Goal: Transaction & Acquisition: Purchase product/service

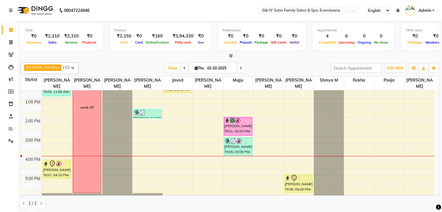
scroll to position [83, 0]
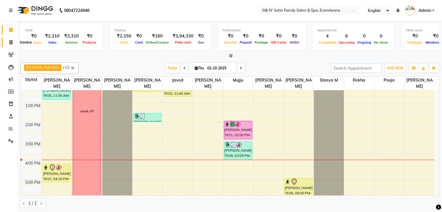
click at [11, 41] on icon at bounding box center [10, 42] width 3 height 4
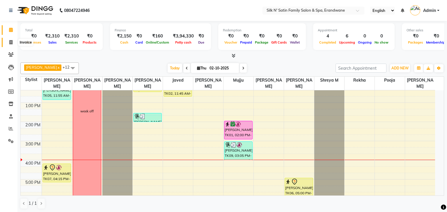
select select "6931"
select select "service"
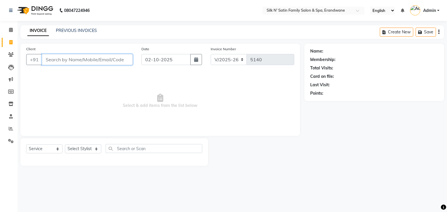
click at [75, 58] on input "Client" at bounding box center [87, 59] width 91 height 11
click at [10, 31] on icon at bounding box center [11, 30] width 4 height 4
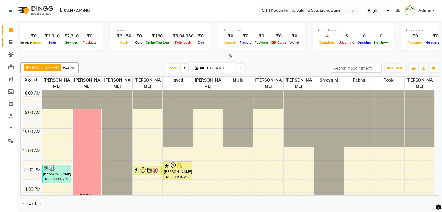
click at [11, 41] on icon at bounding box center [10, 42] width 3 height 4
select select "6931"
select select "service"
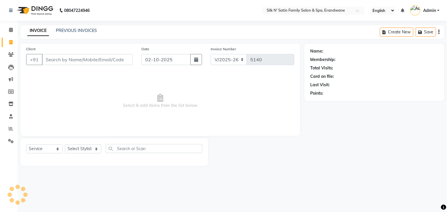
click at [52, 59] on input "Client" at bounding box center [87, 59] width 91 height 11
type input "9579446745"
click at [126, 60] on span "Add Client" at bounding box center [117, 60] width 23 height 6
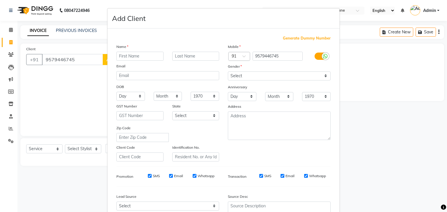
click at [124, 55] on input "text" at bounding box center [139, 56] width 47 height 9
type input "adheesha"
click at [199, 57] on input "text" at bounding box center [195, 56] width 47 height 9
type input "[PERSON_NAME]"
click at [251, 77] on select "Select [DEMOGRAPHIC_DATA] [DEMOGRAPHIC_DATA] Other Prefer Not To Say" at bounding box center [279, 76] width 103 height 9
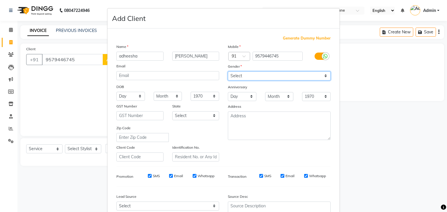
select select "[DEMOGRAPHIC_DATA]"
click at [228, 72] on select "Select [DEMOGRAPHIC_DATA] [DEMOGRAPHIC_DATA] Other Prefer Not To Say" at bounding box center [279, 76] width 103 height 9
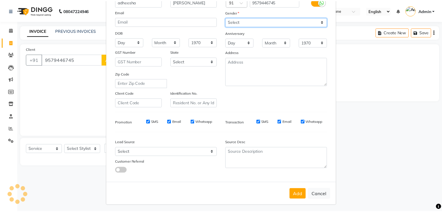
scroll to position [59, 0]
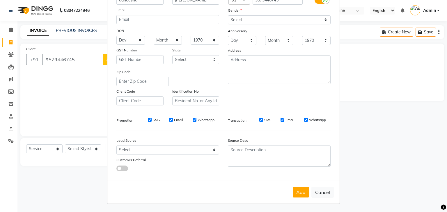
click at [294, 191] on button "Add" at bounding box center [301, 192] width 16 height 10
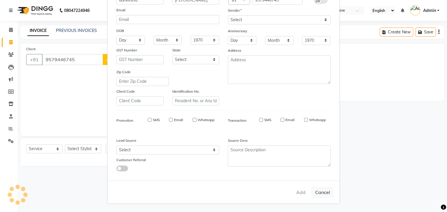
select select
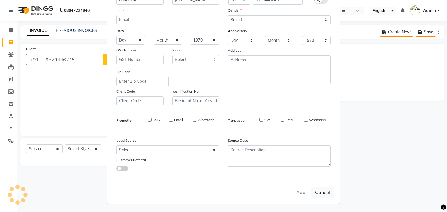
select select
checkbox input "false"
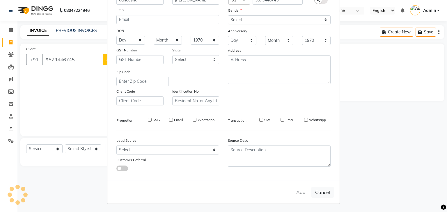
checkbox input "false"
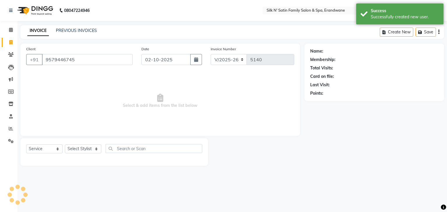
select select "1: Object"
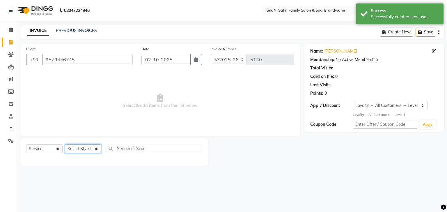
drag, startPoint x: 69, startPoint y: 152, endPoint x: 72, endPoint y: 149, distance: 4.7
click at [69, 152] on select "Select Stylist [PERSON_NAME] [PERSON_NAME] [PERSON_NAME] [PERSON_NAME] [PERSON_…" at bounding box center [83, 149] width 36 height 9
select select "59972"
click at [65, 145] on select "Select Stylist [PERSON_NAME] [PERSON_NAME] [PERSON_NAME] [PERSON_NAME] [PERSON_…" at bounding box center [83, 149] width 36 height 9
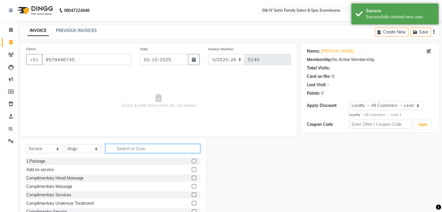
click at [151, 148] on input "text" at bounding box center [153, 148] width 95 height 9
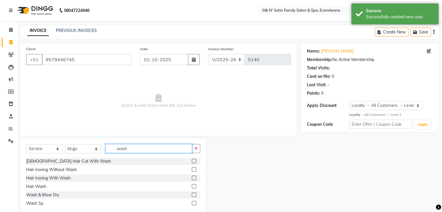
type input "wash"
click at [194, 197] on label at bounding box center [194, 195] width 4 height 4
click at [194, 197] on input "checkbox" at bounding box center [194, 195] width 4 height 4
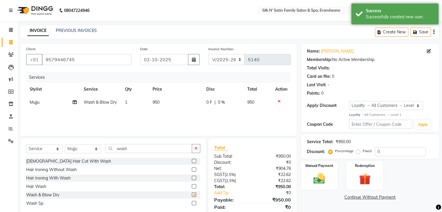
checkbox input "false"
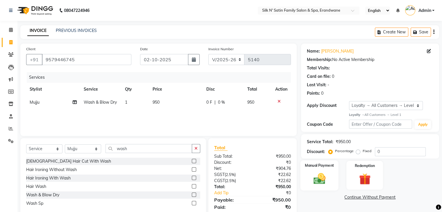
click at [312, 175] on img at bounding box center [319, 179] width 19 height 14
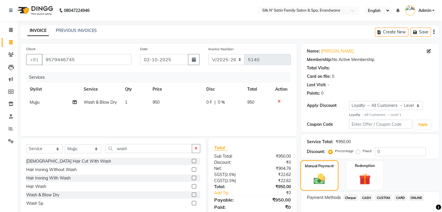
scroll to position [35, 0]
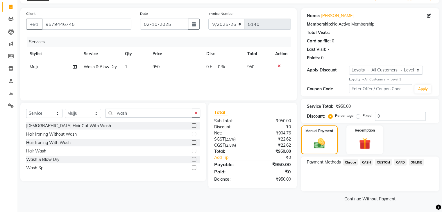
click at [413, 162] on span "ONLINE" at bounding box center [416, 162] width 15 height 7
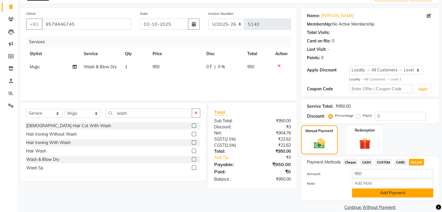
click at [369, 192] on button "Add Payment" at bounding box center [392, 193] width 81 height 9
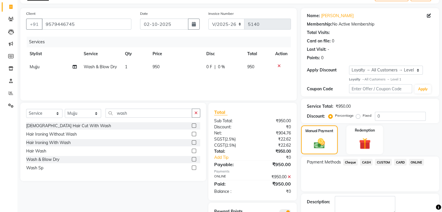
scroll to position [68, 0]
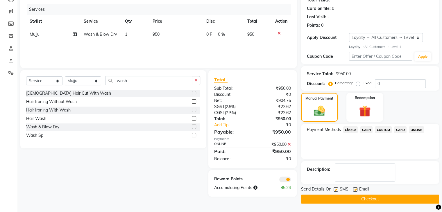
click at [335, 189] on label at bounding box center [336, 190] width 4 height 4
click at [335, 189] on input "checkbox" at bounding box center [336, 190] width 4 height 4
checkbox input "false"
click at [357, 189] on label at bounding box center [355, 190] width 4 height 4
click at [357, 189] on input "checkbox" at bounding box center [355, 190] width 4 height 4
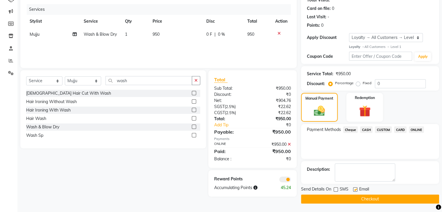
checkbox input "false"
click at [355, 200] on button "Checkout" at bounding box center [370, 199] width 138 height 9
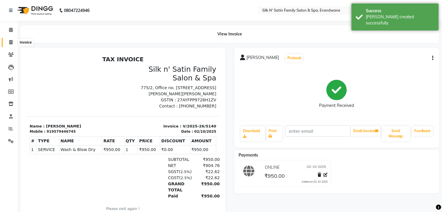
click at [10, 42] on icon at bounding box center [10, 42] width 3 height 4
select select "6931"
select select "service"
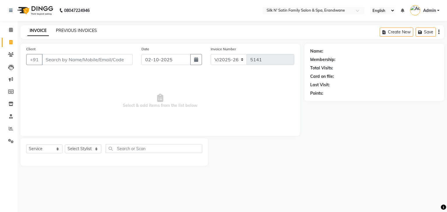
click at [75, 30] on link "PREVIOUS INVOICES" at bounding box center [76, 30] width 41 height 5
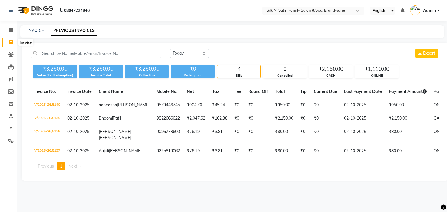
click at [10, 42] on icon at bounding box center [10, 42] width 3 height 4
select select "service"
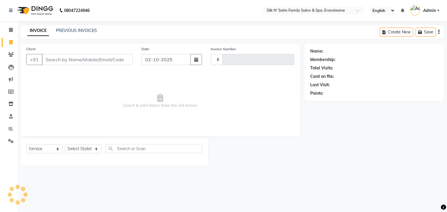
type input "5141"
select select "6931"
click at [298, 178] on div "08047224946 Select Location × Silk N' Satin Family Salon & Spa, Erandwane Engli…" at bounding box center [223, 106] width 447 height 212
drag, startPoint x: 10, startPoint y: 31, endPoint x: 12, endPoint y: 49, distance: 18.7
click at [10, 31] on icon at bounding box center [11, 30] width 4 height 4
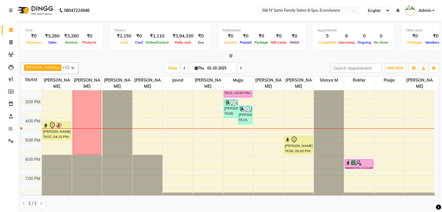
scroll to position [142, 0]
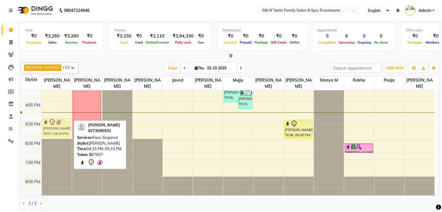
drag, startPoint x: 55, startPoint y: 115, endPoint x: 59, endPoint y: 127, distance: 12.3
click at [59, 127] on div "[PERSON_NAME], TK05, 11:55 AM-12:55 PM, Upper/Lower Lip- Threading,Side Locks/N…" at bounding box center [57, 73] width 30 height 249
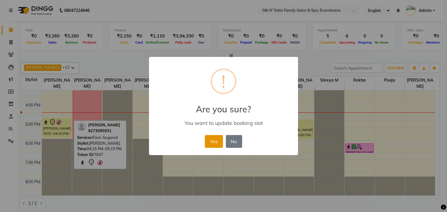
click at [211, 141] on button "Yes" at bounding box center [214, 141] width 18 height 13
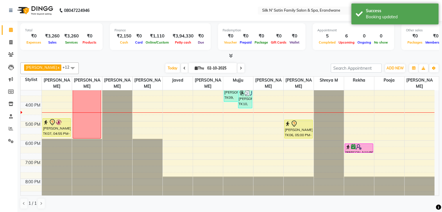
click at [356, 121] on div "8:00 AM 9:00 AM 10:00 AM 11:00 AM 12:00 PM 1:00 PM 2:00 PM 3:00 PM 4:00 PM 5:00…" at bounding box center [228, 73] width 414 height 249
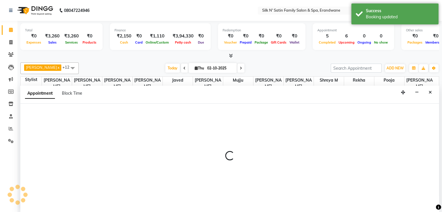
scroll to position [0, 0]
select select "59987"
select select "1020"
select select "tentative"
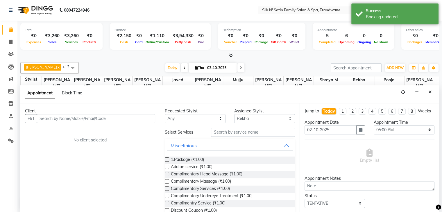
click at [70, 115] on input "text" at bounding box center [96, 118] width 118 height 9
click at [76, 122] on input "text" at bounding box center [96, 118] width 118 height 9
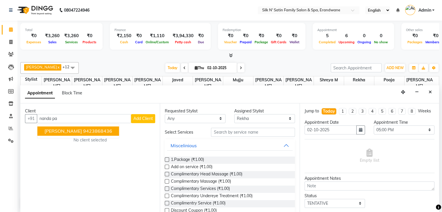
click at [92, 133] on button "[PERSON_NAME] 9423868436" at bounding box center [79, 131] width 82 height 9
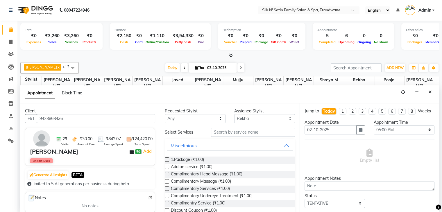
type input "9423868436"
click at [168, 158] on label at bounding box center [167, 160] width 4 height 4
click at [168, 159] on input "checkbox" at bounding box center [167, 161] width 4 height 4
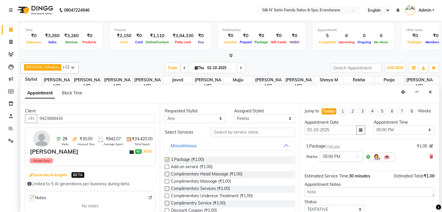
checkbox input "false"
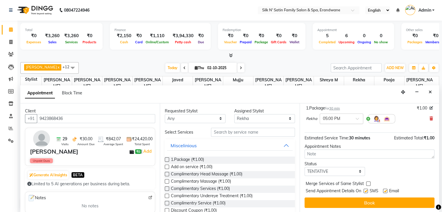
scroll to position [43, 0]
click at [367, 189] on label at bounding box center [366, 191] width 4 height 4
click at [367, 190] on input "checkbox" at bounding box center [366, 192] width 4 height 4
checkbox input "false"
click at [386, 190] on label at bounding box center [385, 191] width 4 height 4
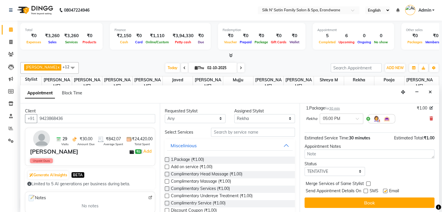
click at [386, 190] on input "checkbox" at bounding box center [385, 192] width 4 height 4
checkbox input "false"
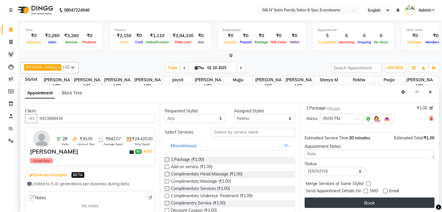
click at [384, 201] on button "Book" at bounding box center [370, 203] width 130 height 10
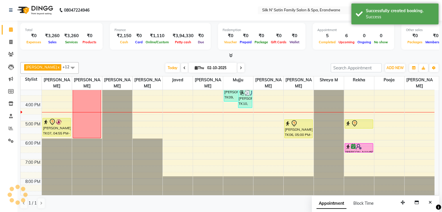
scroll to position [0, 0]
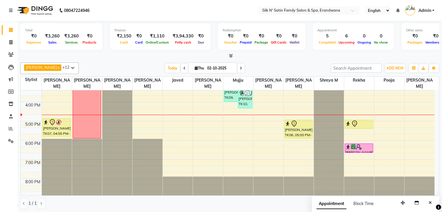
click at [223, 200] on div "1 / 1" at bounding box center [229, 203] width 419 height 11
drag, startPoint x: 10, startPoint y: 42, endPoint x: 6, endPoint y: 44, distance: 4.6
click at [10, 42] on icon at bounding box center [10, 42] width 3 height 4
select select "service"
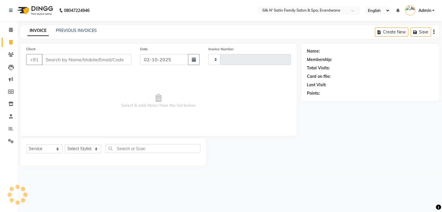
type input "5141"
select select "6931"
click at [92, 62] on input "Client" at bounding box center [87, 59] width 91 height 11
click at [64, 63] on input "Client" at bounding box center [87, 59] width 91 height 11
click at [10, 29] on icon at bounding box center [11, 30] width 4 height 4
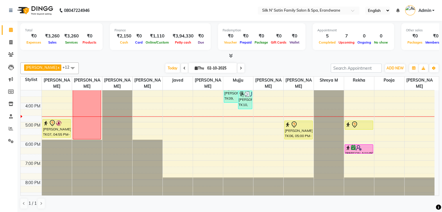
scroll to position [142, 0]
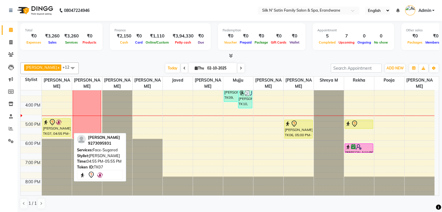
click at [58, 127] on div "[PERSON_NAME], TK07, 04:55 PM-05:55 PM, Face-Sugared" at bounding box center [57, 128] width 28 height 18
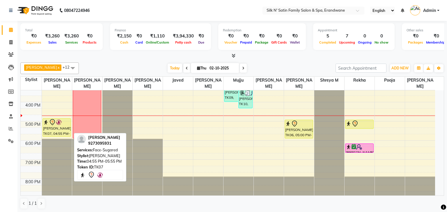
select select "7"
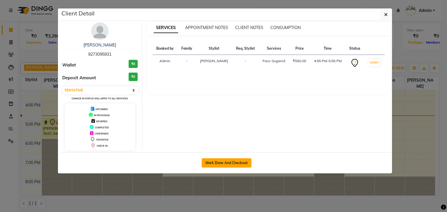
click at [226, 160] on button "Mark Done And Checkout" at bounding box center [227, 163] width 50 height 9
select select "service"
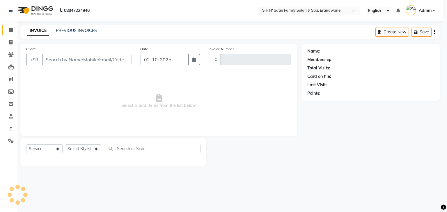
type input "5141"
select select "6931"
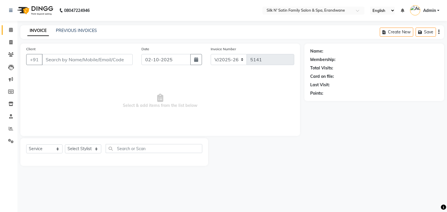
type input "9273095931"
select select "59976"
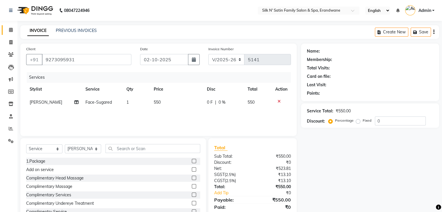
select select "1: Object"
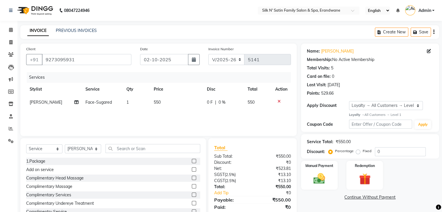
click at [104, 103] on span "Face-Sugared" at bounding box center [99, 102] width 26 height 5
select select "59976"
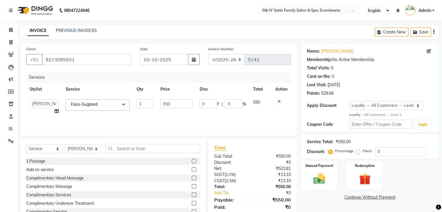
click at [95, 103] on span "Face-Sugared" at bounding box center [84, 104] width 26 height 5
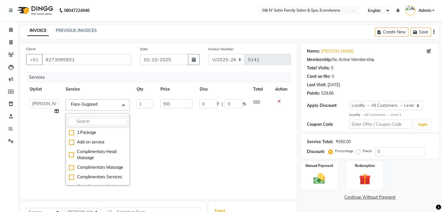
click at [92, 119] on input "multiselect-search" at bounding box center [98, 122] width 58 height 6
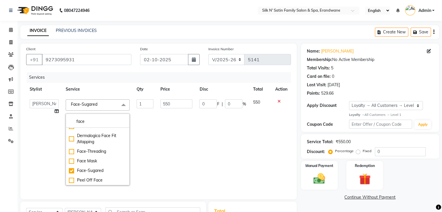
scroll to position [29, 0]
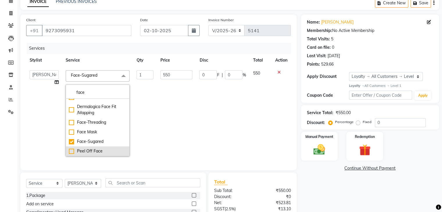
type input "face"
click at [97, 153] on div "Peel Off Face" at bounding box center [98, 151] width 58 height 6
checkbox input "false"
checkbox input "true"
type input "750"
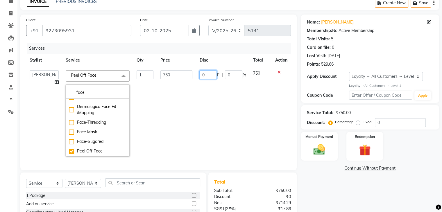
click at [215, 111] on td "0 F | 0 %" at bounding box center [223, 113] width 54 height 93
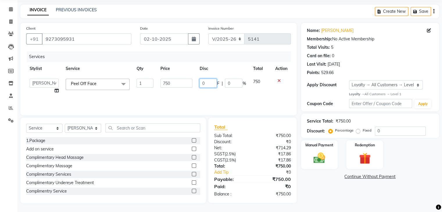
scroll to position [21, 0]
click at [166, 98] on div "Services Stylist Service Qty Price Disc Total Action Abhay [PERSON_NAME] [PERSO…" at bounding box center [158, 80] width 265 height 58
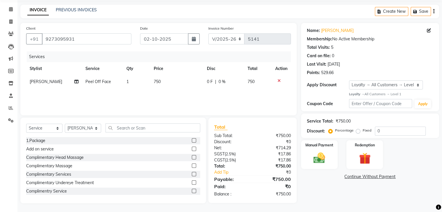
scroll to position [0, 0]
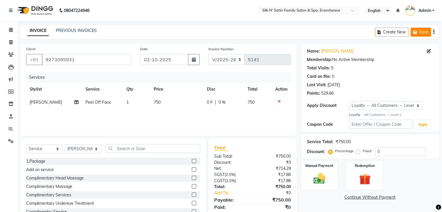
click at [420, 33] on button "Save" at bounding box center [421, 32] width 20 height 9
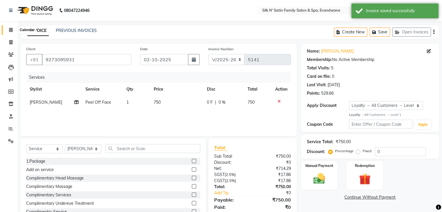
click at [9, 29] on icon at bounding box center [11, 30] width 4 height 4
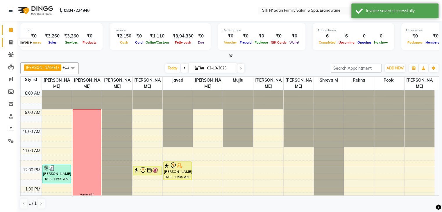
click at [12, 45] on icon at bounding box center [10, 42] width 3 height 4
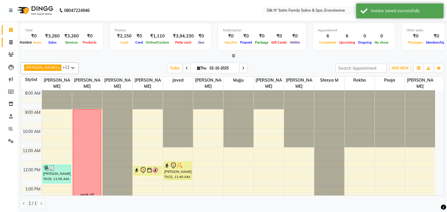
select select "service"
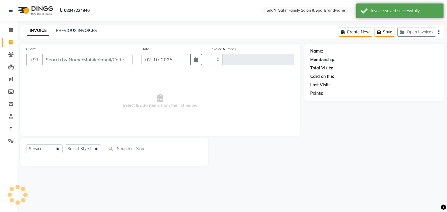
type input "5141"
select select "6931"
click at [406, 32] on button "Open Invoices" at bounding box center [416, 32] width 39 height 9
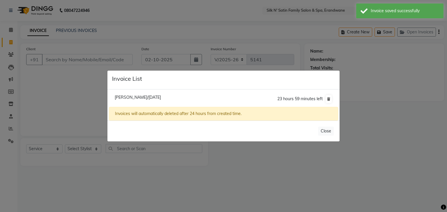
click at [135, 99] on span "[PERSON_NAME]/[DATE]" at bounding box center [138, 97] width 46 height 5
type input "9273095931"
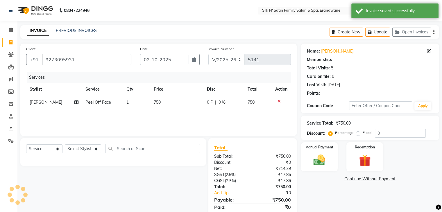
select select "1: Object"
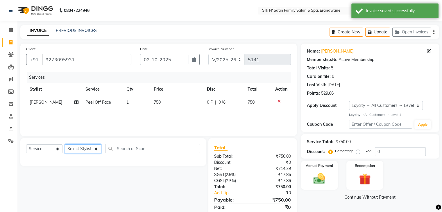
click at [84, 147] on select "Select Stylist [PERSON_NAME] [PERSON_NAME] [PERSON_NAME] [PERSON_NAME] [PERSON_…" at bounding box center [83, 149] width 36 height 9
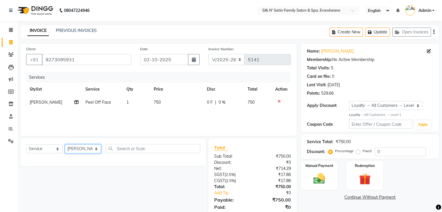
click at [65, 145] on select "Select Stylist [PERSON_NAME] [PERSON_NAME] [PERSON_NAME] [PERSON_NAME] [PERSON_…" at bounding box center [83, 149] width 36 height 9
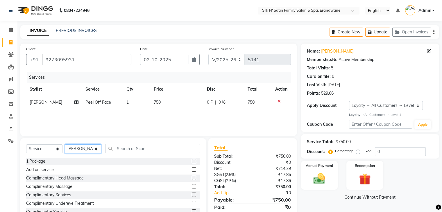
click at [87, 151] on select "Select Stylist [PERSON_NAME] [PERSON_NAME] [PERSON_NAME] [PERSON_NAME] [PERSON_…" at bounding box center [83, 149] width 36 height 9
select select "59987"
click at [65, 145] on select "Select Stylist [PERSON_NAME] [PERSON_NAME] [PERSON_NAME] [PERSON_NAME] [PERSON_…" at bounding box center [83, 149] width 36 height 9
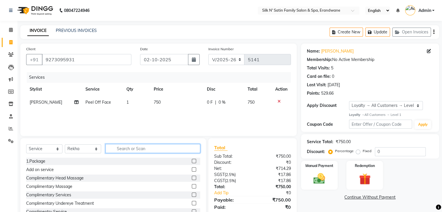
click at [151, 145] on input "text" at bounding box center [153, 148] width 95 height 9
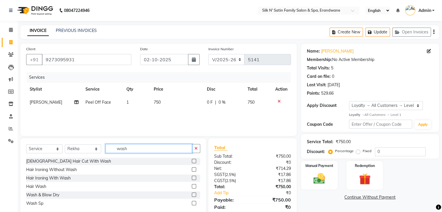
type input "wash"
drag, startPoint x: 194, startPoint y: 204, endPoint x: 217, endPoint y: 198, distance: 24.0
click at [193, 204] on label at bounding box center [194, 203] width 4 height 4
click at [193, 204] on input "checkbox" at bounding box center [194, 204] width 4 height 4
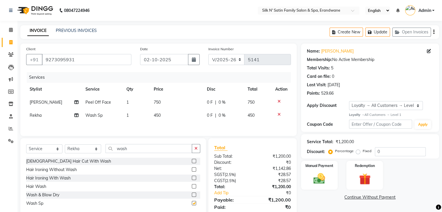
checkbox input "false"
click at [386, 34] on button "Update" at bounding box center [378, 32] width 25 height 9
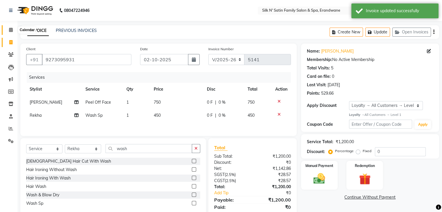
click at [9, 31] on icon at bounding box center [11, 30] width 4 height 4
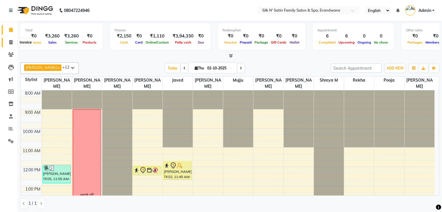
click at [12, 43] on icon at bounding box center [10, 42] width 3 height 4
select select "service"
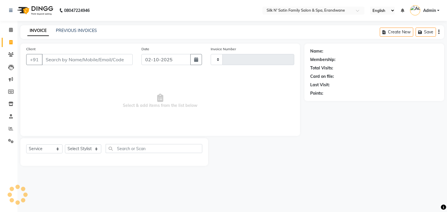
type input "5141"
select select "6931"
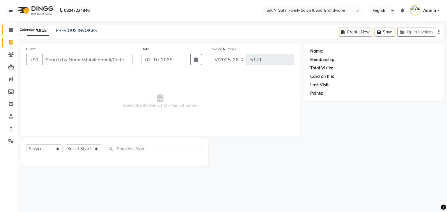
click at [10, 29] on icon at bounding box center [11, 30] width 4 height 4
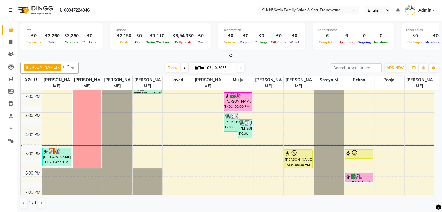
scroll to position [113, 0]
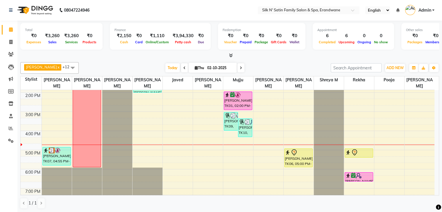
click at [230, 159] on div "8:00 AM 9:00 AM 10:00 AM 11:00 AM 12:00 PM 1:00 PM 2:00 PM 3:00 PM 4:00 PM 5:00…" at bounding box center [228, 102] width 414 height 249
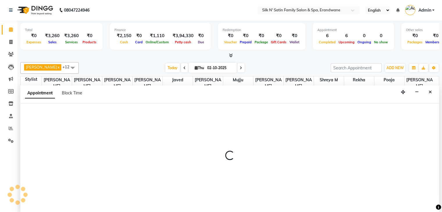
select select "59972"
select select "1035"
select select "tentative"
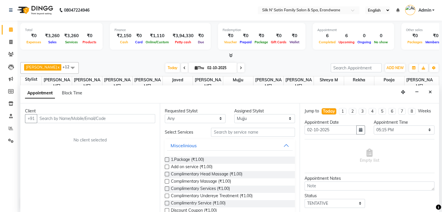
click at [81, 118] on input "text" at bounding box center [96, 118] width 118 height 9
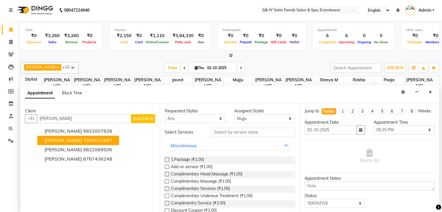
click at [88, 141] on ngb-highlight "7350017697" at bounding box center [97, 141] width 29 height 6
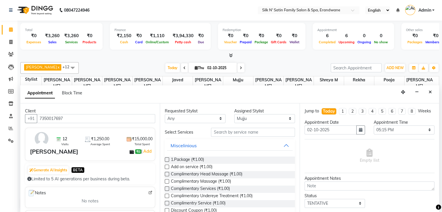
type input "7350017697"
click at [245, 131] on input "text" at bounding box center [253, 132] width 84 height 9
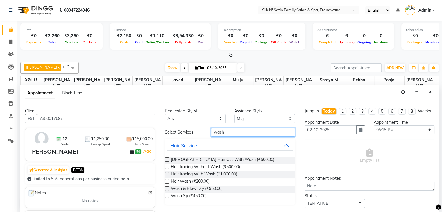
type input "wash"
click at [166, 188] on label at bounding box center [167, 189] width 4 height 4
click at [166, 188] on input "checkbox" at bounding box center [167, 190] width 4 height 4
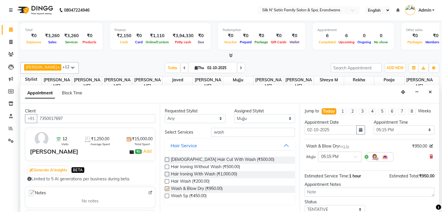
checkbox input "false"
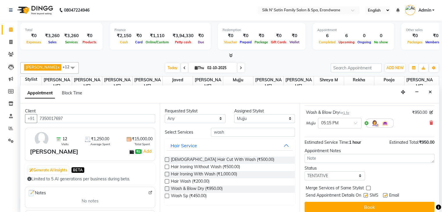
scroll to position [43, 0]
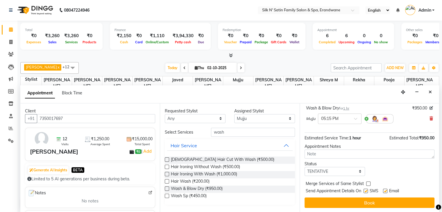
click at [367, 191] on label at bounding box center [366, 191] width 4 height 4
click at [367, 191] on input "checkbox" at bounding box center [366, 192] width 4 height 4
checkbox input "false"
click at [386, 190] on label at bounding box center [385, 191] width 4 height 4
click at [386, 190] on input "checkbox" at bounding box center [385, 192] width 4 height 4
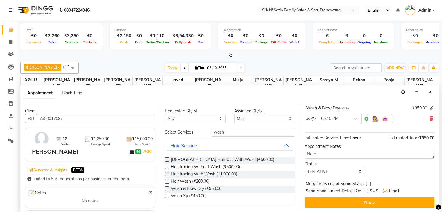
checkbox input "false"
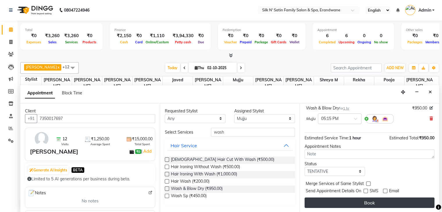
click at [384, 200] on button "Book" at bounding box center [370, 203] width 130 height 10
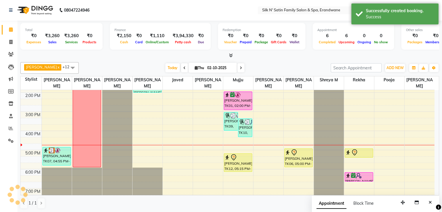
scroll to position [0, 0]
click at [137, 153] on div "8:00 AM 9:00 AM 10:00 AM 11:00 AM 12:00 PM 1:00 PM 2:00 PM 3:00 PM 4:00 PM 5:00…" at bounding box center [228, 102] width 414 height 249
select select "59992"
select select "tentative"
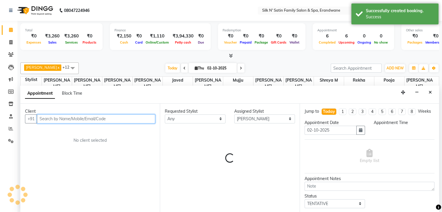
select select "1020"
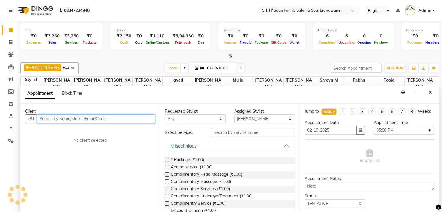
scroll to position [0, 0]
click at [94, 119] on input "text" at bounding box center [96, 118] width 118 height 9
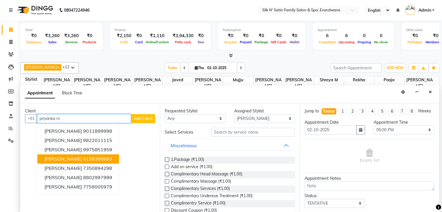
click at [92, 160] on ngb-highlight "9158399993" at bounding box center [97, 159] width 29 height 6
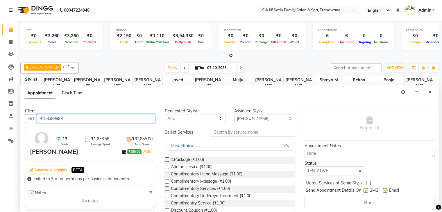
scroll to position [37, 0]
type input "9158399993"
click at [367, 191] on label at bounding box center [366, 190] width 4 height 4
click at [367, 191] on input "checkbox" at bounding box center [366, 191] width 4 height 4
checkbox input "false"
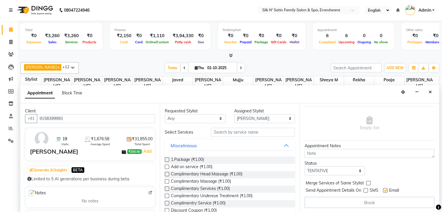
click at [385, 191] on label at bounding box center [385, 190] width 4 height 4
click at [385, 191] on input "checkbox" at bounding box center [385, 191] width 4 height 4
checkbox input "false"
click at [167, 159] on label at bounding box center [167, 160] width 4 height 4
click at [167, 159] on input "checkbox" at bounding box center [167, 161] width 4 height 4
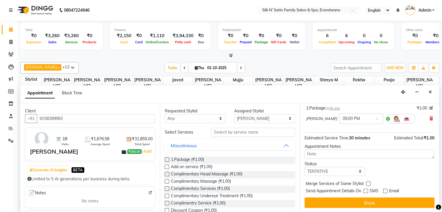
scroll to position [43, 0]
click at [166, 160] on label at bounding box center [167, 160] width 4 height 4
click at [166, 160] on input "checkbox" at bounding box center [167, 161] width 4 height 4
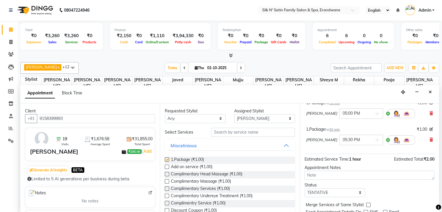
checkbox input "false"
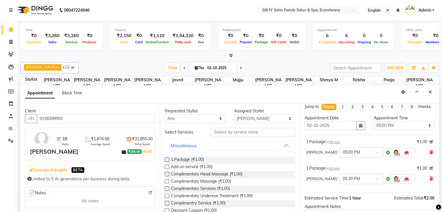
scroll to position [0, 0]
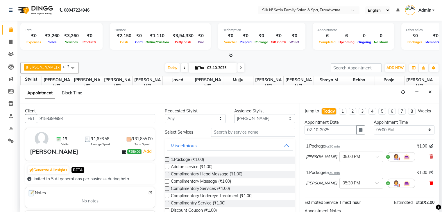
click at [430, 185] on icon at bounding box center [431, 183] width 3 height 4
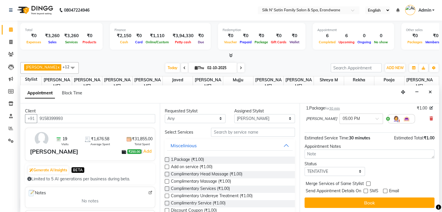
scroll to position [43, 0]
click at [366, 192] on label at bounding box center [366, 191] width 4 height 4
click at [366, 192] on input "checkbox" at bounding box center [366, 192] width 4 height 4
checkbox input "true"
click at [386, 191] on label at bounding box center [385, 191] width 4 height 4
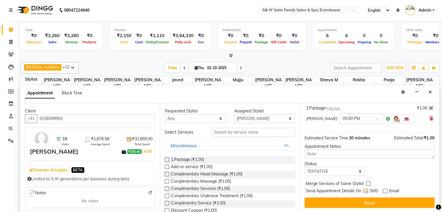
click at [386, 191] on input "checkbox" at bounding box center [385, 192] width 4 height 4
checkbox input "true"
click at [367, 191] on label at bounding box center [366, 191] width 4 height 4
click at [367, 191] on input "checkbox" at bounding box center [366, 192] width 4 height 4
checkbox input "false"
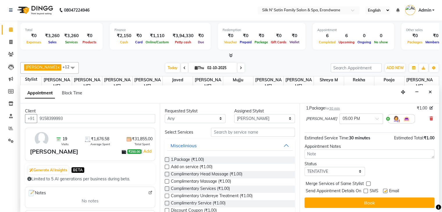
click at [385, 191] on label at bounding box center [385, 191] width 4 height 4
click at [385, 191] on input "checkbox" at bounding box center [385, 192] width 4 height 4
checkbox input "false"
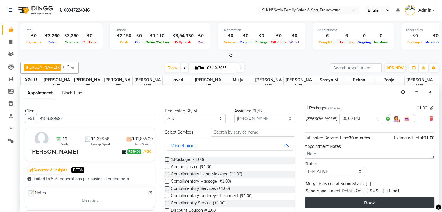
click at [378, 201] on button "Book" at bounding box center [370, 203] width 130 height 10
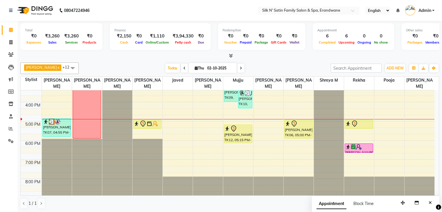
scroll to position [0, 0]
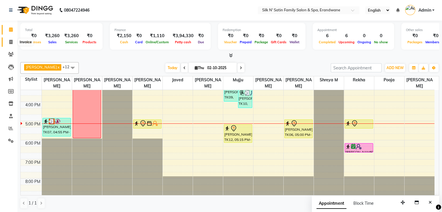
click at [11, 43] on icon at bounding box center [10, 42] width 3 height 4
select select "service"
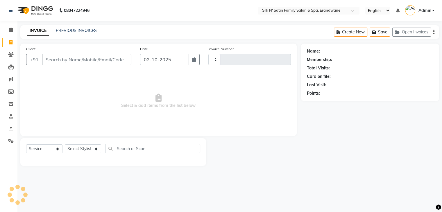
type input "5141"
select select "6931"
click at [72, 59] on input "Client" at bounding box center [87, 59] width 91 height 11
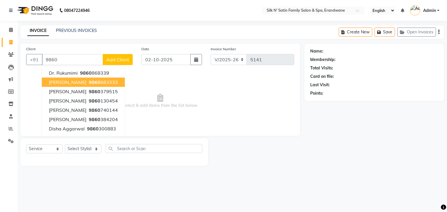
click at [74, 83] on span "[PERSON_NAME]" at bounding box center [68, 82] width 38 height 6
type input "9860683333"
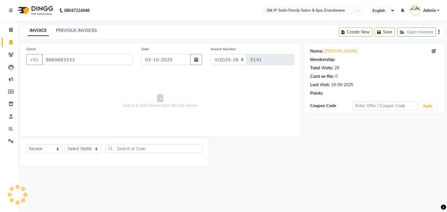
select select "1: Object"
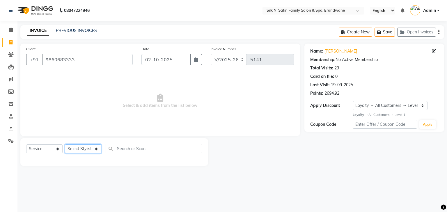
click at [79, 150] on select "Select Stylist [PERSON_NAME] [PERSON_NAME] [PERSON_NAME] [PERSON_NAME] [PERSON_…" at bounding box center [83, 149] width 36 height 9
click at [298, 204] on div "08047224946 Select Location × Silk N' Satin Family Salon & Spa, Erandwane Engli…" at bounding box center [223, 106] width 447 height 212
click at [335, 52] on link "[PERSON_NAME]" at bounding box center [340, 51] width 33 height 6
click at [99, 152] on select "Select Stylist [PERSON_NAME] [PERSON_NAME] [PERSON_NAME] [PERSON_NAME] [PERSON_…" at bounding box center [83, 149] width 36 height 9
select select "68302"
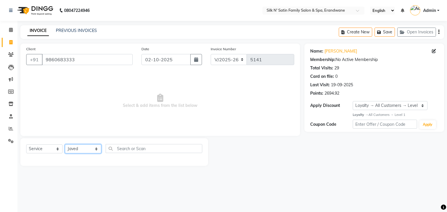
click at [65, 145] on select "Select Stylist [PERSON_NAME] [PERSON_NAME] [PERSON_NAME] [PERSON_NAME] [PERSON_…" at bounding box center [83, 149] width 36 height 9
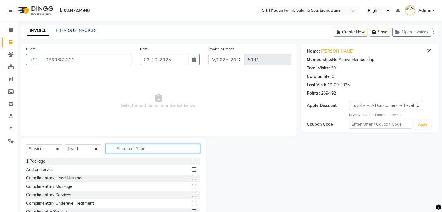
click at [130, 150] on input "text" at bounding box center [153, 148] width 95 height 9
click at [128, 151] on input "text" at bounding box center [153, 148] width 95 height 9
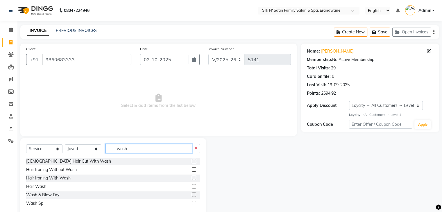
type input "wash"
click at [194, 203] on label at bounding box center [194, 203] width 4 height 4
click at [194, 203] on input "checkbox" at bounding box center [194, 204] width 4 height 4
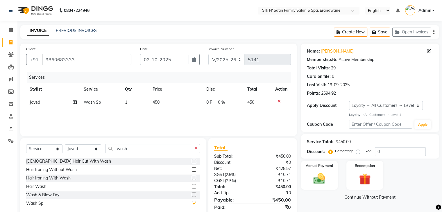
checkbox input "false"
click at [194, 196] on label at bounding box center [194, 195] width 4 height 4
click at [194, 196] on input "checkbox" at bounding box center [194, 195] width 4 height 4
checkbox input "false"
click at [279, 101] on icon at bounding box center [279, 101] width 3 height 4
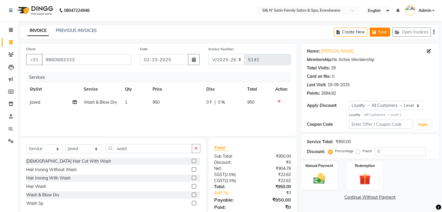
click at [382, 32] on button "Save" at bounding box center [380, 32] width 20 height 9
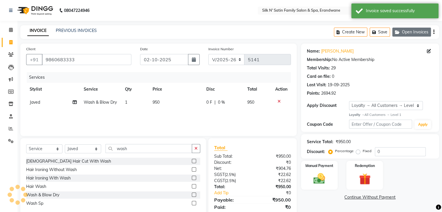
click at [420, 29] on button "Open Invoices" at bounding box center [412, 32] width 39 height 9
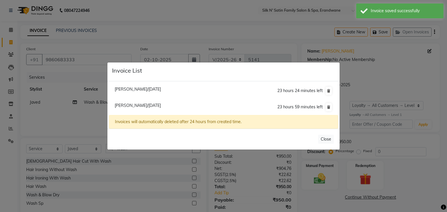
click at [137, 90] on span "[PERSON_NAME]/[DATE]" at bounding box center [138, 89] width 46 height 5
type input "9273095931"
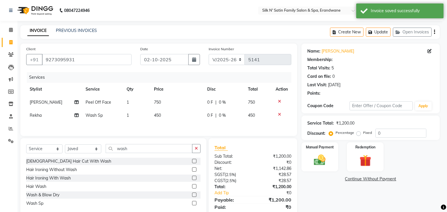
select select "1: Object"
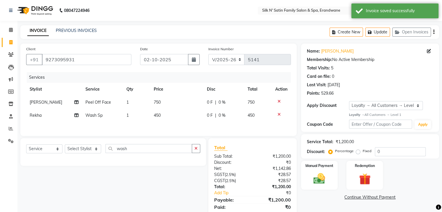
click at [280, 114] on icon at bounding box center [279, 115] width 3 height 4
click at [86, 152] on select "Select Stylist [PERSON_NAME] [PERSON_NAME] [PERSON_NAME] [PERSON_NAME] [PERSON_…" at bounding box center [83, 149] width 36 height 9
select select "59987"
click at [65, 145] on select "Select Stylist [PERSON_NAME] [PERSON_NAME] [PERSON_NAME] [PERSON_NAME] [PERSON_…" at bounding box center [83, 149] width 36 height 9
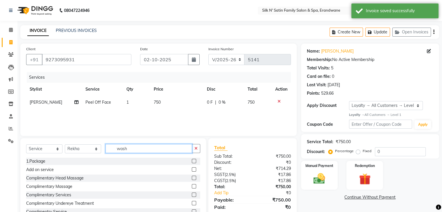
click at [138, 147] on input "wash" at bounding box center [149, 148] width 87 height 9
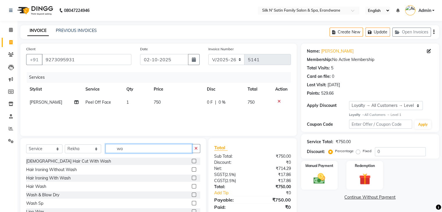
type input "w"
type input "ey"
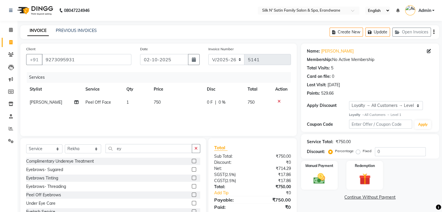
click at [192, 186] on label at bounding box center [194, 186] width 4 height 4
click at [192, 186] on input "checkbox" at bounding box center [194, 187] width 4 height 4
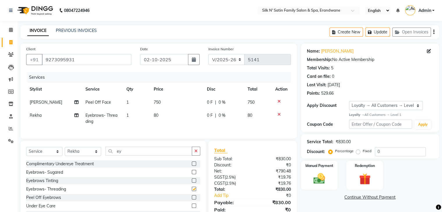
checkbox input "false"
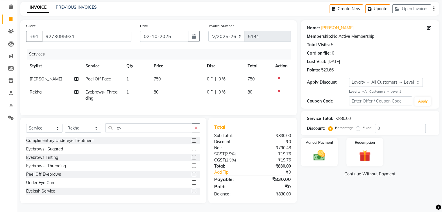
click at [58, 77] on span "[PERSON_NAME]" at bounding box center [46, 79] width 33 height 5
select select "59976"
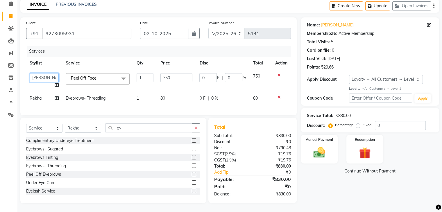
click at [58, 76] on select "Abhay [PERSON_NAME] [PERSON_NAME] [PERSON_NAME] [PERSON_NAME] [PERSON_NAME] Hou…" at bounding box center [44, 77] width 29 height 9
select select "59987"
click at [318, 150] on img at bounding box center [319, 153] width 19 height 14
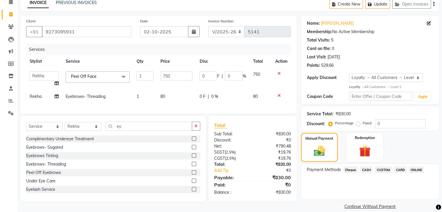
scroll to position [35, 0]
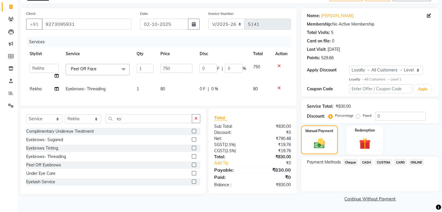
click at [416, 162] on span "ONLINE" at bounding box center [416, 162] width 15 height 7
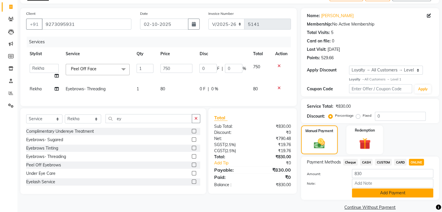
click at [360, 194] on button "Add Payment" at bounding box center [392, 193] width 81 height 9
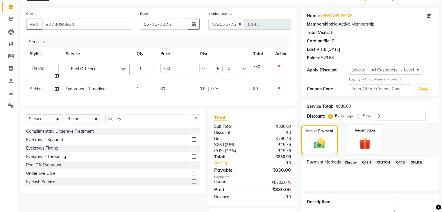
scroll to position [72, 0]
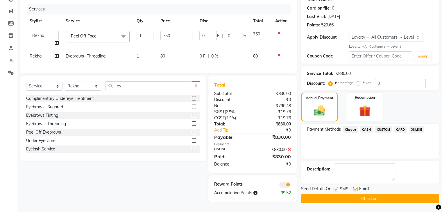
click at [336, 187] on label at bounding box center [336, 189] width 4 height 4
click at [336, 188] on input "checkbox" at bounding box center [336, 190] width 4 height 4
checkbox input "false"
click at [356, 188] on label at bounding box center [355, 189] width 4 height 4
click at [356, 188] on input "checkbox" at bounding box center [355, 190] width 4 height 4
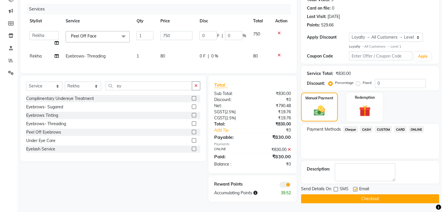
checkbox input "false"
click at [354, 195] on button "Checkout" at bounding box center [370, 199] width 138 height 9
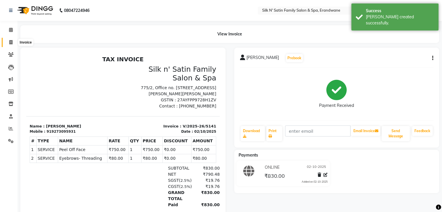
click at [10, 42] on icon at bounding box center [10, 42] width 3 height 4
select select "6931"
select select "service"
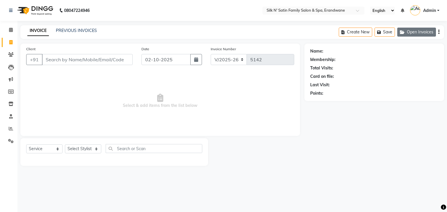
click at [422, 32] on button "Open Invoices" at bounding box center [416, 32] width 39 height 9
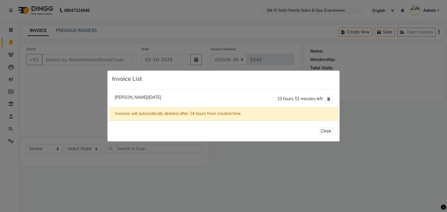
click at [90, 108] on ngb-modal-window "Invoice List [PERSON_NAME]/[DATE] 23 hours 51 minutes left Invoices will automa…" at bounding box center [223, 106] width 447 height 212
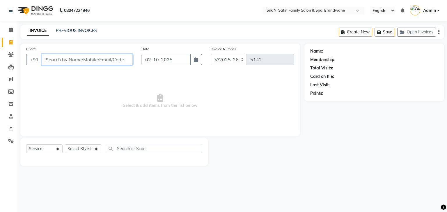
click at [63, 61] on input "Client" at bounding box center [87, 59] width 91 height 11
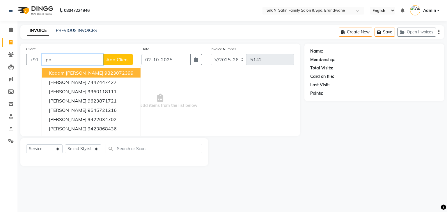
type input "p"
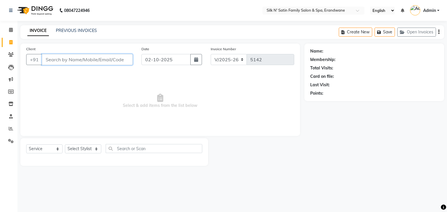
click at [74, 63] on input "Client" at bounding box center [87, 59] width 91 height 11
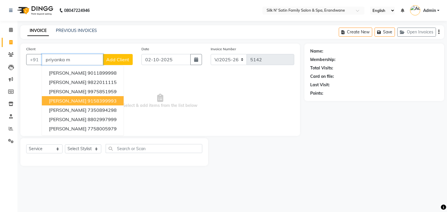
click at [86, 99] on span "[PERSON_NAME]" at bounding box center [68, 101] width 38 height 6
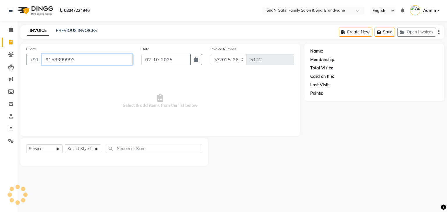
type input "9158399993"
select select "1: Object"
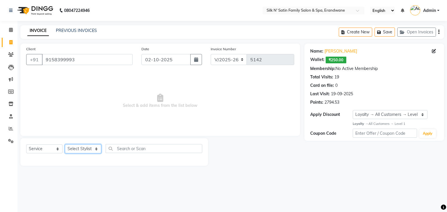
click at [85, 148] on select "Select Stylist [PERSON_NAME] [PERSON_NAME] [PERSON_NAME] [PERSON_NAME] [PERSON_…" at bounding box center [83, 149] width 36 height 9
select select "61777"
click at [65, 145] on select "Select Stylist [PERSON_NAME] [PERSON_NAME] [PERSON_NAME] [PERSON_NAME] [PERSON_…" at bounding box center [83, 149] width 36 height 9
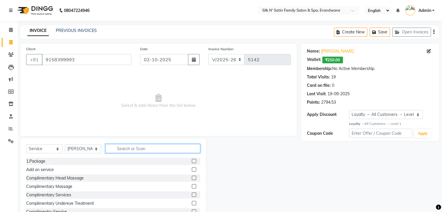
click at [139, 150] on input "text" at bounding box center [153, 148] width 95 height 9
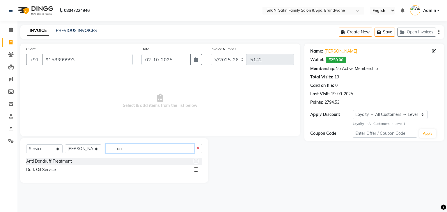
type input "da"
click at [196, 161] on label at bounding box center [196, 161] width 4 height 4
click at [196, 161] on input "checkbox" at bounding box center [196, 162] width 4 height 4
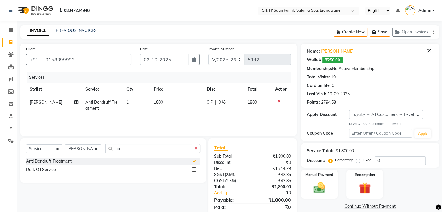
checkbox input "false"
click at [167, 102] on td "1800" at bounding box center [176, 105] width 53 height 19
select select "61777"
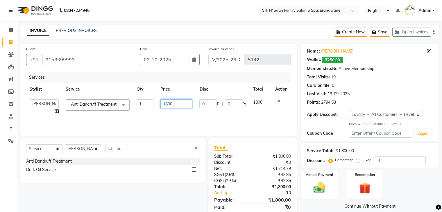
click at [177, 103] on input "1800" at bounding box center [177, 103] width 32 height 9
type input "1"
type input "2000"
click at [385, 32] on button "Save" at bounding box center [380, 32] width 20 height 9
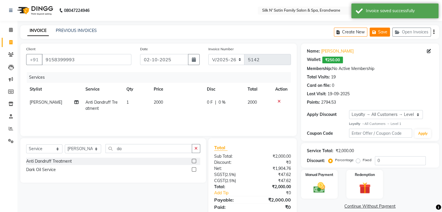
click at [382, 32] on button "Save" at bounding box center [380, 32] width 20 height 9
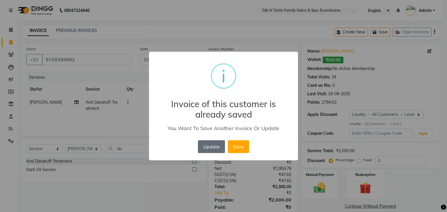
click at [212, 147] on button "Update" at bounding box center [211, 146] width 27 height 13
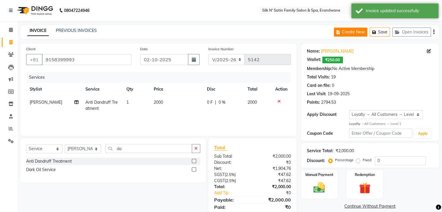
click at [348, 33] on button "Create New" at bounding box center [350, 32] width 33 height 9
select select "service"
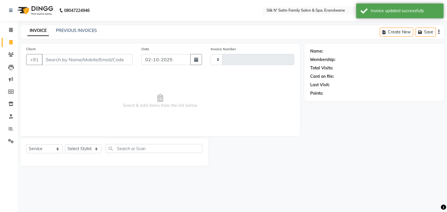
type input "5142"
select select "6931"
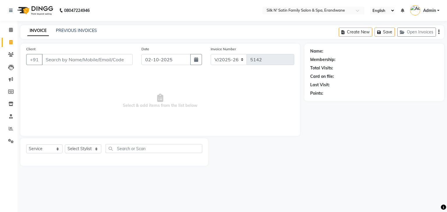
click at [67, 59] on input "Client" at bounding box center [87, 59] width 91 height 11
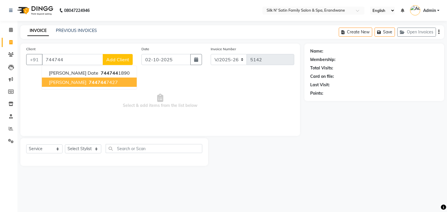
click at [69, 82] on span "[PERSON_NAME]" at bounding box center [68, 82] width 38 height 6
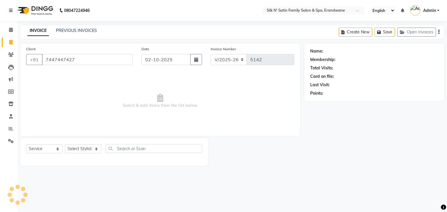
type input "7447447427"
select select "1: Object"
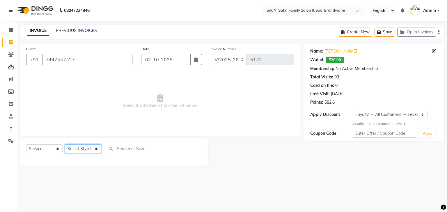
drag, startPoint x: 92, startPoint y: 153, endPoint x: 92, endPoint y: 147, distance: 5.2
click at [92, 153] on select "Select Stylist [PERSON_NAME] [PERSON_NAME] [PERSON_NAME] [PERSON_NAME] [PERSON_…" at bounding box center [83, 149] width 36 height 9
select select "90224"
click at [65, 145] on select "Select Stylist [PERSON_NAME] [PERSON_NAME] [PERSON_NAME] [PERSON_NAME] [PERSON_…" at bounding box center [83, 149] width 36 height 9
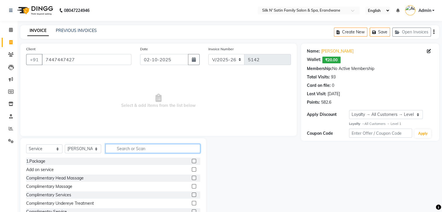
click at [147, 150] on input "text" at bounding box center [153, 148] width 95 height 9
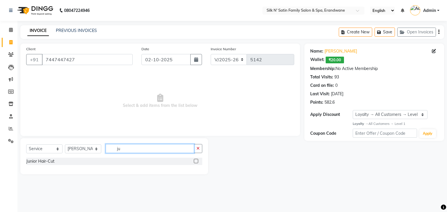
type input "ju"
click at [196, 162] on label at bounding box center [196, 161] width 4 height 4
click at [196, 162] on input "checkbox" at bounding box center [196, 162] width 4 height 4
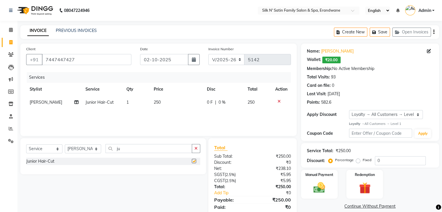
checkbox input "false"
click at [323, 192] on img at bounding box center [319, 188] width 19 height 14
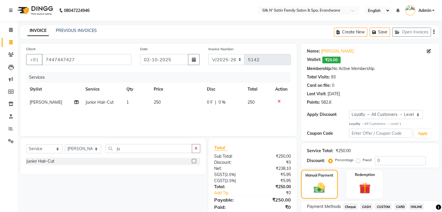
scroll to position [45, 0]
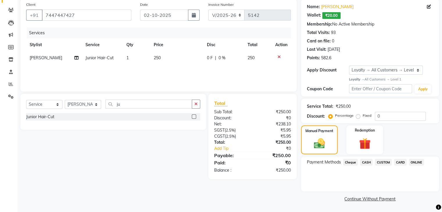
click at [367, 163] on span "CASH" at bounding box center [366, 162] width 13 height 7
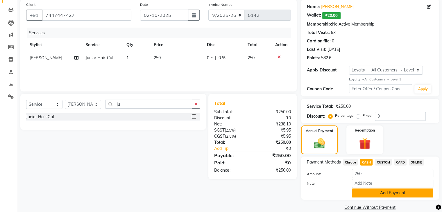
click at [363, 194] on button "Add Payment" at bounding box center [392, 193] width 81 height 9
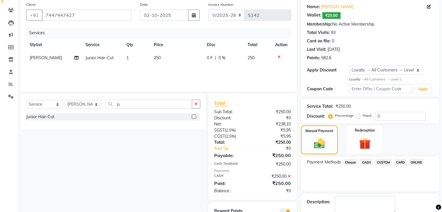
scroll to position [77, 0]
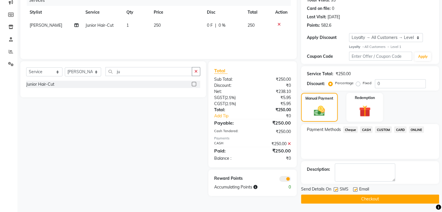
click at [336, 191] on label at bounding box center [336, 190] width 4 height 4
click at [336, 191] on input "checkbox" at bounding box center [336, 190] width 4 height 4
checkbox input "false"
click at [355, 190] on label at bounding box center [355, 190] width 4 height 4
click at [355, 190] on input "checkbox" at bounding box center [355, 190] width 4 height 4
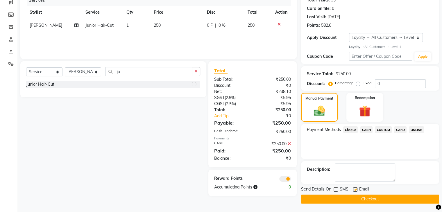
checkbox input "false"
click at [353, 199] on button "Checkout" at bounding box center [370, 199] width 138 height 9
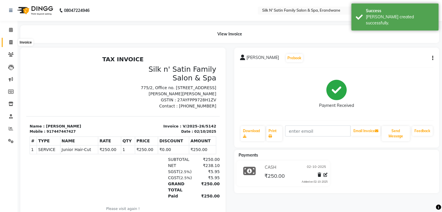
click at [9, 43] on icon at bounding box center [10, 42] width 3 height 4
select select "service"
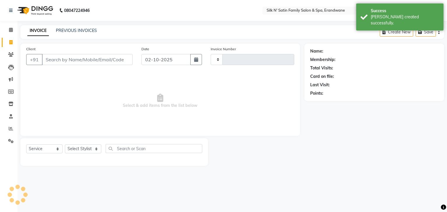
type input "5143"
select select "6931"
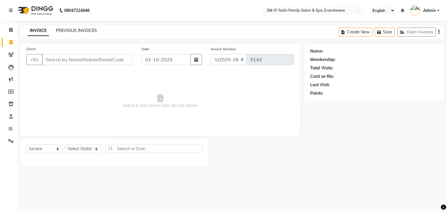
click at [77, 30] on link "PREVIOUS INVOICES" at bounding box center [76, 30] width 41 height 5
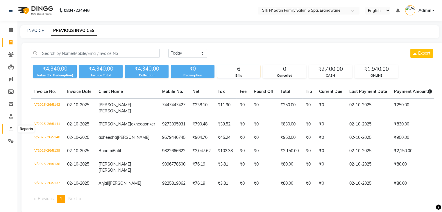
click at [9, 129] on icon at bounding box center [11, 129] width 4 height 4
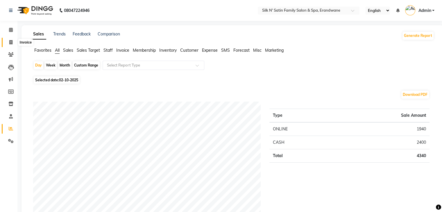
click at [8, 42] on span at bounding box center [11, 42] width 10 height 7
select select "service"
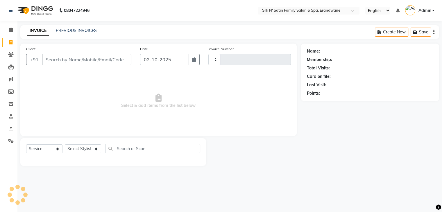
type input "5143"
select select "6931"
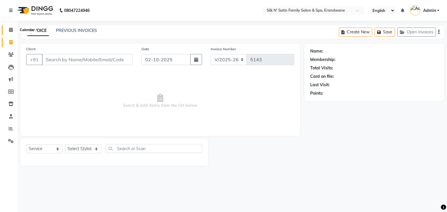
click at [11, 29] on icon at bounding box center [11, 30] width 4 height 4
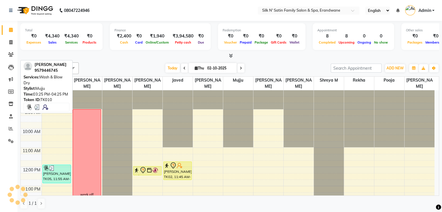
scroll to position [142, 0]
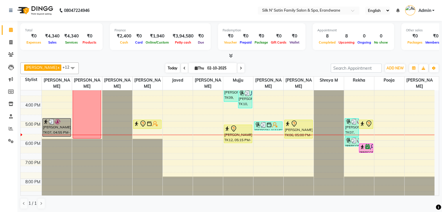
click at [172, 67] on span "Today" at bounding box center [173, 68] width 15 height 9
click at [198, 66] on span "Thu" at bounding box center [199, 68] width 12 height 4
select select "10"
select select "2025"
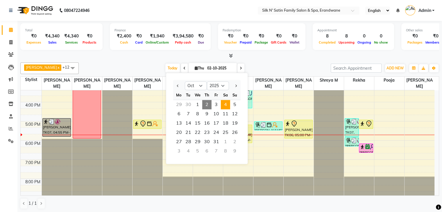
click at [226, 105] on span "4" at bounding box center [225, 104] width 9 height 9
type input "04-10-2025"
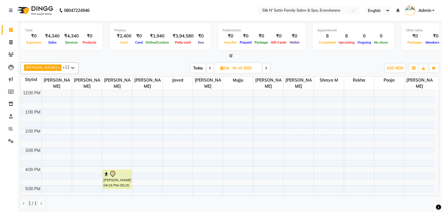
scroll to position [87, 0]
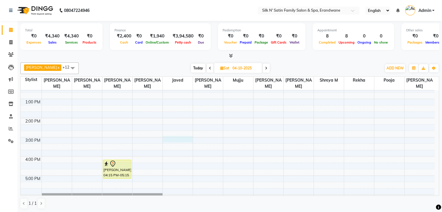
click at [169, 138] on div "8:00 AM 9:00 AM 10:00 AM 11:00 AM 12:00 PM 1:00 PM 2:00 PM 3:00 PM 4:00 PM 5:00…" at bounding box center [228, 127] width 414 height 249
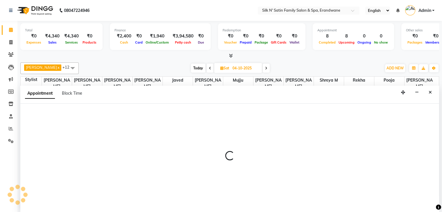
select select "68302"
select select "tentative"
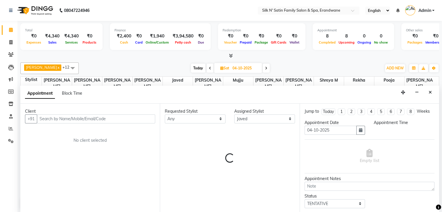
scroll to position [0, 0]
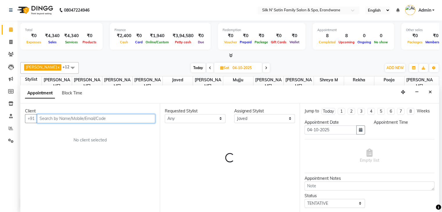
select select "900"
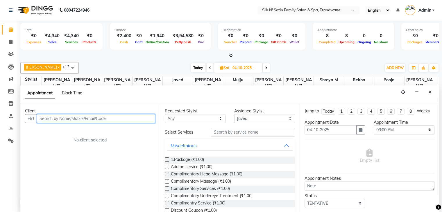
click at [74, 116] on input "text" at bounding box center [96, 118] width 118 height 9
type input "j"
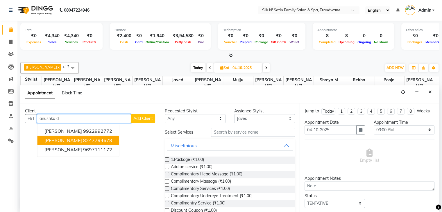
click at [94, 139] on ngb-highlight "8247794678" at bounding box center [97, 141] width 29 height 6
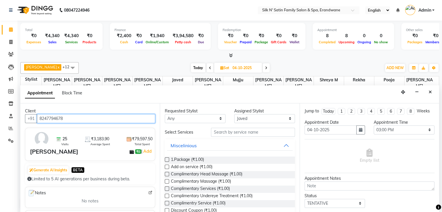
type input "8247794678"
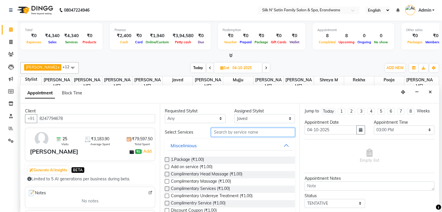
click at [219, 132] on input "text" at bounding box center [253, 132] width 84 height 9
type input "pedi"
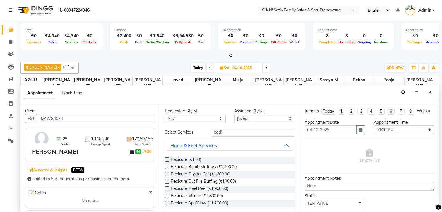
click at [165, 159] on label at bounding box center [167, 160] width 4 height 4
click at [165, 159] on input "checkbox" at bounding box center [167, 161] width 4 height 4
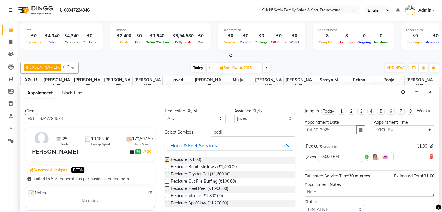
checkbox input "false"
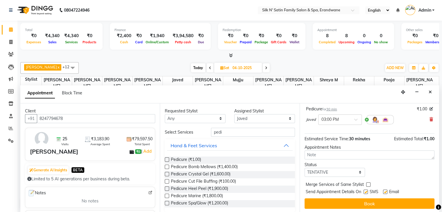
scroll to position [38, 0]
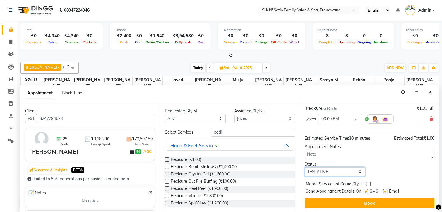
click at [338, 170] on select "Select TENTATIVE CONFIRM UPCOMING" at bounding box center [335, 172] width 61 height 9
select select "confirm booking"
click at [305, 168] on select "Select TENTATIVE CONFIRM UPCOMING" at bounding box center [335, 172] width 61 height 9
click at [244, 118] on select "Select Abhay [PERSON_NAME] [PERSON_NAME] [PERSON_NAME] [PERSON_NAME] [PERSON_NA…" at bounding box center [264, 118] width 61 height 9
select select "63900"
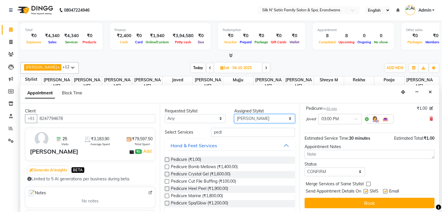
click at [234, 114] on select "Select Abhay [PERSON_NAME] [PERSON_NAME] [PERSON_NAME] [PERSON_NAME] [PERSON_NA…" at bounding box center [264, 118] width 61 height 9
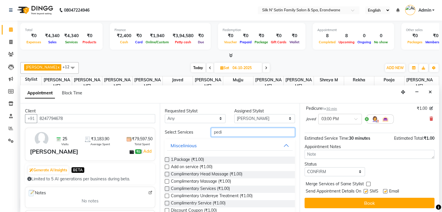
drag, startPoint x: 229, startPoint y: 129, endPoint x: 211, endPoint y: 133, distance: 18.1
click at [211, 133] on input "pedi" at bounding box center [253, 132] width 84 height 9
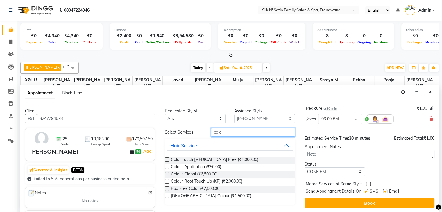
type input "colo"
click at [167, 181] on label at bounding box center [167, 181] width 4 height 4
click at [167, 181] on input "checkbox" at bounding box center [167, 182] width 4 height 4
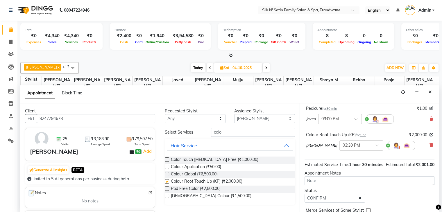
checkbox input "false"
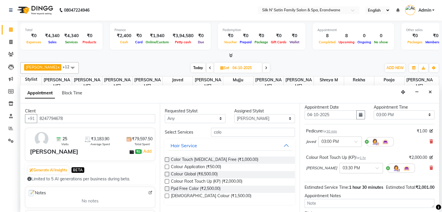
scroll to position [0, 0]
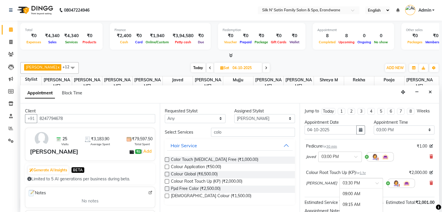
click at [351, 182] on input "text" at bounding box center [356, 183] width 26 height 6
click at [362, 194] on div "03:00 PM" at bounding box center [361, 196] width 43 height 11
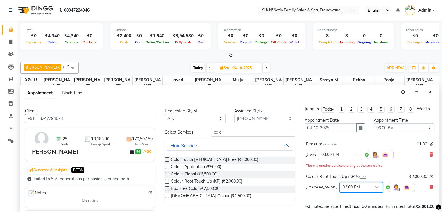
scroll to position [0, 0]
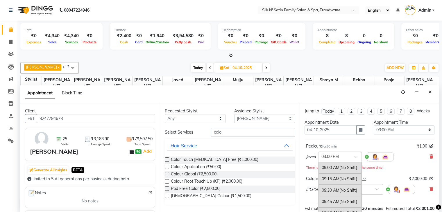
click at [346, 156] on input "text" at bounding box center [335, 157] width 26 height 6
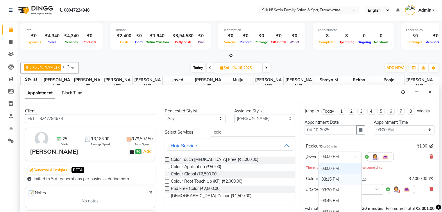
click at [341, 176] on div "03:15 PM" at bounding box center [340, 179] width 43 height 11
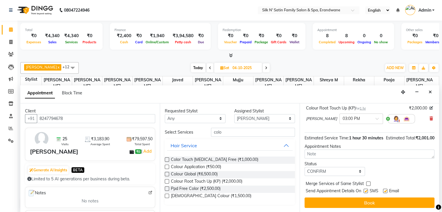
scroll to position [70, 0]
click at [365, 190] on label at bounding box center [366, 191] width 4 height 4
click at [365, 190] on input "checkbox" at bounding box center [366, 192] width 4 height 4
checkbox input "false"
click at [384, 189] on label at bounding box center [385, 191] width 4 height 4
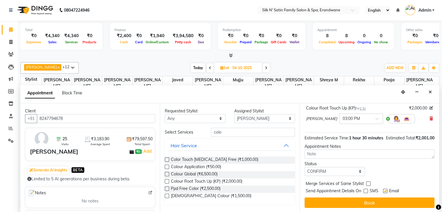
click at [384, 190] on input "checkbox" at bounding box center [385, 192] width 4 height 4
checkbox input "false"
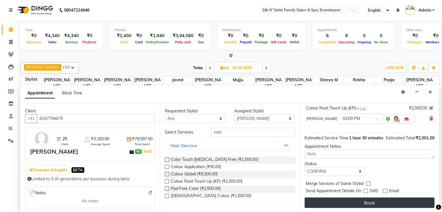
click at [371, 201] on button "Book" at bounding box center [370, 203] width 130 height 10
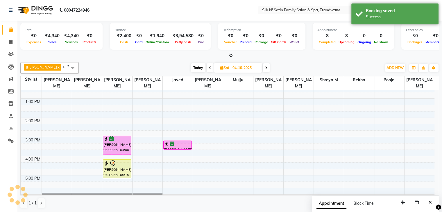
scroll to position [0, 0]
drag, startPoint x: 178, startPoint y: 149, endPoint x: 177, endPoint y: 162, distance: 13.4
click at [177, 162] on div "[PERSON_NAME], 03:15 PM-03:45 PM, Pedicure [PERSON_NAME], 03:15 PM-03:45 PM, Pe…" at bounding box center [178, 127] width 30 height 249
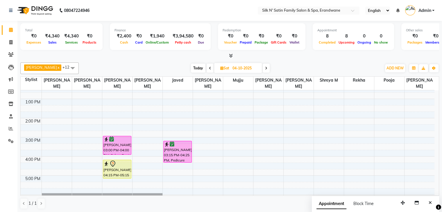
click at [197, 66] on span "Today" at bounding box center [198, 68] width 15 height 9
type input "02-10-2025"
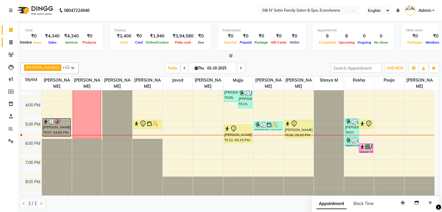
click at [11, 41] on icon at bounding box center [10, 42] width 3 height 4
select select "service"
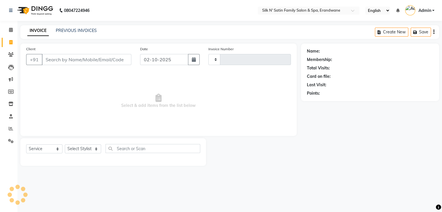
type input "5143"
select select "6931"
click at [424, 33] on button "Open Invoices" at bounding box center [416, 32] width 39 height 9
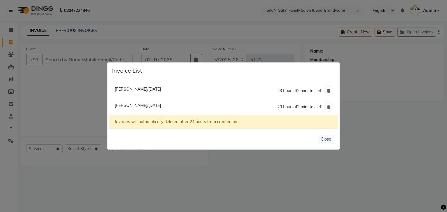
click at [142, 88] on span "[PERSON_NAME]/[DATE]" at bounding box center [138, 89] width 46 height 5
type input "9860683333"
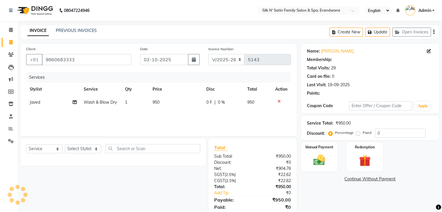
select select "1: Object"
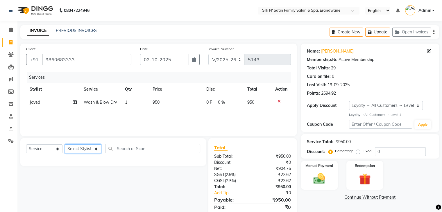
click at [80, 152] on select "Select Stylist [PERSON_NAME] [PERSON_NAME] [PERSON_NAME] [PERSON_NAME] [PERSON_…" at bounding box center [83, 149] width 36 height 9
select select "59992"
click at [65, 145] on select "Select Stylist [PERSON_NAME] [PERSON_NAME] [PERSON_NAME] [PERSON_NAME] [PERSON_…" at bounding box center [83, 149] width 36 height 9
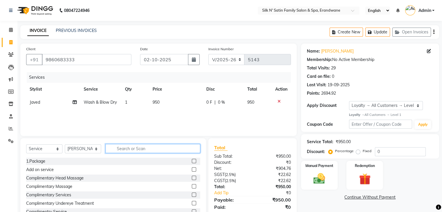
click at [147, 148] on input "text" at bounding box center [153, 148] width 95 height 9
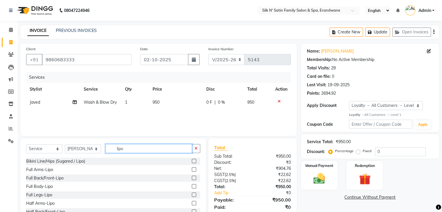
type input "lipo"
click at [192, 169] on label at bounding box center [194, 170] width 4 height 4
click at [192, 169] on input "checkbox" at bounding box center [194, 170] width 4 height 4
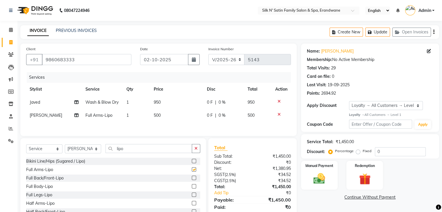
checkbox input "false"
drag, startPoint x: 132, startPoint y: 152, endPoint x: 79, endPoint y: 152, distance: 52.4
click at [79, 152] on div "Select Service Product Membership Package Voucher Prepaid Gift Card Select Styl…" at bounding box center [113, 151] width 174 height 14
click at [278, 114] on icon at bounding box center [279, 115] width 3 height 4
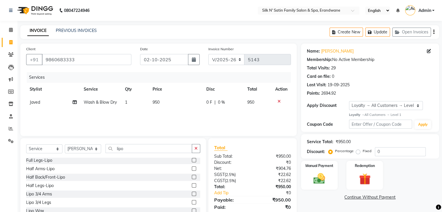
scroll to position [21, 0]
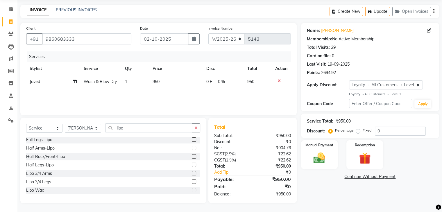
click at [192, 189] on label at bounding box center [194, 190] width 4 height 4
click at [192, 189] on input "checkbox" at bounding box center [194, 191] width 4 height 4
checkbox input "false"
click at [158, 97] on td "1" at bounding box center [176, 94] width 53 height 13
select select "59992"
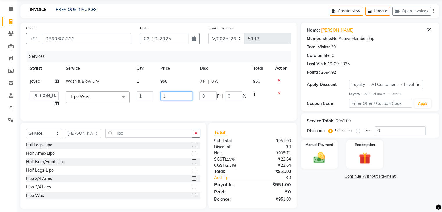
click at [171, 98] on input "1" at bounding box center [177, 96] width 32 height 9
type input "1100"
click at [378, 12] on button "Update" at bounding box center [378, 11] width 25 height 9
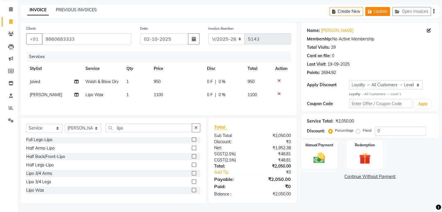
click at [378, 11] on button "Update" at bounding box center [378, 11] width 25 height 9
click at [342, 11] on button "Create New" at bounding box center [346, 11] width 33 height 9
select select "6931"
select select "service"
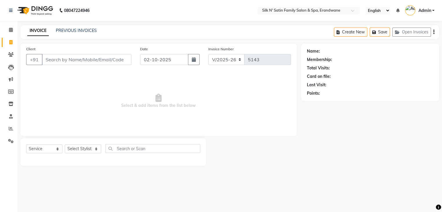
scroll to position [0, 0]
click at [71, 28] on link "PREVIOUS INVOICES" at bounding box center [76, 30] width 41 height 5
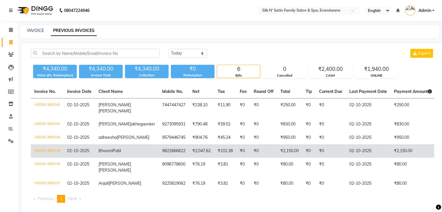
scroll to position [26, 0]
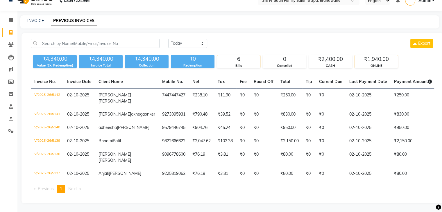
click at [385, 63] on div "ONLINE" at bounding box center [376, 65] width 43 height 5
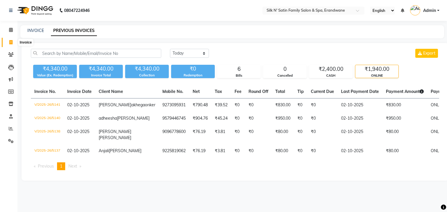
click at [7, 40] on span at bounding box center [11, 42] width 10 height 7
select select "service"
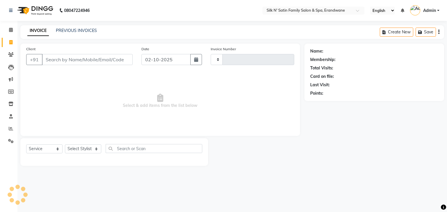
type input "5143"
select select "6931"
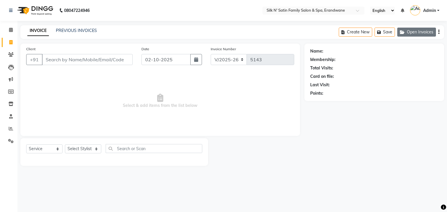
click at [409, 32] on button "Open Invoices" at bounding box center [416, 32] width 39 height 9
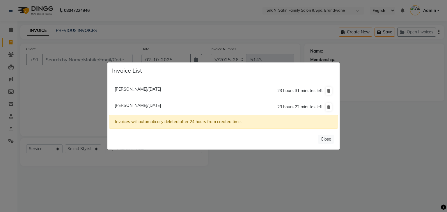
click at [195, 170] on ngb-modal-window "Invoice List [PERSON_NAME]/[DATE] 23 hours 31 minutes left [PERSON_NAME]/[DATE]…" at bounding box center [223, 106] width 447 height 212
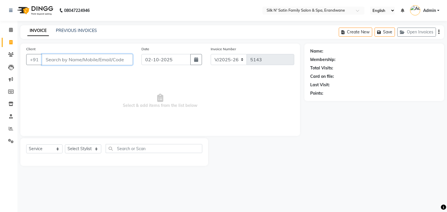
click at [57, 58] on input "Client" at bounding box center [87, 59] width 91 height 11
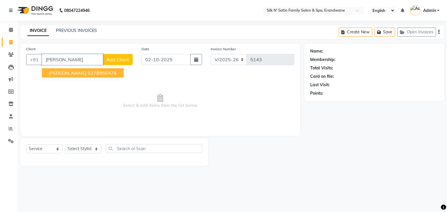
click at [65, 71] on span "[PERSON_NAME]" at bounding box center [68, 73] width 38 height 6
type input "8378956476"
select select "1: Object"
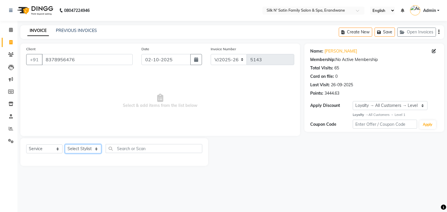
click at [86, 147] on select "Select Stylist [PERSON_NAME] [PERSON_NAME] [PERSON_NAME] [PERSON_NAME] [PERSON_…" at bounding box center [83, 149] width 36 height 9
click at [433, 29] on button "Open Invoices" at bounding box center [416, 32] width 39 height 9
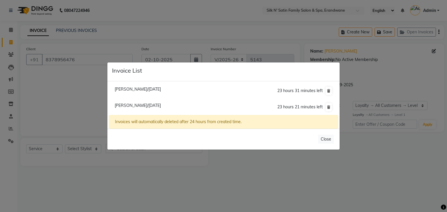
drag, startPoint x: 237, startPoint y: 185, endPoint x: 63, endPoint y: 71, distance: 208.5
click at [236, 181] on ngb-modal-window "Invoice List [PERSON_NAME]/[DATE] 23 hours 31 minutes left [PERSON_NAME]/[DATE]…" at bounding box center [223, 106] width 447 height 212
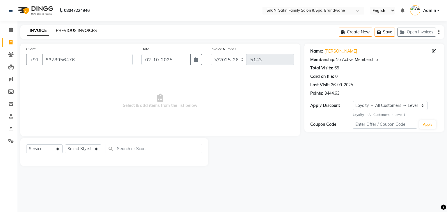
click at [67, 28] on link "PREVIOUS INVOICES" at bounding box center [76, 30] width 41 height 5
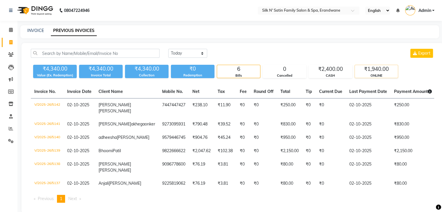
click at [372, 68] on div "₹1,940.00" at bounding box center [376, 69] width 43 height 8
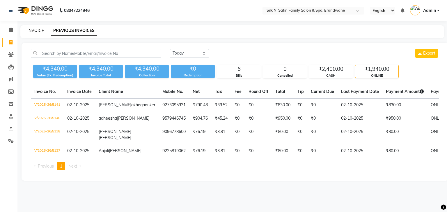
click at [35, 31] on link "INVOICE" at bounding box center [35, 30] width 17 height 5
select select "6931"
select select "service"
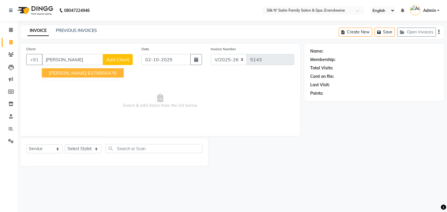
click at [88, 75] on ngb-highlight "8378956476" at bounding box center [102, 73] width 29 height 6
type input "8378956476"
select select "1: Object"
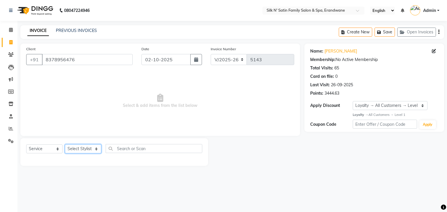
click at [82, 147] on select "Select Stylist [PERSON_NAME] [PERSON_NAME] [PERSON_NAME] [PERSON_NAME] [PERSON_…" at bounding box center [83, 149] width 36 height 9
select select "68302"
click at [65, 145] on select "Select Stylist [PERSON_NAME] [PERSON_NAME] [PERSON_NAME] [PERSON_NAME] [PERSON_…" at bounding box center [83, 149] width 36 height 9
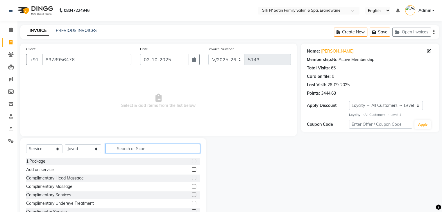
click at [154, 150] on input "text" at bounding box center [153, 148] width 95 height 9
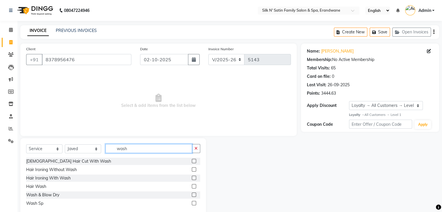
scroll to position [13, 0]
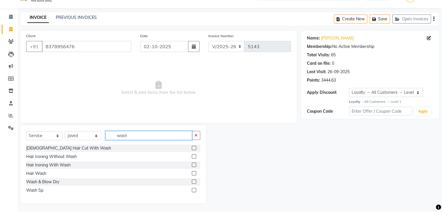
type input "wash"
click at [193, 181] on label at bounding box center [194, 182] width 4 height 4
click at [193, 181] on input "checkbox" at bounding box center [194, 182] width 4 height 4
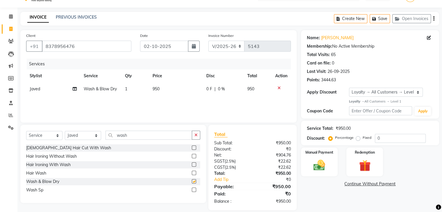
checkbox input "false"
click at [318, 159] on img at bounding box center [319, 166] width 19 height 14
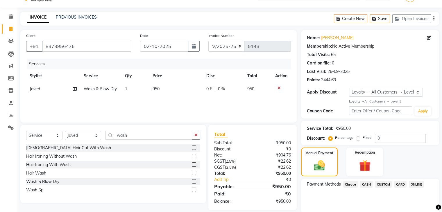
scroll to position [35, 0]
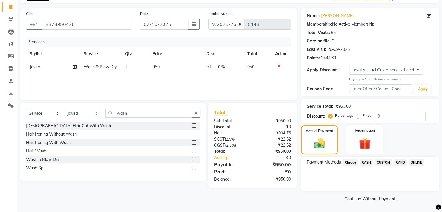
click at [417, 162] on span "ONLINE" at bounding box center [416, 162] width 15 height 7
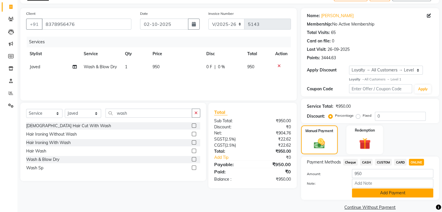
click at [393, 191] on button "Add Payment" at bounding box center [392, 193] width 81 height 9
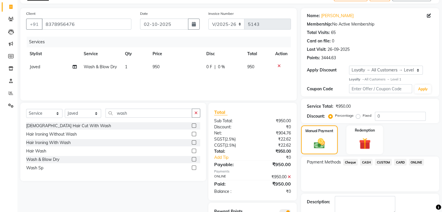
scroll to position [68, 0]
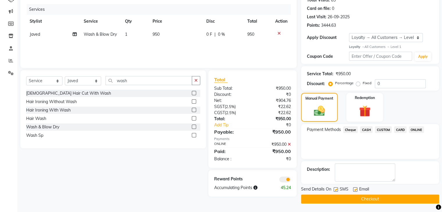
click at [336, 188] on label at bounding box center [336, 190] width 4 height 4
click at [336, 188] on input "checkbox" at bounding box center [336, 190] width 4 height 4
checkbox input "false"
click at [356, 189] on label at bounding box center [355, 190] width 4 height 4
click at [356, 189] on input "checkbox" at bounding box center [355, 190] width 4 height 4
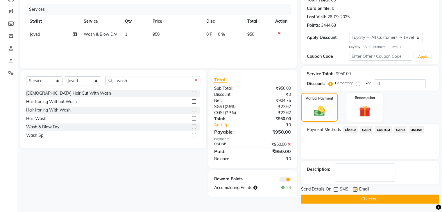
checkbox input "false"
click at [358, 195] on button "Checkout" at bounding box center [370, 199] width 138 height 9
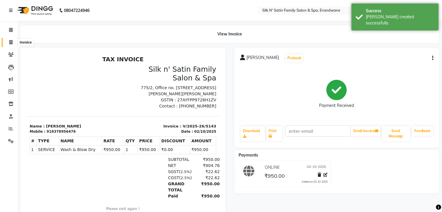
click at [7, 42] on span at bounding box center [11, 42] width 10 height 7
select select "service"
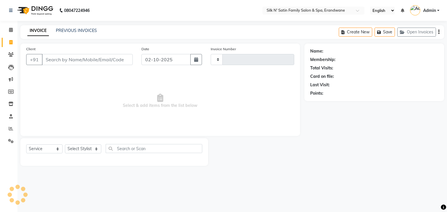
type input "5144"
select select "6931"
click at [418, 30] on button "Open Invoices" at bounding box center [416, 32] width 39 height 9
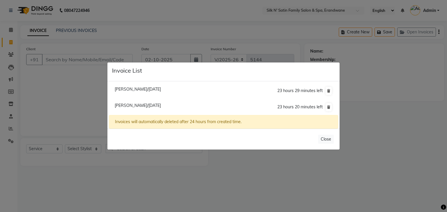
click at [141, 88] on span "[PERSON_NAME]/[DATE]" at bounding box center [138, 89] width 46 height 5
type input "9158399993"
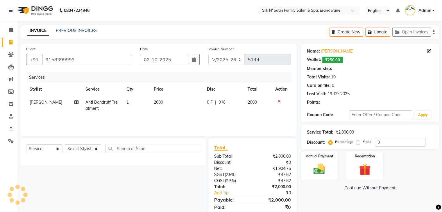
select select "1: Object"
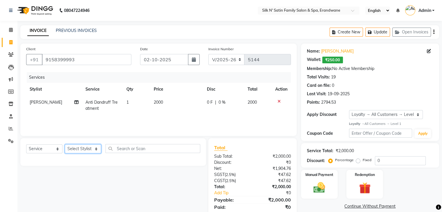
click at [79, 149] on select "Select Stylist [PERSON_NAME] [PERSON_NAME] [PERSON_NAME] [PERSON_NAME] [PERSON_…" at bounding box center [83, 149] width 36 height 9
select select "61777"
click at [65, 145] on select "Select Stylist [PERSON_NAME] [PERSON_NAME] [PERSON_NAME] [PERSON_NAME] [PERSON_…" at bounding box center [83, 149] width 36 height 9
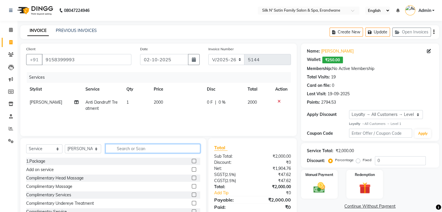
click at [127, 150] on input "text" at bounding box center [153, 148] width 95 height 9
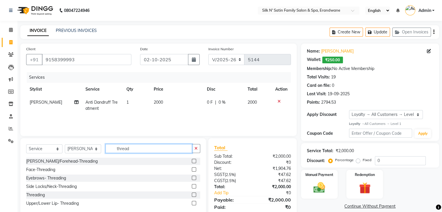
type input "thread"
click at [193, 193] on label at bounding box center [194, 195] width 4 height 4
click at [193, 193] on input "checkbox" at bounding box center [194, 195] width 4 height 4
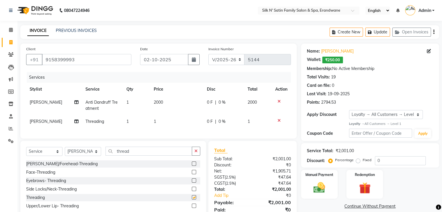
checkbox input "false"
click at [161, 117] on td "1" at bounding box center [176, 121] width 53 height 13
select select "61777"
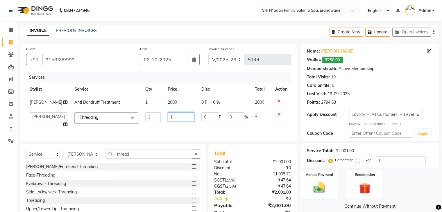
click at [172, 117] on input "1" at bounding box center [181, 117] width 27 height 9
type input "140"
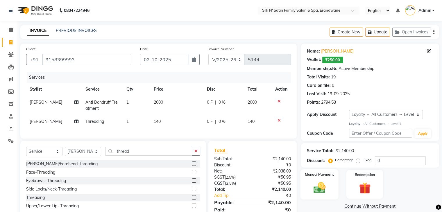
scroll to position [28, 0]
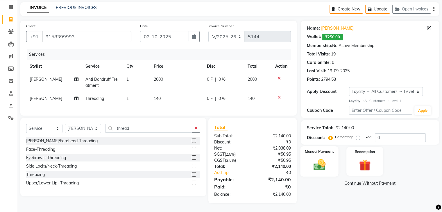
click at [325, 162] on img at bounding box center [319, 165] width 19 height 14
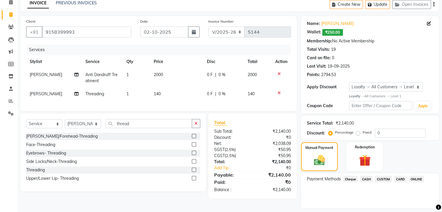
click at [362, 178] on span "CASH" at bounding box center [366, 179] width 13 height 7
click at [378, 209] on button "Add Payment" at bounding box center [392, 210] width 81 height 9
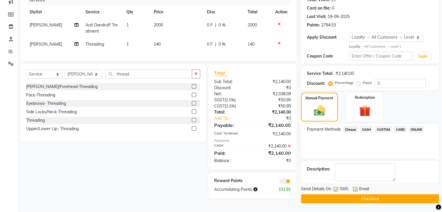
click at [335, 187] on label at bounding box center [336, 189] width 4 height 4
click at [335, 188] on input "checkbox" at bounding box center [336, 190] width 4 height 4
checkbox input "false"
click at [354, 187] on label at bounding box center [355, 189] width 4 height 4
click at [354, 188] on input "checkbox" at bounding box center [355, 190] width 4 height 4
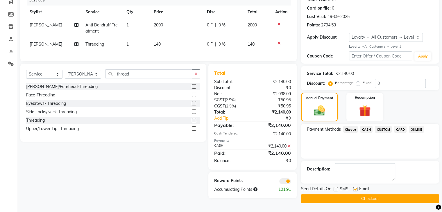
checkbox input "false"
click at [350, 195] on button "Checkout" at bounding box center [370, 199] width 138 height 9
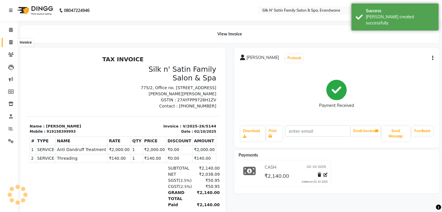
click at [13, 41] on span at bounding box center [11, 42] width 10 height 7
select select "6931"
select select "service"
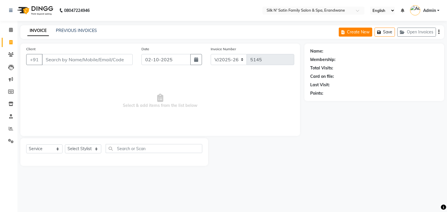
click at [352, 33] on button "Create New" at bounding box center [355, 32] width 33 height 9
select select "service"
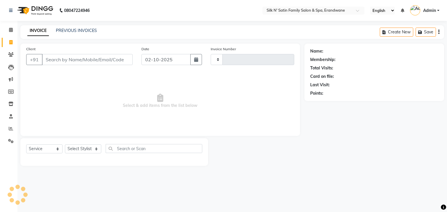
type input "5145"
select select "6931"
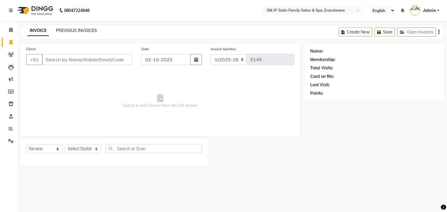
click at [84, 28] on link "PREVIOUS INVOICES" at bounding box center [76, 30] width 41 height 5
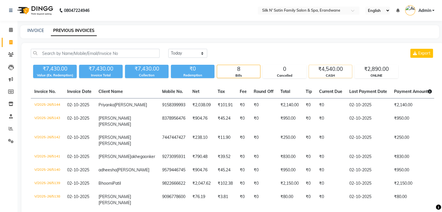
click at [320, 68] on div "₹4,540.00" at bounding box center [330, 69] width 43 height 8
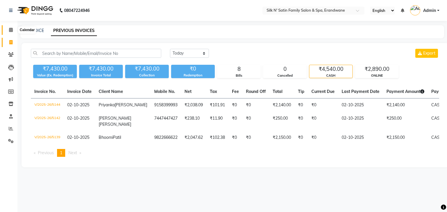
click at [8, 29] on span at bounding box center [11, 30] width 10 height 7
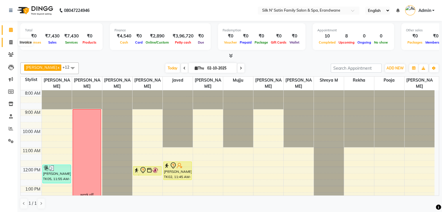
click at [9, 42] on icon at bounding box center [10, 42] width 3 height 4
select select "service"
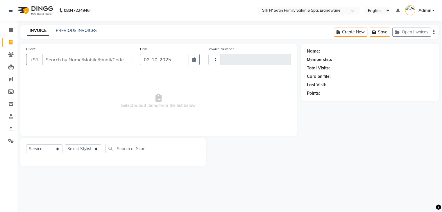
type input "5145"
select select "6931"
click at [429, 32] on button "Open Invoices" at bounding box center [416, 32] width 39 height 9
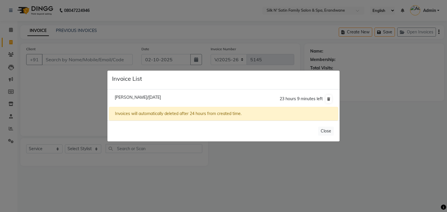
click at [334, 132] on div "Close" at bounding box center [223, 131] width 232 height 21
click at [328, 131] on button "Close" at bounding box center [326, 131] width 16 height 9
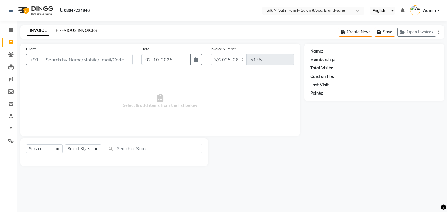
click at [82, 31] on link "PREVIOUS INVOICES" at bounding box center [76, 30] width 41 height 5
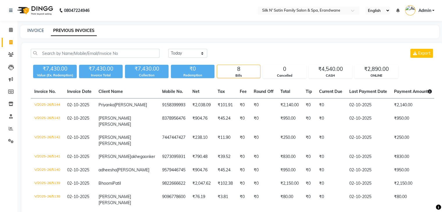
click at [226, 33] on div "INVOICE PREVIOUS INVOICES" at bounding box center [226, 31] width 412 height 6
click at [8, 27] on span at bounding box center [11, 30] width 10 height 7
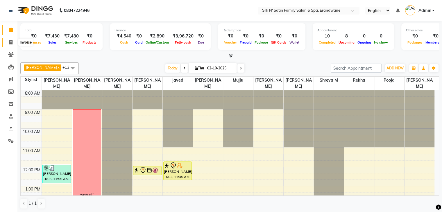
click at [12, 41] on icon at bounding box center [10, 42] width 3 height 4
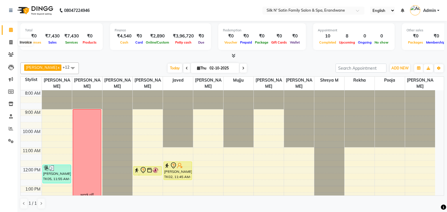
select select "6931"
select select "service"
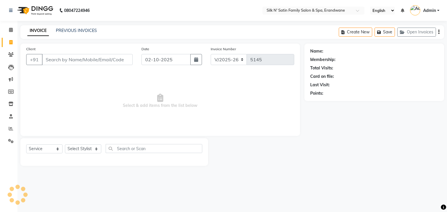
click at [113, 62] on input "Client" at bounding box center [87, 59] width 91 height 11
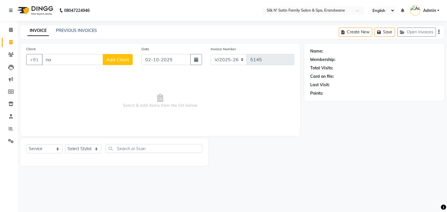
type input "n"
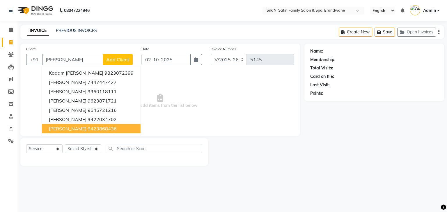
click at [95, 129] on ngb-highlight "9423868436" at bounding box center [102, 129] width 29 height 6
type input "9423868436"
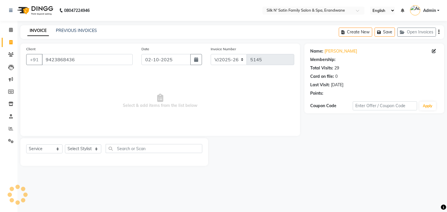
select select "1: Object"
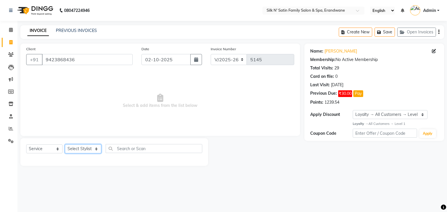
click at [84, 150] on select "Select Stylist [PERSON_NAME] [PERSON_NAME] [PERSON_NAME] [PERSON_NAME] [PERSON_…" at bounding box center [83, 149] width 36 height 9
click at [65, 145] on select "Select Stylist [PERSON_NAME] [PERSON_NAME] [PERSON_NAME] [PERSON_NAME] [PERSON_…" at bounding box center [83, 149] width 36 height 9
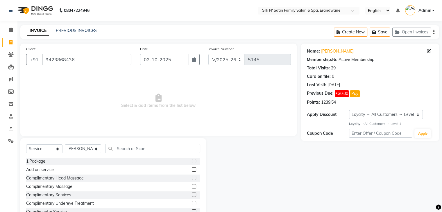
click at [126, 143] on div "Select Service Product Membership Package Voucher Prepaid Gift Card Select Styl…" at bounding box center [113, 181] width 186 height 86
click at [127, 148] on input "text" at bounding box center [153, 148] width 95 height 9
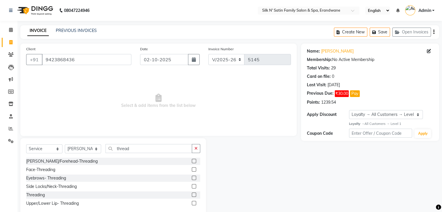
click at [195, 193] on label at bounding box center [194, 195] width 4 height 4
click at [195, 193] on input "checkbox" at bounding box center [194, 195] width 4 height 4
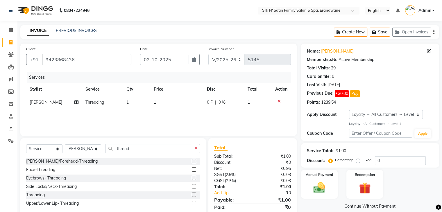
click at [165, 104] on td "1" at bounding box center [176, 102] width 53 height 13
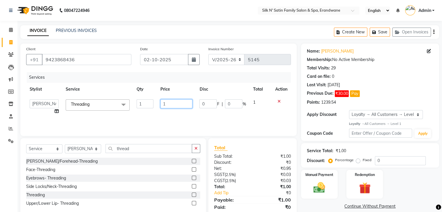
click at [171, 106] on input "1" at bounding box center [177, 103] width 32 height 9
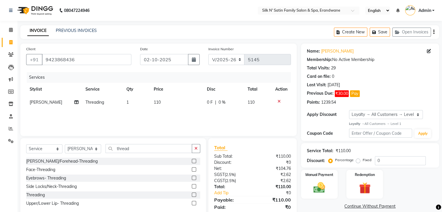
click at [328, 207] on link "Continue Without Payment" at bounding box center [371, 207] width 136 height 6
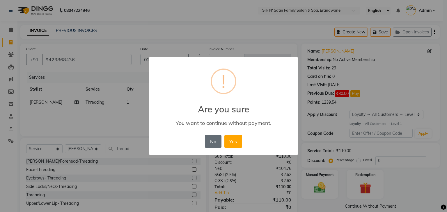
click at [213, 141] on button "No" at bounding box center [213, 141] width 16 height 13
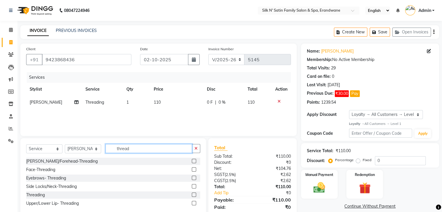
drag, startPoint x: 138, startPoint y: 149, endPoint x: 99, endPoint y: 145, distance: 39.4
click at [93, 147] on div "Select Service Product Membership Package Voucher Prepaid Gift Card Select Styl…" at bounding box center [113, 151] width 174 height 14
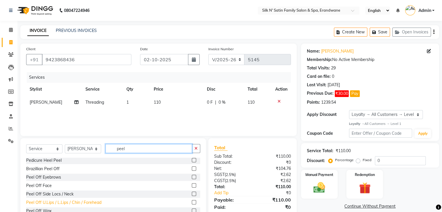
scroll to position [21, 0]
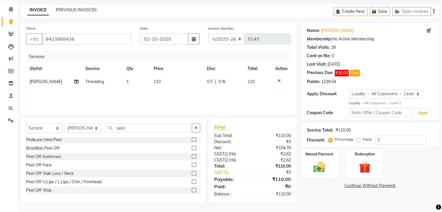
click at [192, 174] on label at bounding box center [194, 173] width 4 height 4
click at [192, 174] on input "checkbox" at bounding box center [194, 174] width 4 height 4
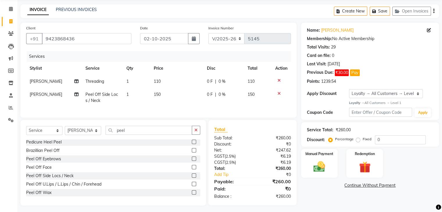
click at [192, 195] on label at bounding box center [194, 193] width 4 height 4
click at [192, 195] on input "checkbox" at bounding box center [194, 193] width 4 height 4
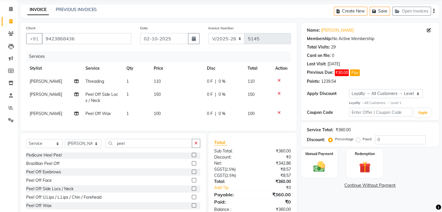
click at [157, 119] on td "100" at bounding box center [176, 113] width 53 height 13
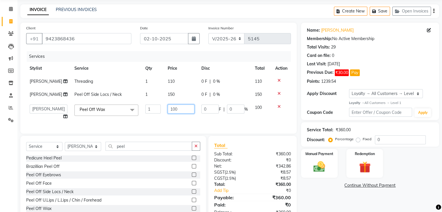
drag, startPoint x: 181, startPoint y: 122, endPoint x: 156, endPoint y: 125, distance: 24.6
click at [156, 123] on tr "Abhay [PERSON_NAME] [PERSON_NAME] [PERSON_NAME] [PERSON_NAME] [PERSON_NAME] Hou…" at bounding box center [158, 112] width 265 height 22
click at [340, 202] on div "Name: [PERSON_NAME] Membership: No Active Membership Total Visits: 29 Card on f…" at bounding box center [372, 122] width 143 height 199
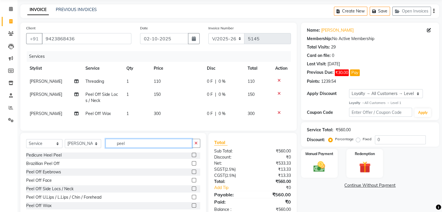
drag, startPoint x: 134, startPoint y: 148, endPoint x: 116, endPoint y: 150, distance: 17.6
click at [116, 148] on input "peel" at bounding box center [149, 143] width 87 height 9
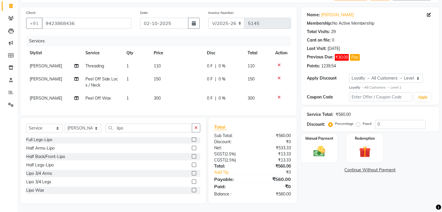
click at [192, 190] on label at bounding box center [194, 190] width 4 height 4
click at [192, 190] on input "checkbox" at bounding box center [194, 191] width 4 height 4
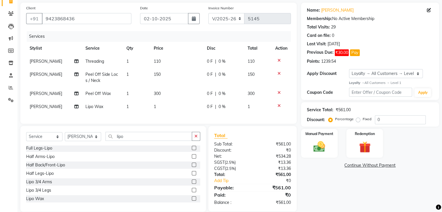
click at [161, 110] on td "1" at bounding box center [176, 106] width 53 height 13
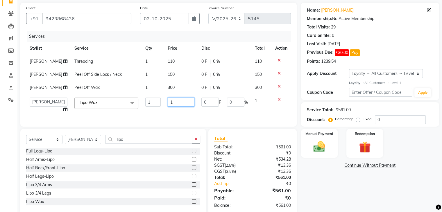
drag, startPoint x: 176, startPoint y: 121, endPoint x: 159, endPoint y: 125, distance: 16.9
click at [164, 116] on td "1" at bounding box center [181, 105] width 34 height 22
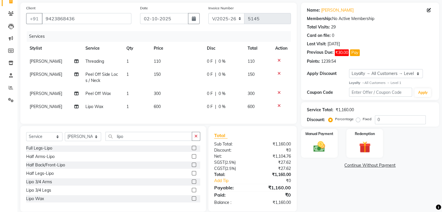
click at [328, 195] on div "Name: [PERSON_NAME] Membership: No Active Membership Total Visits: 29 Card on f…" at bounding box center [372, 107] width 143 height 209
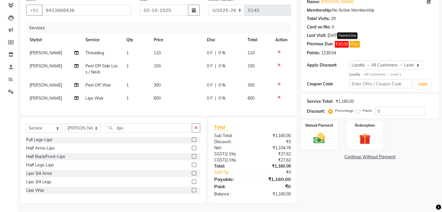
click at [357, 41] on button "Pay" at bounding box center [355, 44] width 10 height 7
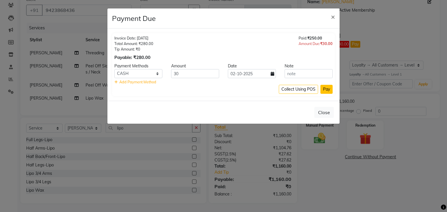
click at [328, 88] on button "Pay" at bounding box center [326, 89] width 12 height 9
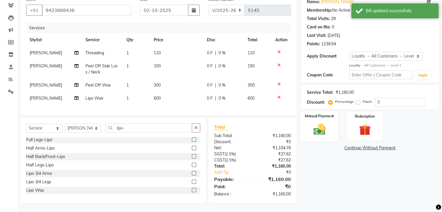
click at [328, 122] on img at bounding box center [319, 129] width 19 height 14
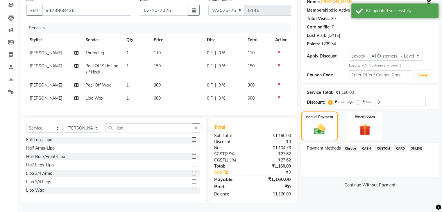
click at [363, 145] on span "CASH" at bounding box center [366, 148] width 13 height 7
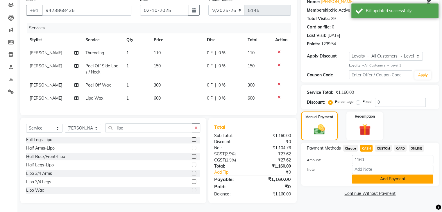
click at [369, 175] on button "Add Payment" at bounding box center [392, 179] width 81 height 9
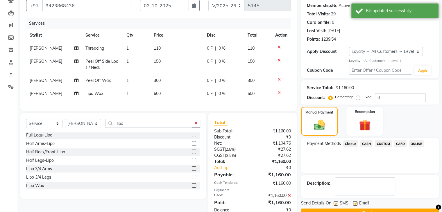
scroll to position [104, 0]
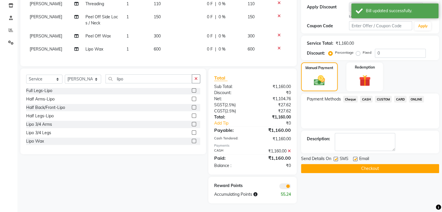
click at [337, 157] on label at bounding box center [336, 159] width 4 height 4
click at [337, 158] on input "checkbox" at bounding box center [336, 160] width 4 height 4
click at [354, 157] on label at bounding box center [355, 159] width 4 height 4
click at [354, 158] on input "checkbox" at bounding box center [355, 160] width 4 height 4
click at [323, 164] on button "Checkout" at bounding box center [370, 168] width 138 height 9
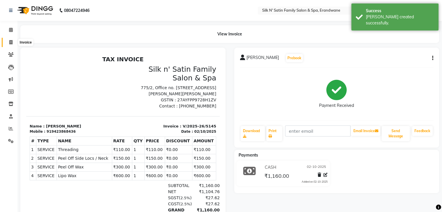
click at [12, 43] on icon at bounding box center [10, 42] width 3 height 4
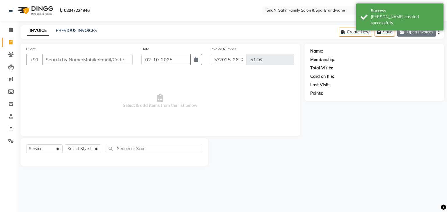
click at [424, 31] on button "Open Invoices" at bounding box center [416, 32] width 39 height 9
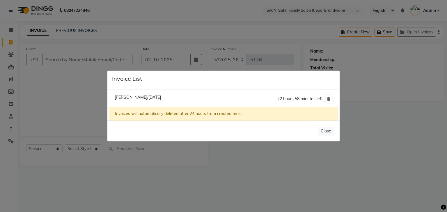
click at [143, 98] on span "[PERSON_NAME]/[DATE]" at bounding box center [138, 97] width 46 height 5
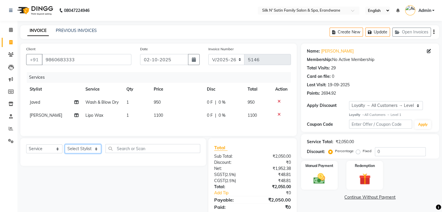
click at [75, 151] on select "Select Stylist [PERSON_NAME] [PERSON_NAME] [PERSON_NAME] [PERSON_NAME] [PERSON_…" at bounding box center [83, 149] width 36 height 9
click at [65, 146] on select "Select Stylist [PERSON_NAME] [PERSON_NAME] [PERSON_NAME] [PERSON_NAME] [PERSON_…" at bounding box center [83, 149] width 36 height 9
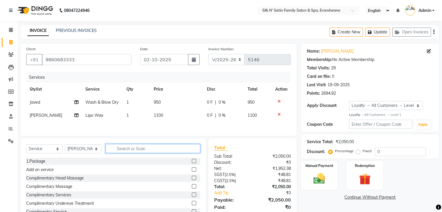
click at [123, 150] on input "text" at bounding box center [153, 148] width 95 height 9
click at [279, 101] on icon at bounding box center [279, 101] width 3 height 4
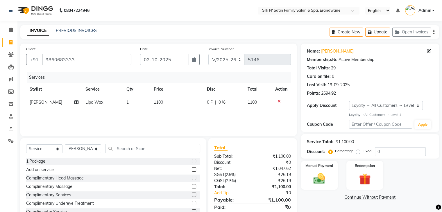
click at [280, 101] on icon at bounding box center [279, 101] width 3 height 4
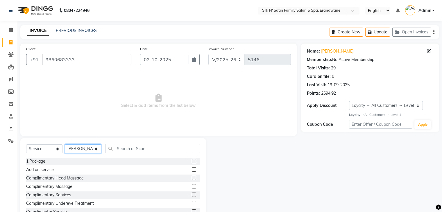
click at [93, 150] on select "Select Stylist [PERSON_NAME] [PERSON_NAME] [PERSON_NAME] [PERSON_NAME] [PERSON_…" at bounding box center [83, 149] width 36 height 9
click at [65, 145] on select "Select Stylist [PERSON_NAME] [PERSON_NAME] [PERSON_NAME] [PERSON_NAME] [PERSON_…" at bounding box center [83, 149] width 36 height 9
click at [31, 149] on select "Select Service Product Membership Package Voucher Prepaid Gift Card" at bounding box center [44, 149] width 36 height 9
click at [26, 145] on select "Select Service Product Membership Package Voucher Prepaid Gift Card" at bounding box center [44, 149] width 36 height 9
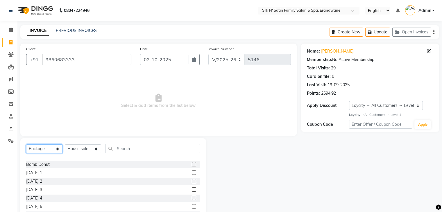
scroll to position [29, 0]
click at [192, 166] on label at bounding box center [194, 166] width 4 height 4
click at [192, 166] on input "checkbox" at bounding box center [194, 166] width 4 height 4
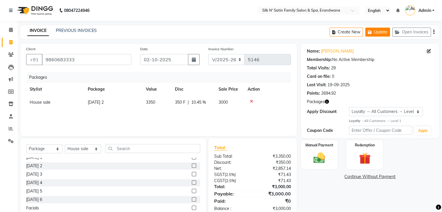
click at [380, 30] on button "Update" at bounding box center [378, 32] width 25 height 9
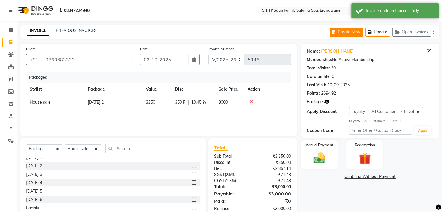
click at [354, 31] on button "Create New" at bounding box center [346, 32] width 33 height 9
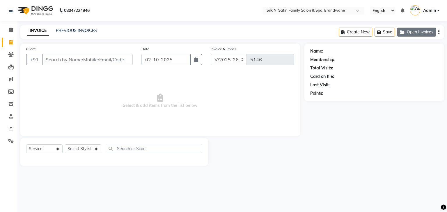
click at [405, 32] on icon "button" at bounding box center [403, 32] width 7 height 4
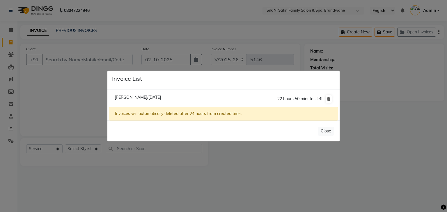
click at [299, 177] on ngb-modal-window "Invoice List [PERSON_NAME]/[DATE] 22 hours 50 minutes left Invoices will automa…" at bounding box center [223, 106] width 447 height 212
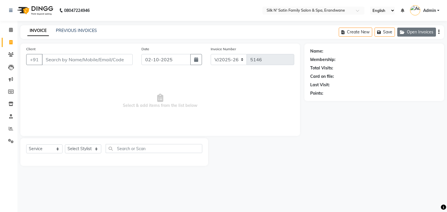
click at [410, 34] on button "Open Invoices" at bounding box center [416, 32] width 39 height 9
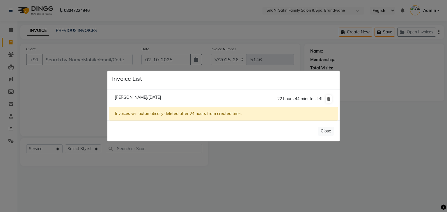
click at [161, 97] on span "[PERSON_NAME]/[DATE]" at bounding box center [138, 97] width 46 height 5
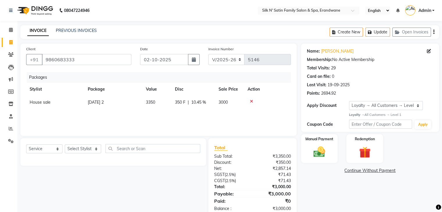
click at [251, 101] on icon at bounding box center [251, 101] width 3 height 4
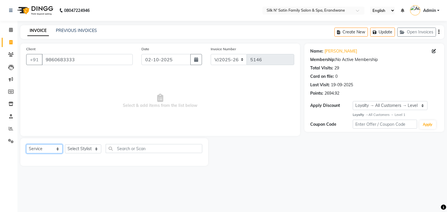
click at [51, 150] on select "Select Service Product Membership Package Voucher Prepaid Gift Card" at bounding box center [44, 149] width 36 height 9
click at [26, 145] on select "Select Service Product Membership Package Voucher Prepaid Gift Card" at bounding box center [44, 149] width 36 height 9
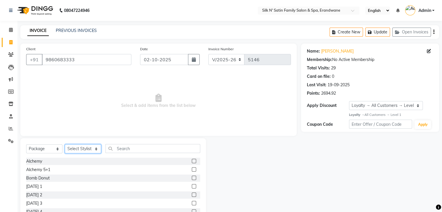
click at [74, 150] on select "Select Stylist [PERSON_NAME] [PERSON_NAME] [PERSON_NAME] [PERSON_NAME] [PERSON_…" at bounding box center [83, 149] width 36 height 9
click at [65, 145] on select "Select Stylist [PERSON_NAME] [PERSON_NAME] [PERSON_NAME] [PERSON_NAME] [PERSON_…" at bounding box center [83, 149] width 36 height 9
click at [192, 196] on label at bounding box center [194, 195] width 4 height 4
click at [192, 196] on input "checkbox" at bounding box center [194, 195] width 4 height 4
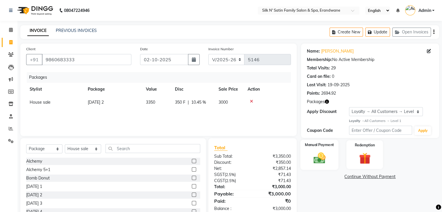
click at [313, 155] on img at bounding box center [319, 158] width 19 height 14
click at [420, 178] on span "ONLINE" at bounding box center [416, 177] width 15 height 7
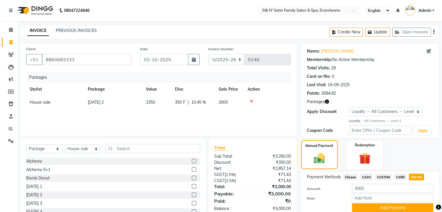
scroll to position [24, 0]
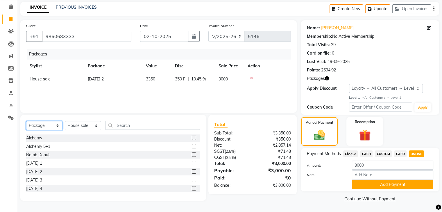
click at [50, 125] on select "Select Service Product Membership Package Voucher Prepaid Gift Card" at bounding box center [44, 125] width 36 height 9
click at [26, 121] on select "Select Service Product Membership Package Voucher Prepaid Gift Card" at bounding box center [44, 125] width 36 height 9
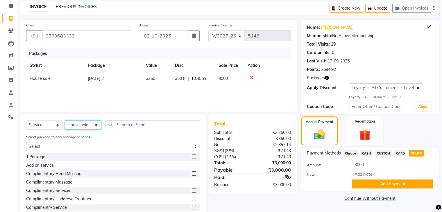
click at [76, 125] on select "Select Stylist [PERSON_NAME] [PERSON_NAME] [PERSON_NAME] [PERSON_NAME] [PERSON_…" at bounding box center [83, 125] width 36 height 9
click at [65, 121] on select "Select Stylist [PERSON_NAME] [PERSON_NAME] [PERSON_NAME] [PERSON_NAME] [PERSON_…" at bounding box center [83, 125] width 36 height 9
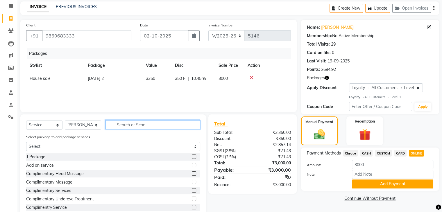
click at [127, 126] on input "text" at bounding box center [153, 124] width 95 height 9
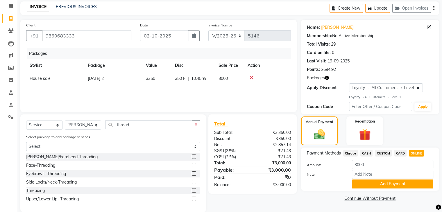
click at [193, 198] on label at bounding box center [194, 199] width 4 height 4
click at [193, 198] on input "checkbox" at bounding box center [194, 200] width 4 height 4
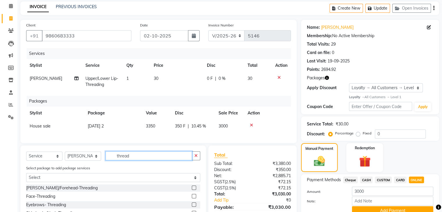
drag, startPoint x: 136, startPoint y: 160, endPoint x: 115, endPoint y: 163, distance: 20.9
click at [115, 161] on input "thread" at bounding box center [149, 156] width 87 height 9
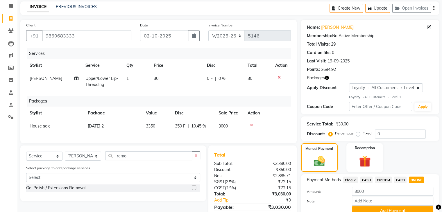
click at [194, 190] on label at bounding box center [194, 188] width 4 height 4
click at [194, 190] on input "checkbox" at bounding box center [194, 188] width 4 height 4
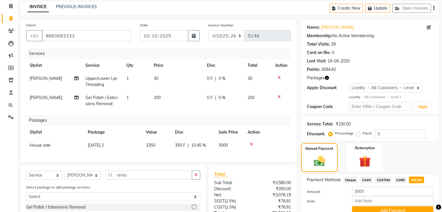
click at [42, 96] on span "[PERSON_NAME]" at bounding box center [46, 97] width 33 height 5
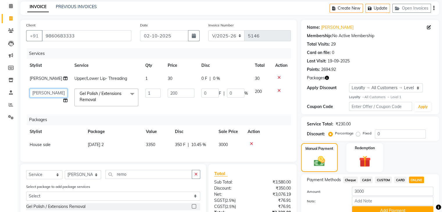
click at [43, 98] on select "Abhay [PERSON_NAME] [PERSON_NAME] [PERSON_NAME] [PERSON_NAME] [PERSON_NAME] Hou…" at bounding box center [49, 93] width 38 height 9
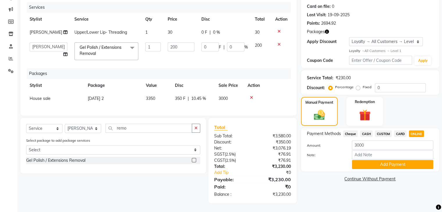
scroll to position [22, 0]
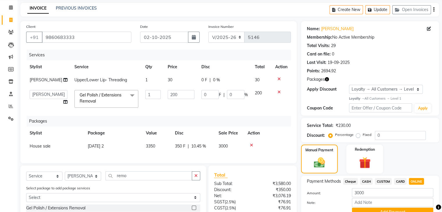
click at [418, 182] on span "ONLINE" at bounding box center [416, 181] width 15 height 7
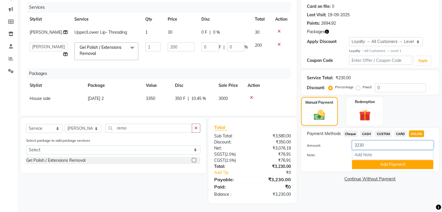
drag, startPoint x: 373, startPoint y: 135, endPoint x: 354, endPoint y: 141, distance: 19.3
click at [354, 141] on div "Amount: 3230 Note: Add Payment" at bounding box center [370, 155] width 127 height 29
click at [375, 160] on button "Add Payment" at bounding box center [392, 164] width 81 height 9
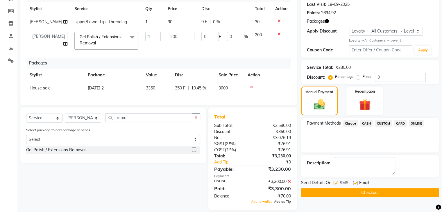
scroll to position [127, 0]
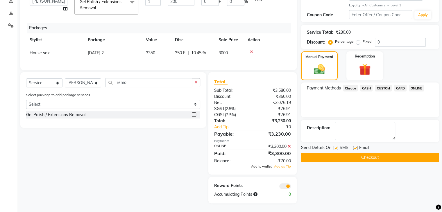
click at [264, 166] on span "Add to wallet" at bounding box center [261, 167] width 21 height 4
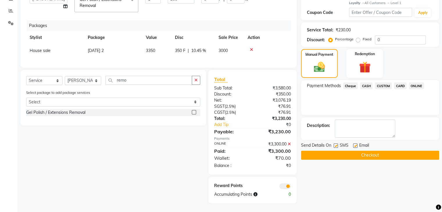
click at [335, 144] on label at bounding box center [336, 146] width 4 height 4
click at [335, 144] on input "checkbox" at bounding box center [336, 146] width 4 height 4
click at [354, 144] on label at bounding box center [355, 146] width 4 height 4
click at [354, 144] on input "checkbox" at bounding box center [355, 146] width 4 height 4
click at [351, 151] on button "Checkout" at bounding box center [370, 155] width 138 height 9
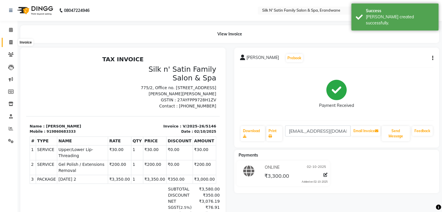
click at [12, 45] on icon at bounding box center [10, 42] width 3 height 4
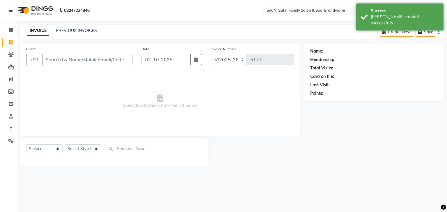
click at [67, 62] on input "Client" at bounding box center [87, 59] width 91 height 11
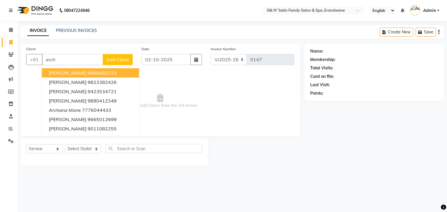
click at [79, 74] on span "[PERSON_NAME]" at bounding box center [68, 73] width 38 height 6
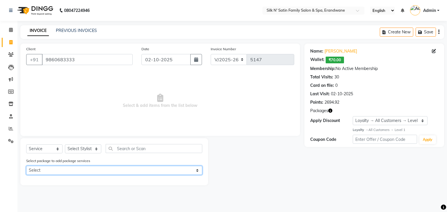
click at [62, 170] on select "Select [DATE] 2" at bounding box center [114, 170] width 176 height 9
click at [26, 167] on select "Select [DATE] 2" at bounding box center [114, 170] width 176 height 9
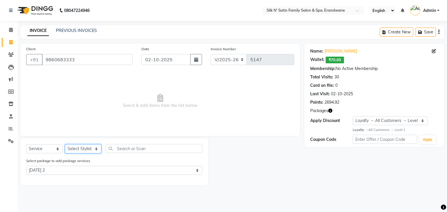
click at [84, 149] on select "Select Stylist [PERSON_NAME] [PERSON_NAME] [PERSON_NAME] [PERSON_NAME] [PERSON_…" at bounding box center [83, 149] width 36 height 9
click at [65, 145] on select "Select Stylist [PERSON_NAME] [PERSON_NAME] [PERSON_NAME] [PERSON_NAME] [PERSON_…" at bounding box center [83, 149] width 36 height 9
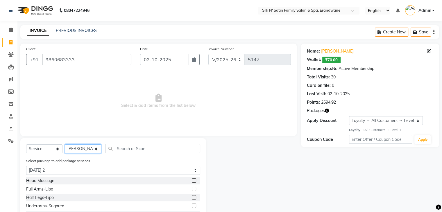
scroll to position [33, 0]
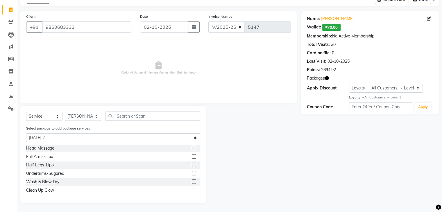
click at [195, 157] on label at bounding box center [194, 156] width 4 height 4
click at [195, 157] on input "checkbox" at bounding box center [194, 157] width 4 height 4
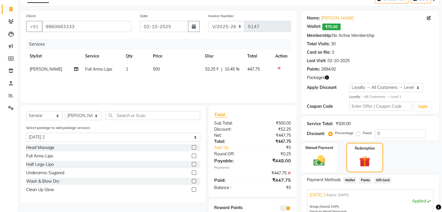
click at [194, 163] on label at bounding box center [194, 164] width 4 height 4
click at [194, 163] on input "checkbox" at bounding box center [194, 165] width 4 height 4
click at [193, 177] on div at bounding box center [194, 174] width 4 height 6
click at [195, 175] on label at bounding box center [194, 173] width 4 height 4
click at [195, 175] on input "checkbox" at bounding box center [194, 173] width 4 height 4
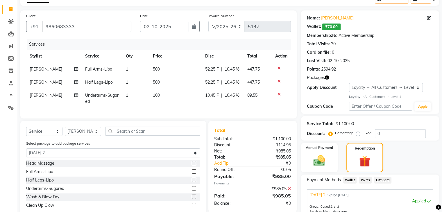
scroll to position [120, 0]
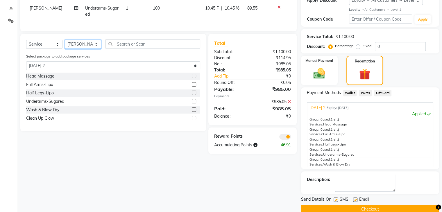
click at [79, 49] on select "Select Stylist [PERSON_NAME] [PERSON_NAME] [PERSON_NAME] [PERSON_NAME] [PERSON_…" at bounding box center [83, 44] width 36 height 9
click at [65, 45] on select "Select Stylist [PERSON_NAME] [PERSON_NAME] [PERSON_NAME] [PERSON_NAME] [PERSON_…" at bounding box center [83, 44] width 36 height 9
click at [194, 120] on label at bounding box center [194, 118] width 4 height 4
click at [194, 120] on input "checkbox" at bounding box center [194, 119] width 4 height 4
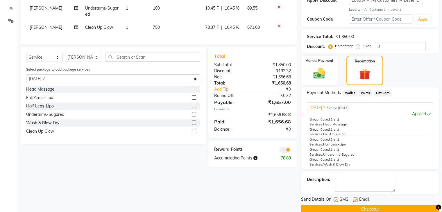
click at [193, 125] on label at bounding box center [194, 123] width 4 height 4
click at [193, 125] on input "checkbox" at bounding box center [194, 123] width 4 height 4
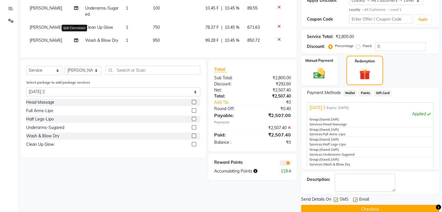
click at [74, 41] on icon at bounding box center [76, 40] width 4 height 4
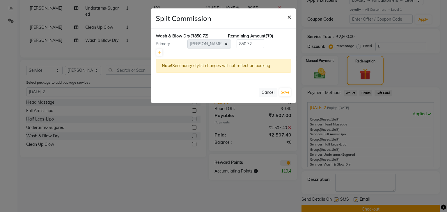
click at [290, 19] on span "×" at bounding box center [289, 16] width 4 height 9
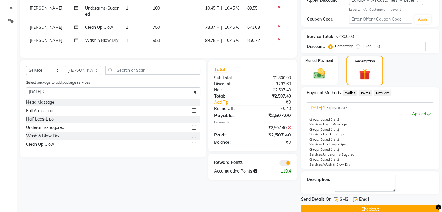
click at [36, 41] on span "[PERSON_NAME]" at bounding box center [46, 40] width 33 height 5
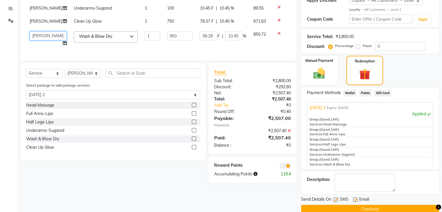
click at [37, 40] on select "Abhay [PERSON_NAME] [PERSON_NAME] [PERSON_NAME] [PERSON_NAME] [PERSON_NAME] Hou…" at bounding box center [48, 35] width 37 height 9
click at [63, 45] on icon at bounding box center [65, 43] width 4 height 4
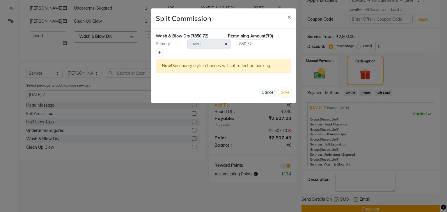
click at [161, 51] on link at bounding box center [159, 52] width 6 height 7
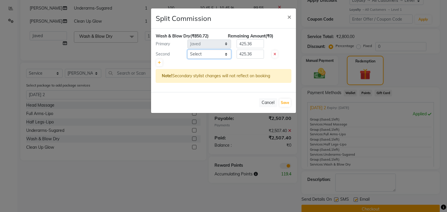
click at [201, 55] on select "Select Abhay [PERSON_NAME] [PERSON_NAME] [PERSON_NAME] [PERSON_NAME] [PERSON_NA…" at bounding box center [209, 54] width 44 height 9
click at [187, 50] on select "Select Abhay [PERSON_NAME] [PERSON_NAME] [PERSON_NAME] [PERSON_NAME] [PERSON_NA…" at bounding box center [209, 54] width 44 height 9
click at [286, 102] on button "Save" at bounding box center [284, 103] width 11 height 8
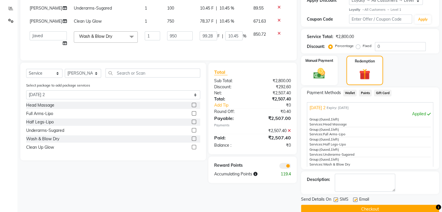
scroll to position [62, 0]
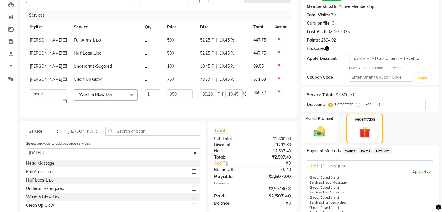
click at [194, 166] on label at bounding box center [194, 163] width 4 height 4
click at [194, 166] on input "checkbox" at bounding box center [194, 164] width 4 height 4
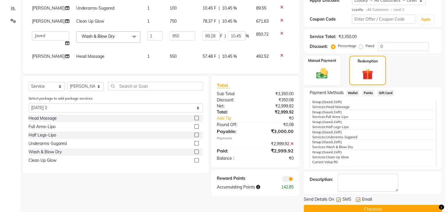
scroll to position [136, 0]
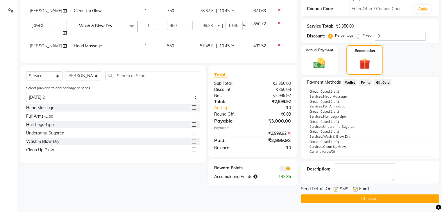
click at [286, 172] on span at bounding box center [286, 169] width 12 height 6
click at [291, 170] on input "checkbox" at bounding box center [291, 170] width 0 height 0
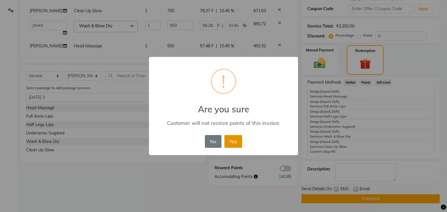
click at [229, 142] on button "Yes" at bounding box center [233, 141] width 18 height 13
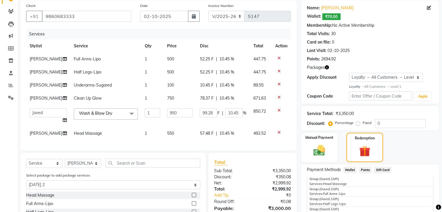
scroll to position [131, 0]
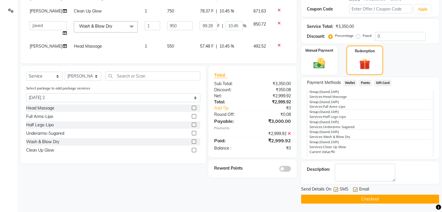
click at [337, 188] on label at bounding box center [336, 190] width 4 height 4
click at [337, 188] on input "checkbox" at bounding box center [336, 190] width 4 height 4
click at [354, 188] on label at bounding box center [355, 190] width 4 height 4
click at [354, 188] on input "checkbox" at bounding box center [355, 190] width 4 height 4
click at [351, 198] on button "Checkout" at bounding box center [370, 199] width 138 height 9
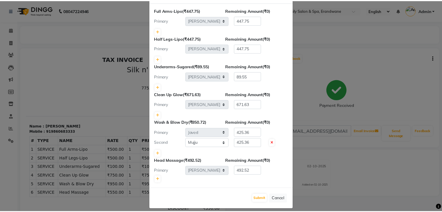
scroll to position [30, 0]
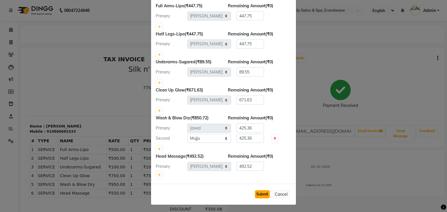
click at [261, 191] on button "Submit" at bounding box center [262, 195] width 15 height 8
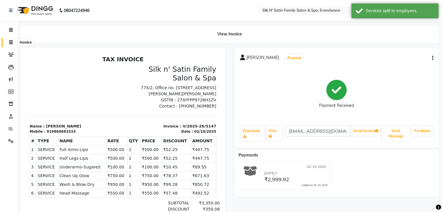
click at [10, 42] on icon at bounding box center [10, 42] width 3 height 4
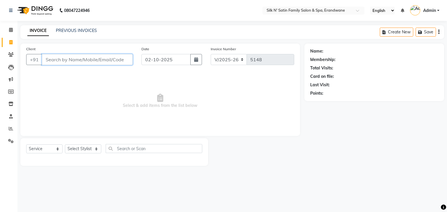
click at [94, 57] on input "Client" at bounding box center [87, 59] width 91 height 11
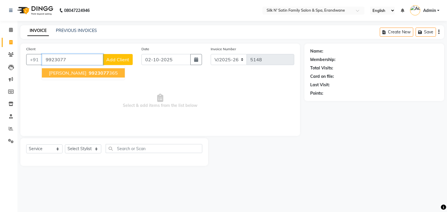
click at [75, 75] on span "[PERSON_NAME]" at bounding box center [68, 73] width 38 height 6
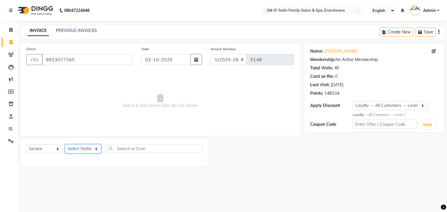
click at [86, 149] on select "Select Stylist [PERSON_NAME] [PERSON_NAME] [PERSON_NAME] [PERSON_NAME] [PERSON_…" at bounding box center [83, 149] width 36 height 9
click at [65, 145] on select "Select Stylist [PERSON_NAME] [PERSON_NAME] [PERSON_NAME] [PERSON_NAME] [PERSON_…" at bounding box center [83, 149] width 36 height 9
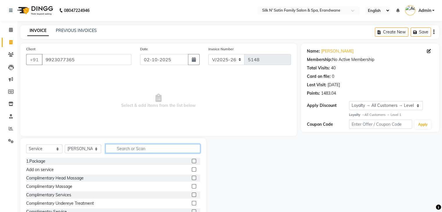
click at [124, 149] on input "text" at bounding box center [153, 148] width 95 height 9
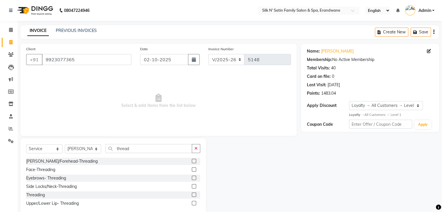
click at [193, 178] on label at bounding box center [194, 178] width 4 height 4
click at [193, 178] on input "checkbox" at bounding box center [194, 179] width 4 height 4
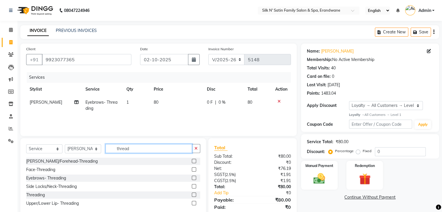
drag, startPoint x: 144, startPoint y: 145, endPoint x: 111, endPoint y: 153, distance: 33.9
click at [111, 153] on input "thread" at bounding box center [149, 148] width 87 height 9
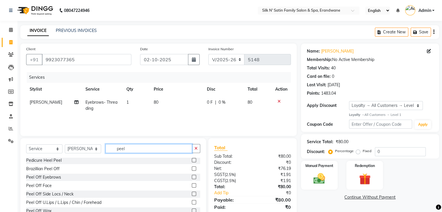
scroll to position [21, 0]
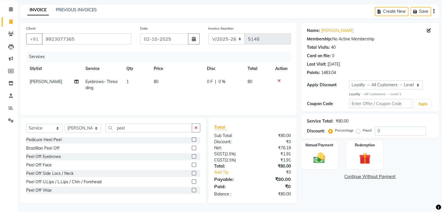
click at [192, 189] on label at bounding box center [194, 190] width 4 height 4
click at [192, 189] on input "checkbox" at bounding box center [194, 191] width 4 height 4
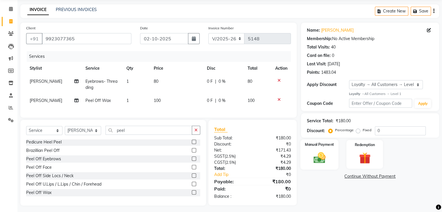
scroll to position [28, 0]
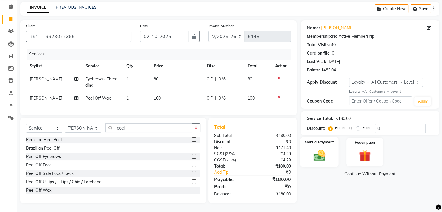
click at [323, 153] on img at bounding box center [319, 156] width 19 height 14
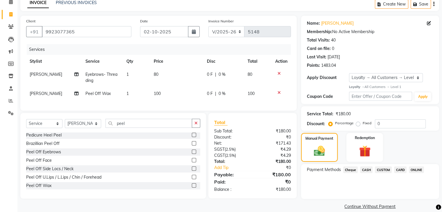
click at [411, 170] on span "ONLINE" at bounding box center [416, 170] width 15 height 7
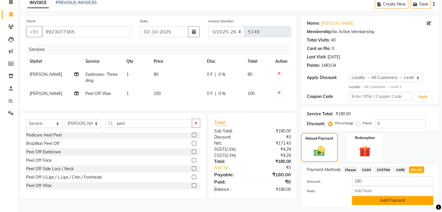
click at [386, 202] on button "Add Payment" at bounding box center [392, 200] width 81 height 9
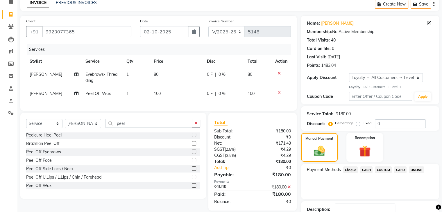
scroll to position [69, 0]
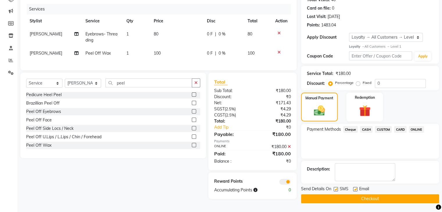
click at [336, 188] on label at bounding box center [336, 189] width 4 height 4
click at [336, 188] on input "checkbox" at bounding box center [336, 190] width 4 height 4
click at [354, 189] on label at bounding box center [355, 189] width 4 height 4
click at [354, 189] on input "checkbox" at bounding box center [355, 190] width 4 height 4
click at [350, 196] on button "Checkout" at bounding box center [370, 199] width 138 height 9
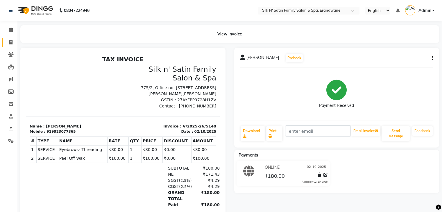
click at [10, 38] on link "Invoice" at bounding box center [9, 43] width 14 height 10
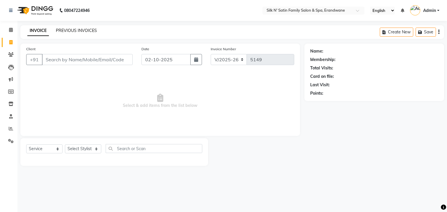
click at [80, 29] on link "PREVIOUS INVOICES" at bounding box center [76, 30] width 41 height 5
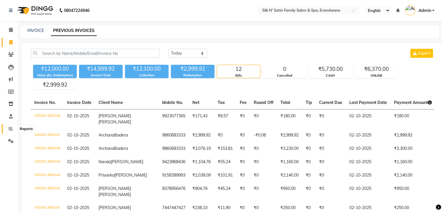
click at [8, 129] on span at bounding box center [11, 129] width 10 height 7
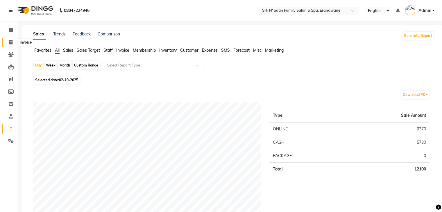
click at [10, 42] on icon at bounding box center [10, 42] width 3 height 4
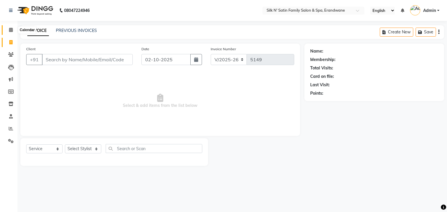
click at [12, 30] on icon at bounding box center [11, 30] width 4 height 4
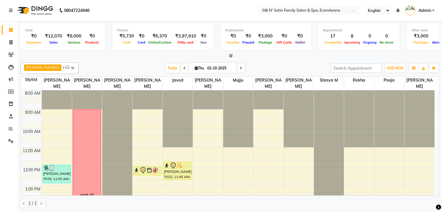
click at [240, 69] on icon at bounding box center [241, 68] width 2 height 3
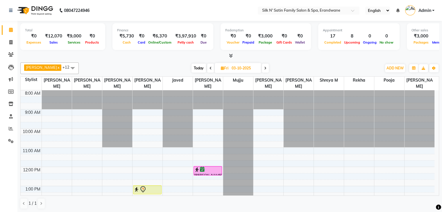
click at [200, 65] on span "Today" at bounding box center [199, 68] width 15 height 9
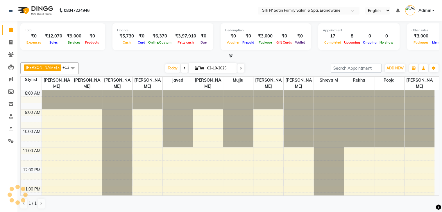
scroll to position [142, 0]
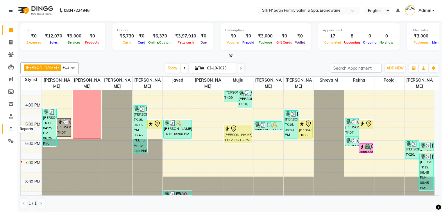
click at [12, 129] on icon at bounding box center [11, 129] width 4 height 4
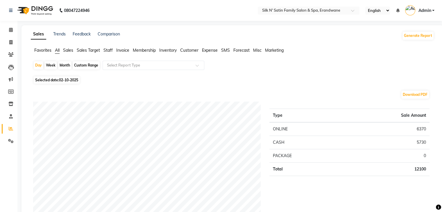
click at [61, 66] on div "Month" at bounding box center [64, 65] width 13 height 8
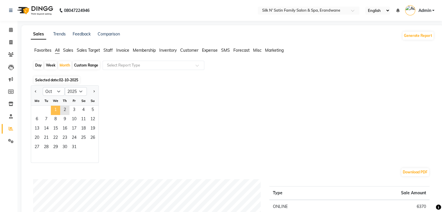
click at [55, 112] on span "1" at bounding box center [55, 110] width 9 height 9
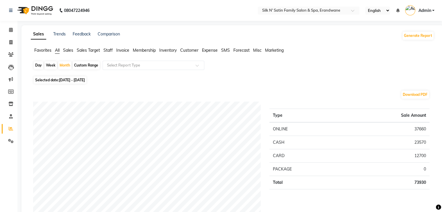
click at [105, 52] on span "Staff" at bounding box center [108, 50] width 9 height 5
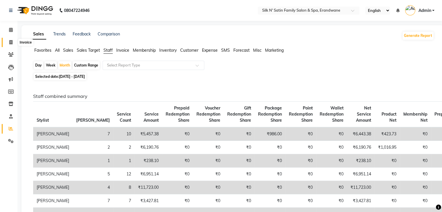
click at [10, 45] on span at bounding box center [11, 42] width 10 height 7
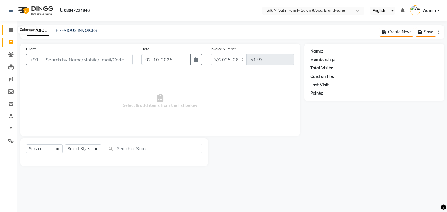
click at [11, 31] on icon at bounding box center [11, 30] width 4 height 4
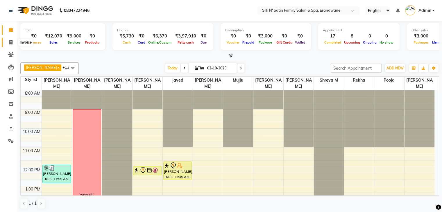
click at [9, 43] on icon at bounding box center [10, 42] width 3 height 4
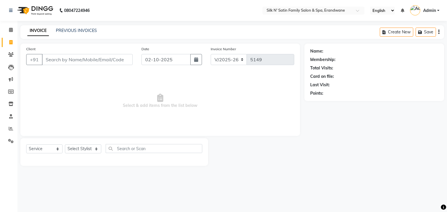
click at [56, 56] on input "Client" at bounding box center [87, 59] width 91 height 11
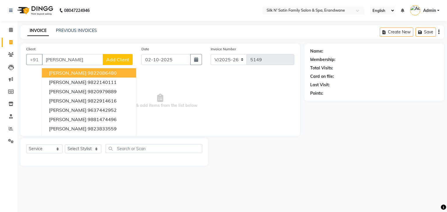
click at [70, 71] on span "[PERSON_NAME]" at bounding box center [68, 73] width 38 height 6
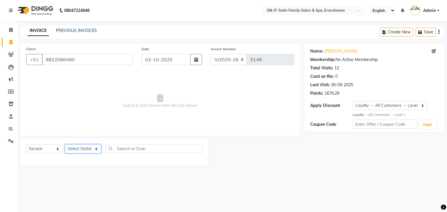
click at [95, 149] on select "Select Stylist [PERSON_NAME] [PERSON_NAME] [PERSON_NAME] [PERSON_NAME] [PERSON_…" at bounding box center [83, 149] width 36 height 9
click at [65, 145] on select "Select Stylist [PERSON_NAME] [PERSON_NAME] [PERSON_NAME] [PERSON_NAME] [PERSON_…" at bounding box center [83, 149] width 36 height 9
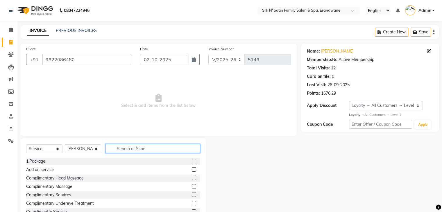
click at [133, 147] on input "text" at bounding box center [153, 148] width 95 height 9
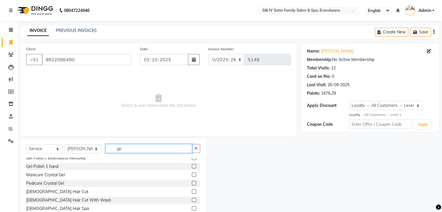
scroll to position [58, 0]
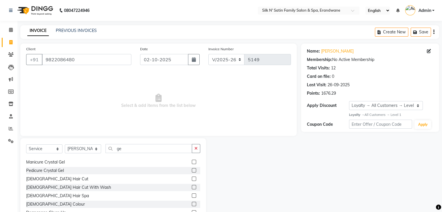
click at [192, 178] on label at bounding box center [194, 179] width 4 height 4
click at [192, 178] on input "checkbox" at bounding box center [194, 179] width 4 height 4
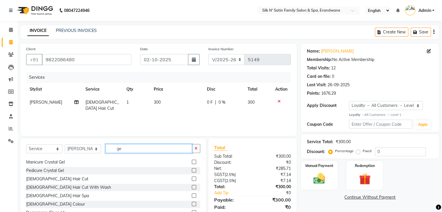
click at [129, 151] on input "ge" at bounding box center [149, 148] width 87 height 9
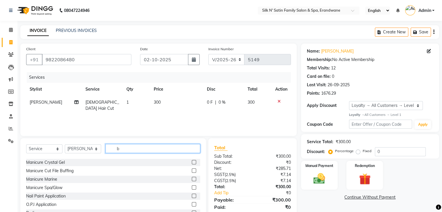
scroll to position [0, 0]
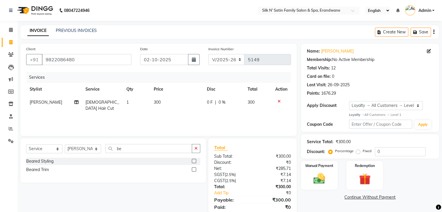
click at [193, 162] on label at bounding box center [194, 161] width 4 height 4
click at [193, 162] on input "checkbox" at bounding box center [194, 162] width 4 height 4
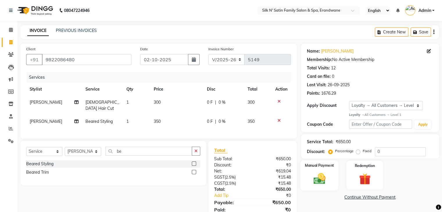
click at [315, 172] on img at bounding box center [319, 179] width 19 height 14
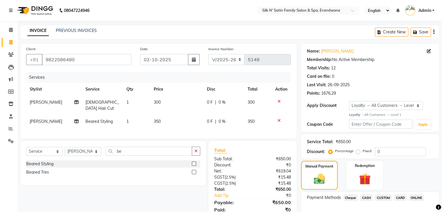
click at [369, 198] on span "CASH" at bounding box center [366, 198] width 13 height 7
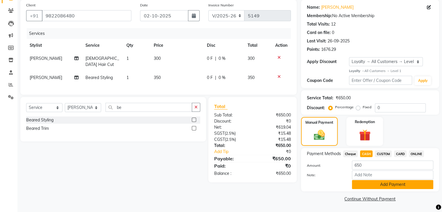
click at [361, 183] on button "Add Payment" at bounding box center [392, 184] width 81 height 9
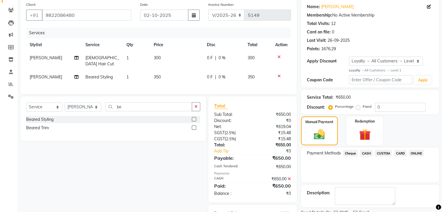
scroll to position [71, 0]
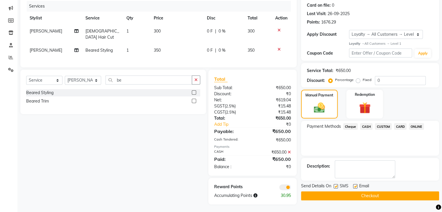
click at [336, 185] on label at bounding box center [336, 186] width 4 height 4
click at [336, 185] on input "checkbox" at bounding box center [336, 187] width 4 height 4
click at [353, 186] on label at bounding box center [355, 186] width 4 height 4
click at [353, 186] on input "checkbox" at bounding box center [355, 187] width 4 height 4
click at [352, 199] on button "Checkout" at bounding box center [370, 196] width 138 height 9
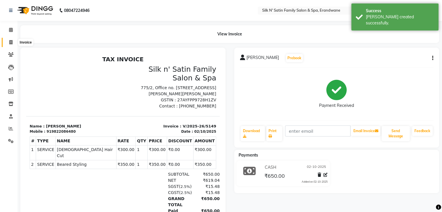
click at [12, 42] on icon at bounding box center [10, 42] width 3 height 4
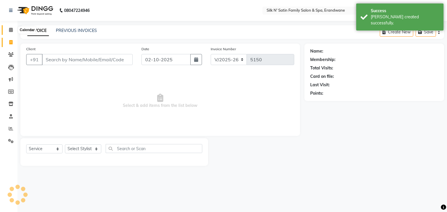
click at [8, 30] on span at bounding box center [11, 30] width 10 height 7
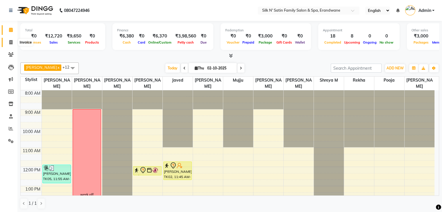
click at [7, 41] on span at bounding box center [11, 42] width 10 height 7
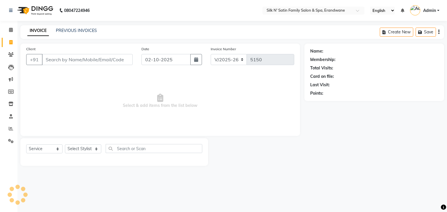
click at [49, 60] on input "Client" at bounding box center [87, 59] width 91 height 11
click at [56, 44] on div "Client +91 9 Date [DATE] Invoice Number V/2025 V/[PHONE_NUMBER] Select & add it…" at bounding box center [160, 90] width 280 height 92
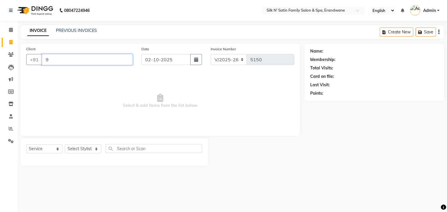
click at [58, 60] on input "9" at bounding box center [87, 59] width 91 height 11
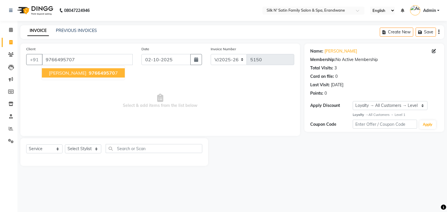
click at [52, 70] on span "[PERSON_NAME]" at bounding box center [68, 73] width 38 height 6
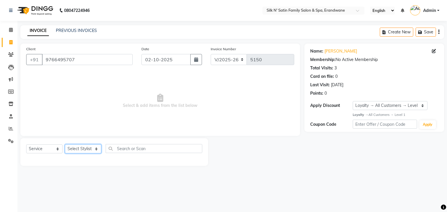
click at [97, 149] on select "Select Stylist [PERSON_NAME] [PERSON_NAME] [PERSON_NAME] [PERSON_NAME] [PERSON_…" at bounding box center [83, 149] width 36 height 9
click at [65, 145] on select "Select Stylist [PERSON_NAME] [PERSON_NAME] [PERSON_NAME] [PERSON_NAME] [PERSON_…" at bounding box center [83, 149] width 36 height 9
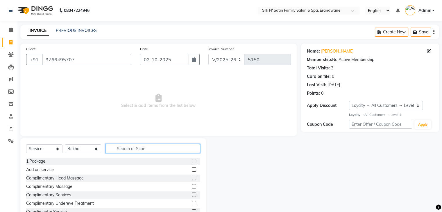
click at [142, 150] on input "text" at bounding box center [153, 148] width 95 height 9
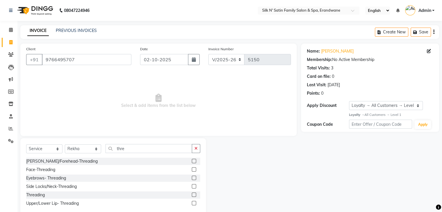
click at [193, 196] on label at bounding box center [194, 195] width 4 height 4
click at [193, 196] on input "checkbox" at bounding box center [194, 195] width 4 height 4
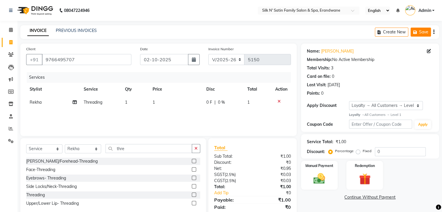
click at [426, 32] on button "Save" at bounding box center [421, 32] width 20 height 9
click at [391, 29] on div "Create New Save Open Invoices" at bounding box center [386, 32] width 105 height 14
click at [384, 32] on button "Save" at bounding box center [380, 32] width 20 height 9
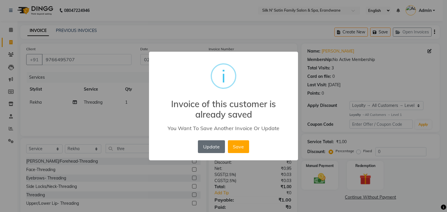
click at [218, 146] on button "Update" at bounding box center [211, 146] width 27 height 13
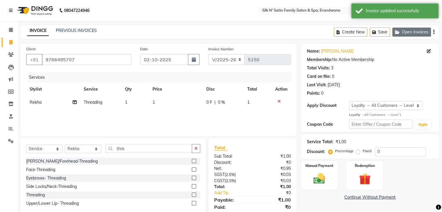
click at [416, 28] on button "Open Invoices" at bounding box center [412, 32] width 39 height 9
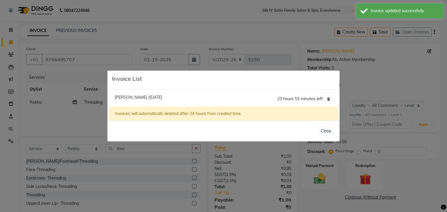
click at [364, 33] on ngb-modal-window "Invoice List [PERSON_NAME] /[DATE] 23 hours 53 minutes left Invoices will autom…" at bounding box center [223, 106] width 447 height 212
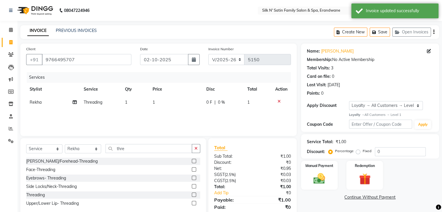
click at [364, 33] on button "Create New" at bounding box center [350, 32] width 33 height 9
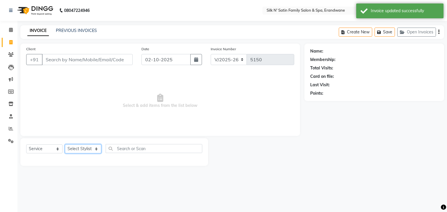
click at [95, 149] on select "Select Stylist [PERSON_NAME] [PERSON_NAME] [PERSON_NAME] [PERSON_NAME] [PERSON_…" at bounding box center [83, 149] width 36 height 9
click at [65, 145] on select "Select Stylist [PERSON_NAME] [PERSON_NAME] [PERSON_NAME] [PERSON_NAME] [PERSON_…" at bounding box center [83, 149] width 36 height 9
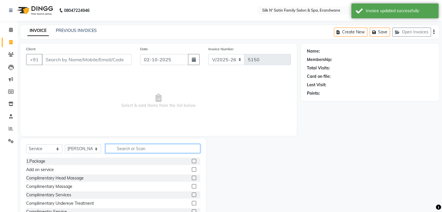
click at [132, 149] on input "text" at bounding box center [153, 148] width 95 height 9
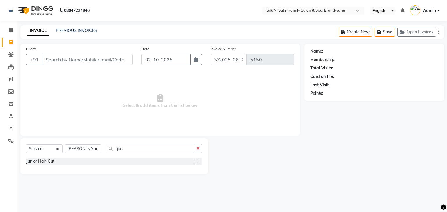
click at [197, 161] on label at bounding box center [196, 161] width 4 height 4
click at [197, 161] on input "checkbox" at bounding box center [196, 162] width 4 height 4
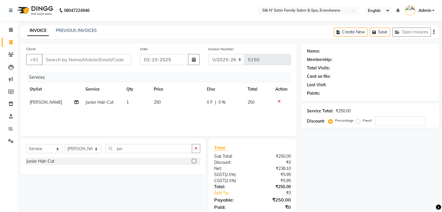
click at [113, 54] on div "Client +91" at bounding box center [79, 58] width 114 height 24
click at [114, 61] on input "Client" at bounding box center [87, 59] width 90 height 11
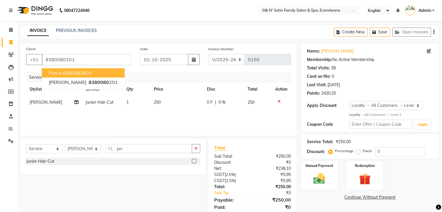
click at [57, 74] on span "Purva" at bounding box center [55, 73] width 13 height 6
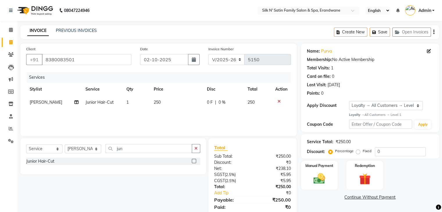
drag, startPoint x: 307, startPoint y: 170, endPoint x: 346, endPoint y: 176, distance: 39.5
click at [307, 170] on div "Manual Payment" at bounding box center [319, 175] width 37 height 29
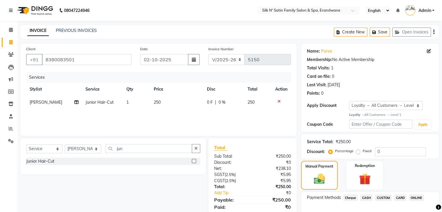
click at [410, 199] on span "ONLINE" at bounding box center [416, 198] width 15 height 7
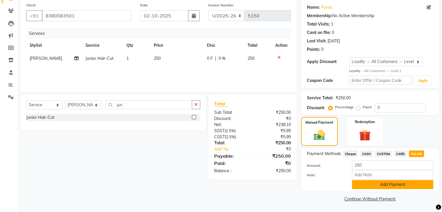
click at [358, 182] on button "Add Payment" at bounding box center [392, 184] width 81 height 9
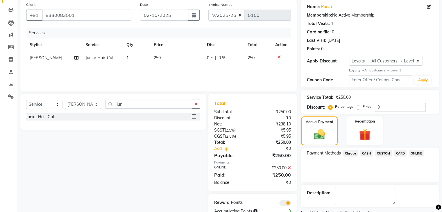
scroll to position [68, 0]
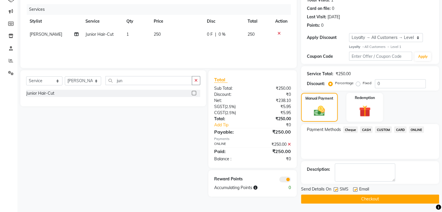
click at [337, 190] on label at bounding box center [336, 190] width 4 height 4
click at [337, 190] on input "checkbox" at bounding box center [336, 190] width 4 height 4
click at [355, 190] on label at bounding box center [355, 190] width 4 height 4
click at [355, 190] on input "checkbox" at bounding box center [355, 190] width 4 height 4
click at [356, 198] on button "Checkout" at bounding box center [370, 199] width 138 height 9
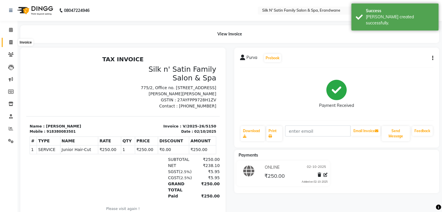
click at [8, 43] on span at bounding box center [11, 42] width 10 height 7
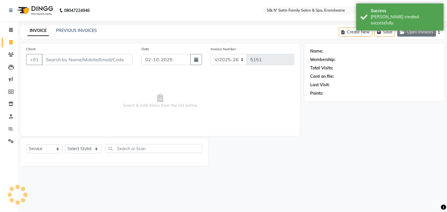
click at [410, 29] on button "Open Invoices" at bounding box center [416, 32] width 39 height 9
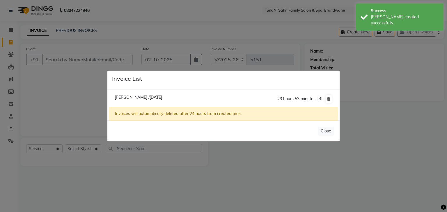
click at [149, 99] on span "[PERSON_NAME] /[DATE]" at bounding box center [138, 97] width 47 height 5
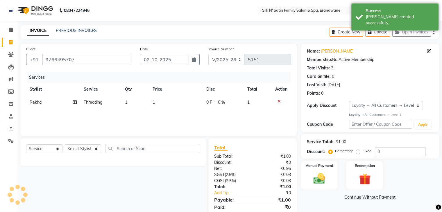
scroll to position [21, 0]
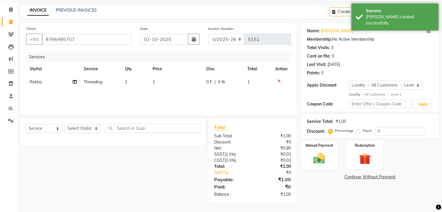
click at [132, 83] on td "1" at bounding box center [136, 82] width 28 height 13
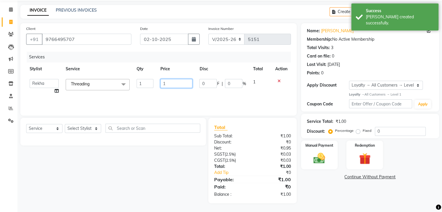
click at [174, 85] on input "1" at bounding box center [177, 83] width 32 height 9
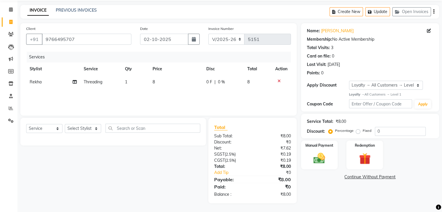
click at [214, 90] on div "Services Stylist Service Qty Price Disc Total Action Rekha Threading 1 8 0 F | …" at bounding box center [158, 81] width 265 height 58
click at [164, 79] on td "8" at bounding box center [176, 82] width 54 height 13
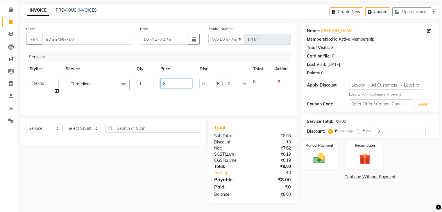
click at [180, 82] on input "8" at bounding box center [177, 83] width 32 height 9
click at [180, 83] on input "8" at bounding box center [177, 83] width 32 height 9
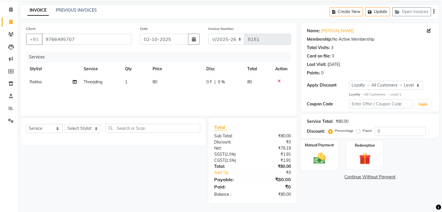
click at [317, 167] on div "Manual Payment" at bounding box center [319, 155] width 38 height 30
click at [409, 177] on div "ONLINE" at bounding box center [415, 178] width 17 height 8
click at [414, 176] on span "ONLINE" at bounding box center [416, 177] width 15 height 7
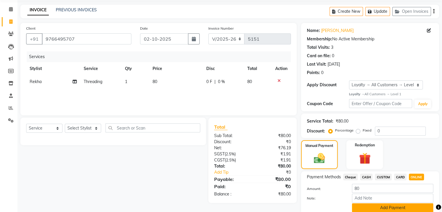
scroll to position [45, 0]
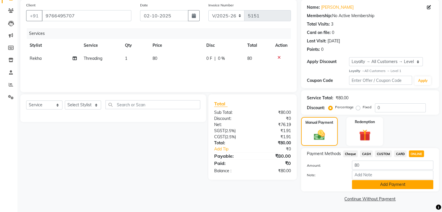
click at [378, 188] on button "Add Payment" at bounding box center [392, 184] width 81 height 9
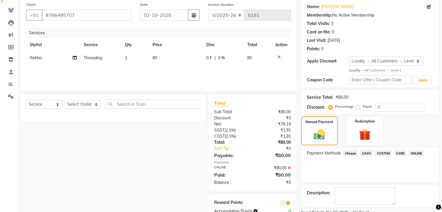
scroll to position [68, 0]
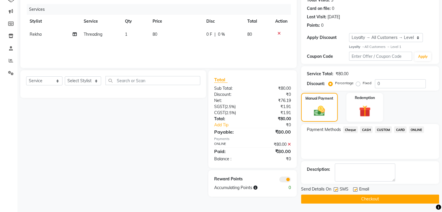
click at [355, 188] on label at bounding box center [355, 190] width 4 height 4
click at [355, 188] on input "checkbox" at bounding box center [355, 190] width 4 height 4
click at [337, 188] on label at bounding box center [336, 190] width 4 height 4
click at [337, 188] on input "checkbox" at bounding box center [336, 190] width 4 height 4
click at [338, 198] on button "Checkout" at bounding box center [370, 199] width 138 height 9
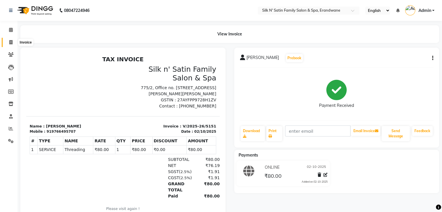
click at [11, 42] on icon at bounding box center [10, 42] width 3 height 4
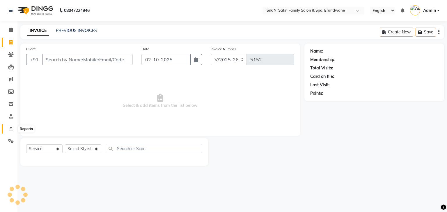
click at [11, 130] on icon at bounding box center [11, 129] width 4 height 4
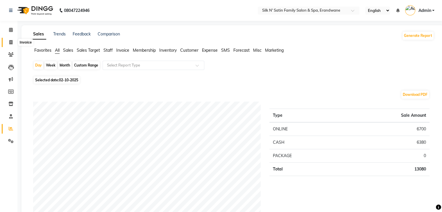
click at [10, 41] on icon at bounding box center [10, 42] width 3 height 4
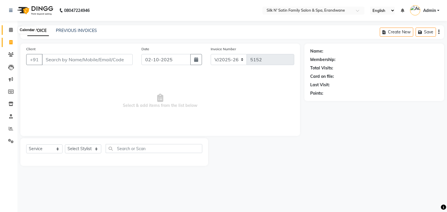
click at [13, 28] on span at bounding box center [11, 30] width 10 height 7
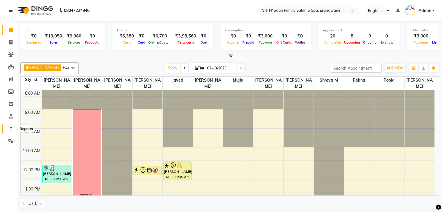
click at [11, 130] on icon at bounding box center [11, 129] width 4 height 4
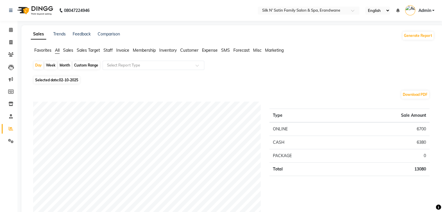
click at [109, 51] on span "Staff" at bounding box center [108, 50] width 9 height 5
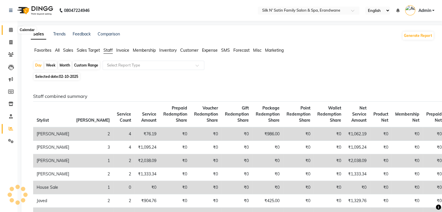
click at [12, 27] on span at bounding box center [11, 30] width 10 height 7
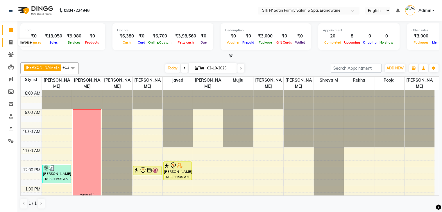
click at [9, 43] on span at bounding box center [11, 42] width 10 height 7
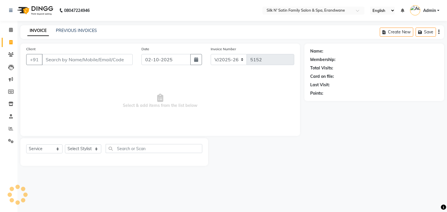
click at [64, 58] on input "Client" at bounding box center [87, 59] width 91 height 11
click at [8, 31] on span at bounding box center [11, 30] width 10 height 7
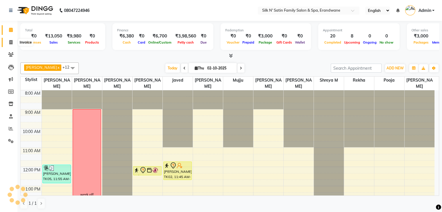
click at [9, 41] on icon at bounding box center [10, 42] width 3 height 4
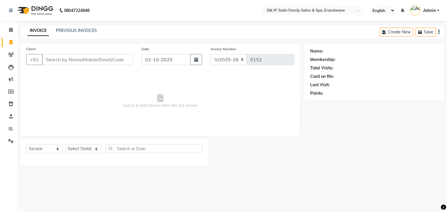
click at [73, 58] on input "Client" at bounding box center [87, 59] width 91 height 11
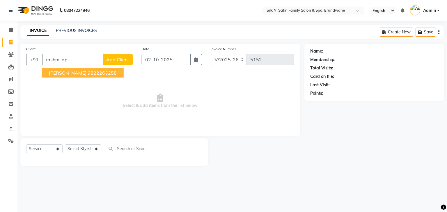
click at [97, 72] on ngb-highlight "9822263258" at bounding box center [102, 73] width 29 height 6
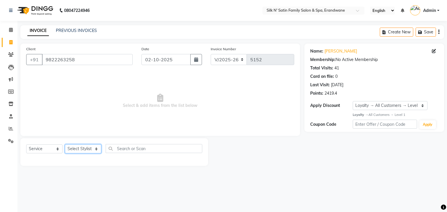
click at [72, 149] on select "Select Stylist [PERSON_NAME] [PERSON_NAME] [PERSON_NAME] [PERSON_NAME] [PERSON_…" at bounding box center [83, 149] width 36 height 9
click at [65, 145] on select "Select Stylist [PERSON_NAME] [PERSON_NAME] [PERSON_NAME] [PERSON_NAME] [PERSON_…" at bounding box center [83, 149] width 36 height 9
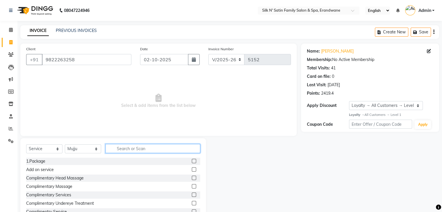
click at [120, 146] on input "text" at bounding box center [153, 148] width 95 height 9
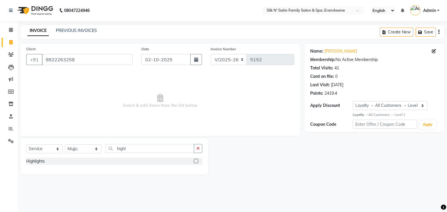
click at [195, 162] on label at bounding box center [196, 161] width 4 height 4
click at [195, 162] on input "checkbox" at bounding box center [196, 162] width 4 height 4
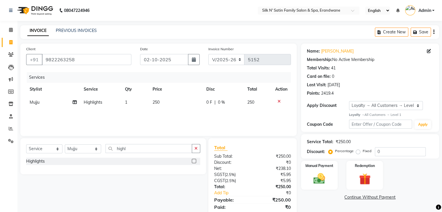
click at [157, 104] on span "250" at bounding box center [156, 102] width 7 height 5
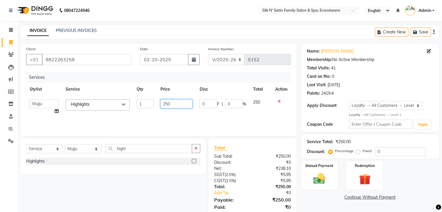
drag, startPoint x: 188, startPoint y: 104, endPoint x: 152, endPoint y: 106, distance: 36.1
click at [152, 106] on tr "Abhay [PERSON_NAME] [PERSON_NAME] [PERSON_NAME] [PERSON_NAME] [PERSON_NAME] Hou…" at bounding box center [158, 107] width 265 height 22
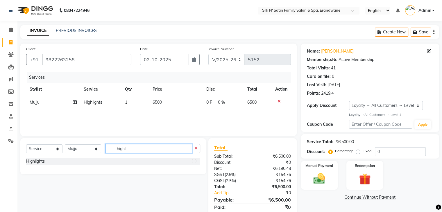
drag, startPoint x: 131, startPoint y: 149, endPoint x: 113, endPoint y: 153, distance: 18.6
click at [113, 153] on input "highl" at bounding box center [149, 148] width 87 height 9
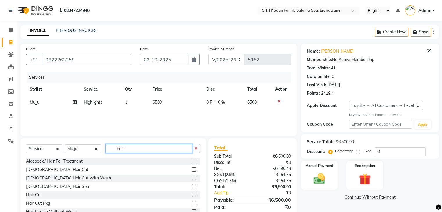
drag, startPoint x: 134, startPoint y: 150, endPoint x: 103, endPoint y: 152, distance: 30.9
click at [103, 152] on div "Select Service Product Membership Package Voucher Prepaid Gift Card Select Styl…" at bounding box center [113, 151] width 174 height 14
click at [192, 195] on label at bounding box center [194, 195] width 4 height 4
click at [192, 195] on input "checkbox" at bounding box center [194, 195] width 4 height 4
drag, startPoint x: 152, startPoint y: 150, endPoint x: 118, endPoint y: 151, distance: 34.3
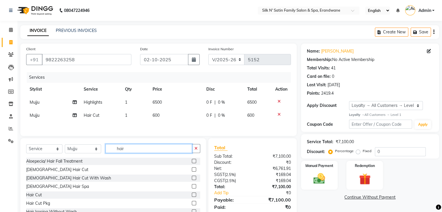
click at [118, 151] on input "hair" at bounding box center [149, 148] width 87 height 9
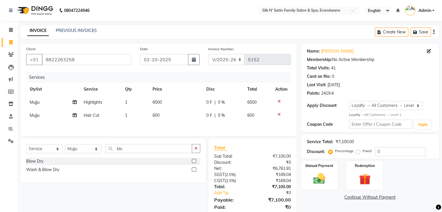
click at [193, 162] on label at bounding box center [194, 161] width 4 height 4
click at [193, 162] on input "checkbox" at bounding box center [194, 162] width 4 height 4
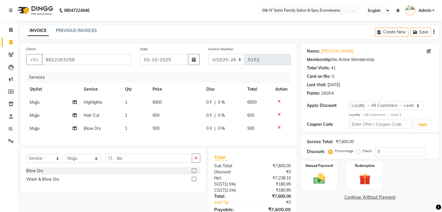
click at [155, 115] on span "600" at bounding box center [156, 115] width 7 height 5
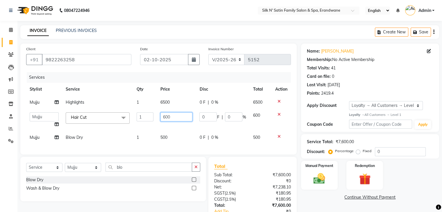
drag, startPoint x: 172, startPoint y: 115, endPoint x: 150, endPoint y: 118, distance: 23.2
click at [150, 118] on tr "Abhay [PERSON_NAME] [PERSON_NAME] [PERSON_NAME] [PERSON_NAME] [PERSON_NAME] Hou…" at bounding box center [158, 120] width 265 height 22
click at [166, 102] on td "6500" at bounding box center [176, 102] width 39 height 13
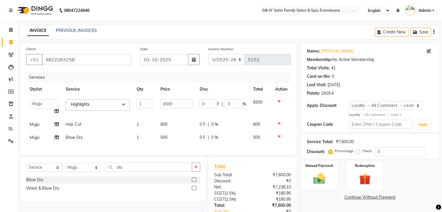
click at [168, 124] on td "600" at bounding box center [176, 124] width 39 height 13
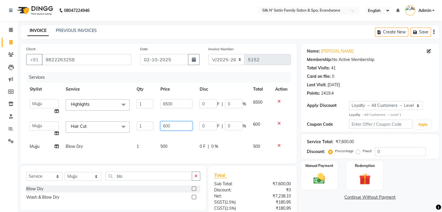
drag, startPoint x: 183, startPoint y: 125, endPoint x: 161, endPoint y: 126, distance: 21.5
click at [161, 126] on input "600" at bounding box center [177, 126] width 32 height 9
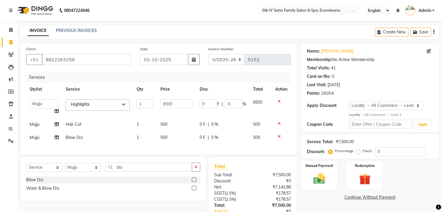
click at [334, 205] on div "Name: [PERSON_NAME] Membership: No Active Membership Total Visits: 41 Card on f…" at bounding box center [372, 143] width 143 height 199
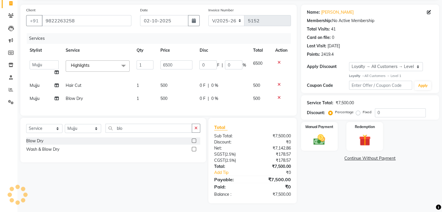
click at [162, 96] on span "500" at bounding box center [164, 98] width 7 height 5
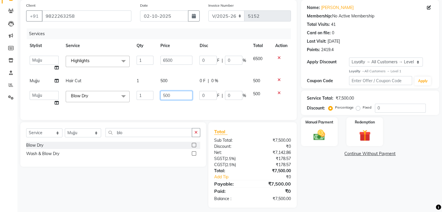
drag, startPoint x: 174, startPoint y: 94, endPoint x: 157, endPoint y: 97, distance: 17.4
click at [157, 97] on td "500" at bounding box center [176, 99] width 39 height 22
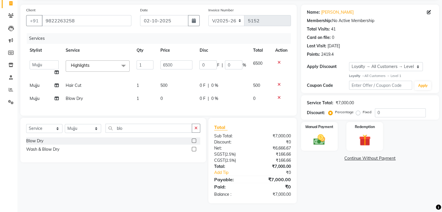
click at [308, 183] on div "Name: [PERSON_NAME] Membership: No Active Membership Total Visits: 41 Card on f…" at bounding box center [372, 104] width 143 height 199
click at [327, 133] on img at bounding box center [319, 140] width 19 height 14
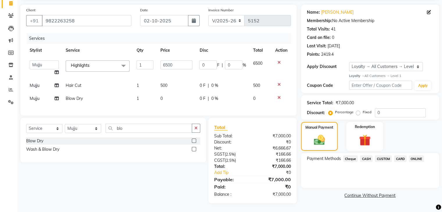
click at [413, 156] on span "ONLINE" at bounding box center [416, 159] width 15 height 7
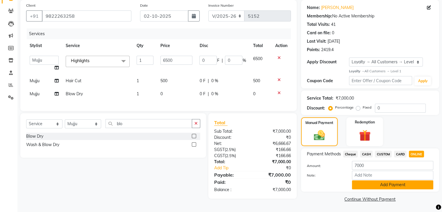
click at [392, 184] on button "Add Payment" at bounding box center [392, 185] width 81 height 9
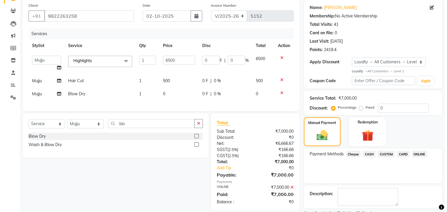
scroll to position [91, 0]
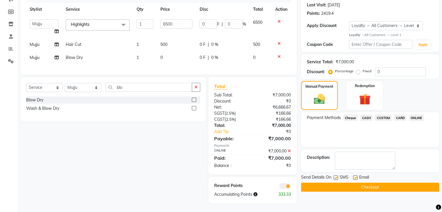
click at [336, 176] on label at bounding box center [336, 178] width 4 height 4
click at [336, 176] on input "checkbox" at bounding box center [336, 178] width 4 height 4
click at [356, 176] on label at bounding box center [355, 178] width 4 height 4
click at [356, 176] on input "checkbox" at bounding box center [355, 178] width 4 height 4
click at [286, 184] on span at bounding box center [286, 187] width 12 height 6
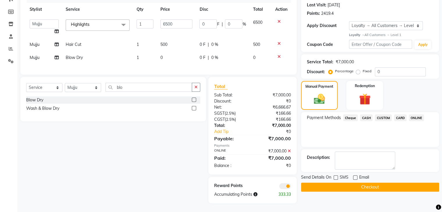
click at [291, 187] on input "checkbox" at bounding box center [291, 187] width 0 height 0
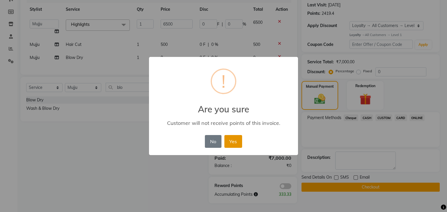
click at [230, 141] on button "Yes" at bounding box center [233, 141] width 18 height 13
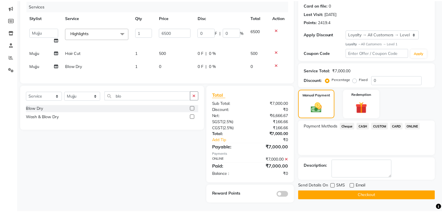
scroll to position [77, 0]
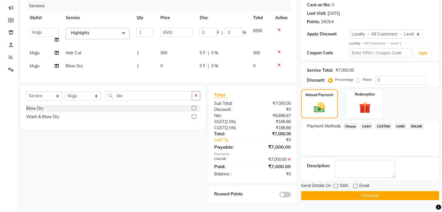
click at [347, 191] on button "Checkout" at bounding box center [370, 195] width 138 height 9
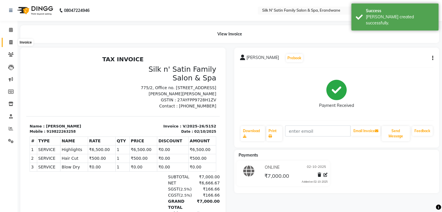
click at [9, 42] on span at bounding box center [11, 42] width 10 height 7
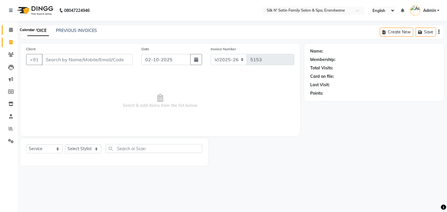
click at [8, 29] on span at bounding box center [11, 30] width 10 height 7
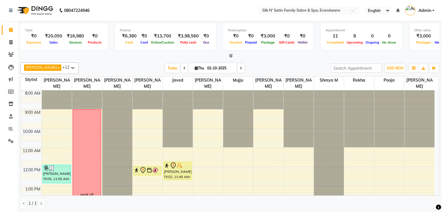
click at [240, 70] on span at bounding box center [241, 68] width 7 height 9
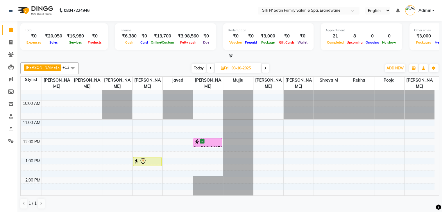
scroll to position [29, 0]
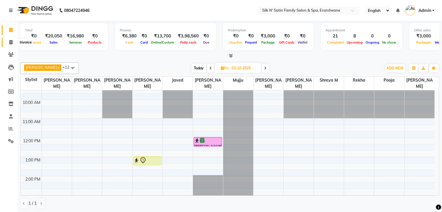
drag, startPoint x: 10, startPoint y: 42, endPoint x: 20, endPoint y: 44, distance: 10.3
click at [10, 42] on icon at bounding box center [10, 42] width 3 height 4
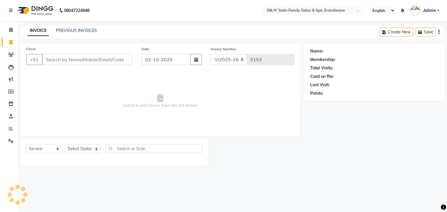
click at [53, 56] on input "Client" at bounding box center [87, 59] width 91 height 11
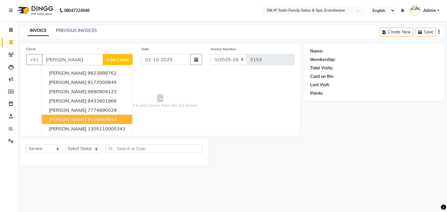
click at [117, 121] on ngb-highlight "9028445834" at bounding box center [102, 120] width 29 height 6
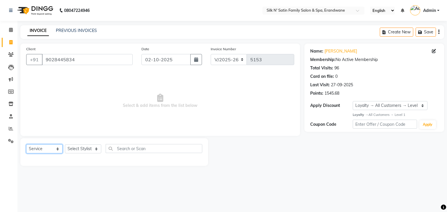
click at [44, 149] on select "Select Service Product Membership Package Voucher Prepaid Gift Card" at bounding box center [44, 149] width 36 height 9
click at [26, 145] on select "Select Service Product Membership Package Voucher Prepaid Gift Card" at bounding box center [44, 149] width 36 height 9
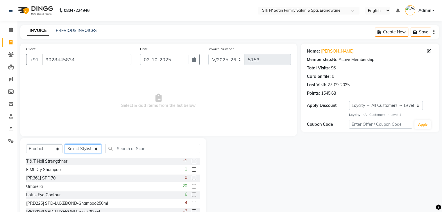
click at [79, 150] on select "Select Stylist [PERSON_NAME] [PERSON_NAME] [PERSON_NAME] [PERSON_NAME] [PERSON_…" at bounding box center [83, 149] width 36 height 9
click at [65, 145] on select "Select Stylist [PERSON_NAME] [PERSON_NAME] [PERSON_NAME] [PERSON_NAME] [PERSON_…" at bounding box center [83, 149] width 36 height 9
click at [124, 147] on input "text" at bounding box center [153, 148] width 95 height 9
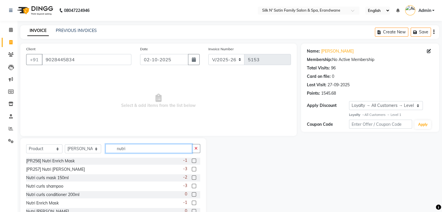
scroll to position [17, 0]
click at [192, 177] on label at bounding box center [194, 177] width 4 height 4
click at [192, 177] on input "checkbox" at bounding box center [194, 178] width 4 height 4
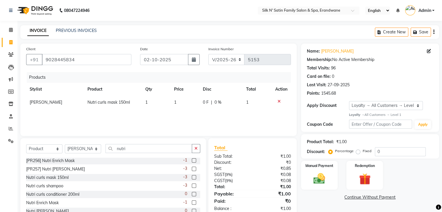
click at [180, 102] on td "1" at bounding box center [185, 102] width 29 height 13
click at [183, 106] on input "1" at bounding box center [176, 103] width 21 height 9
click at [318, 179] on img at bounding box center [319, 179] width 19 height 14
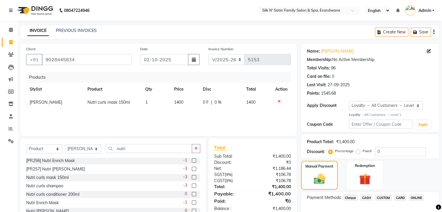
click at [412, 197] on span "ONLINE" at bounding box center [416, 198] width 15 height 7
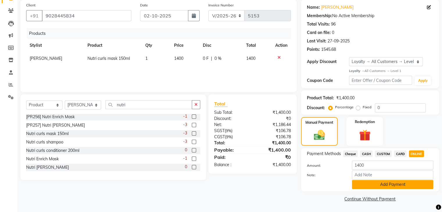
click at [369, 185] on button "Add Payment" at bounding box center [392, 184] width 81 height 9
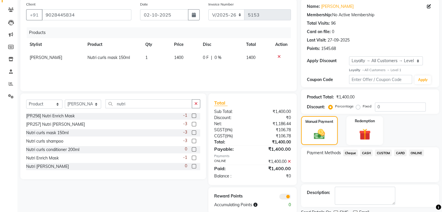
scroll to position [68, 0]
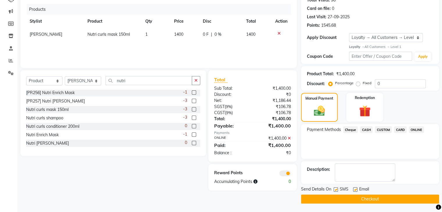
drag, startPoint x: 337, startPoint y: 190, endPoint x: 363, endPoint y: 188, distance: 26.3
click at [338, 190] on label at bounding box center [336, 190] width 4 height 4
click at [338, 190] on input "checkbox" at bounding box center [336, 190] width 4 height 4
click at [358, 190] on div "Email" at bounding box center [363, 189] width 21 height 7
click at [355, 191] on label at bounding box center [355, 190] width 4 height 4
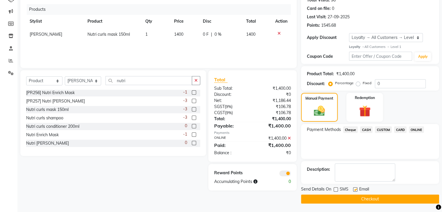
click at [355, 191] on input "checkbox" at bounding box center [355, 190] width 4 height 4
click at [355, 195] on button "Checkout" at bounding box center [370, 199] width 138 height 9
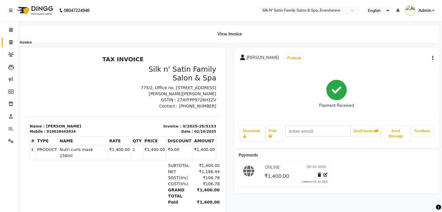
drag, startPoint x: 10, startPoint y: 39, endPoint x: 17, endPoint y: 40, distance: 7.6
click at [10, 39] on span at bounding box center [11, 42] width 10 height 7
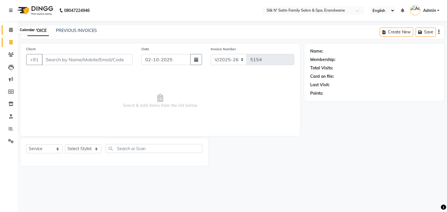
click at [9, 30] on icon at bounding box center [11, 30] width 4 height 4
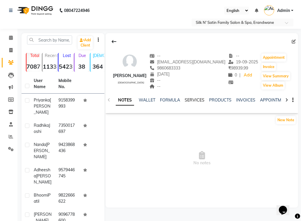
click at [189, 99] on link "SERVICES" at bounding box center [195, 99] width 20 height 5
